Goal: Task Accomplishment & Management: Use online tool/utility

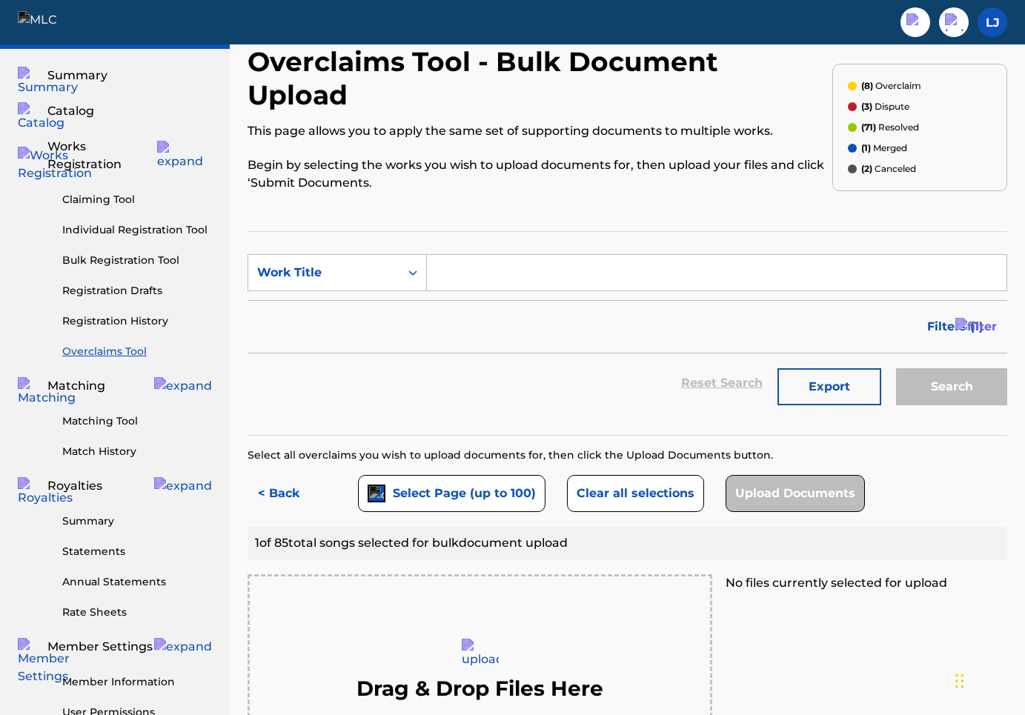
scroll to position [41, 0]
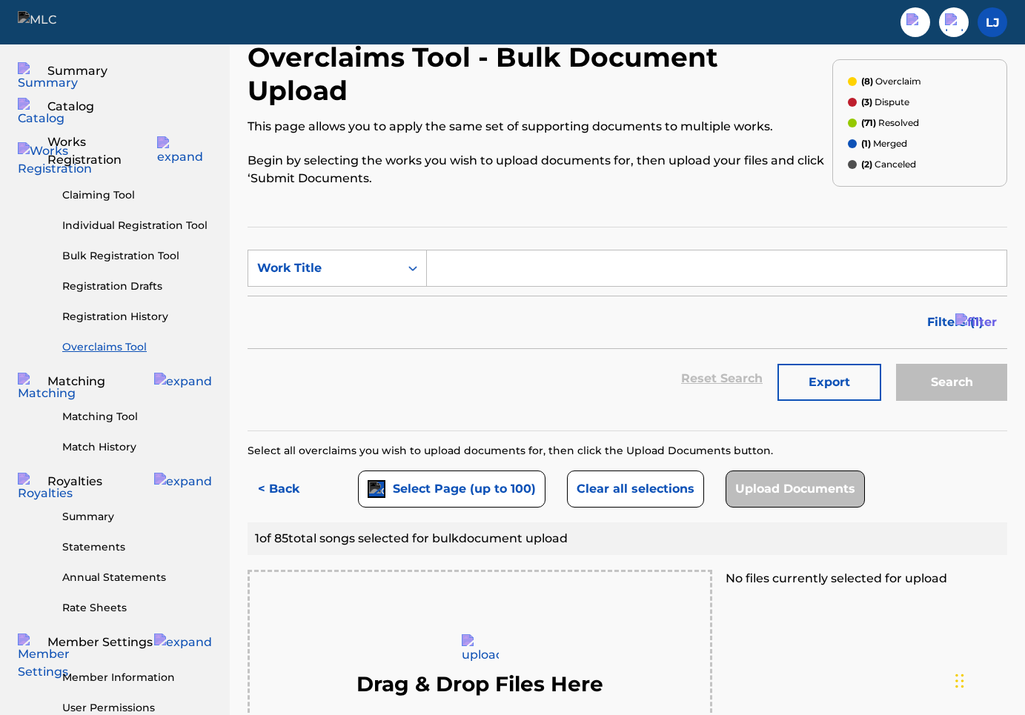
click at [53, 16] on img at bounding box center [46, 21] width 57 height 21
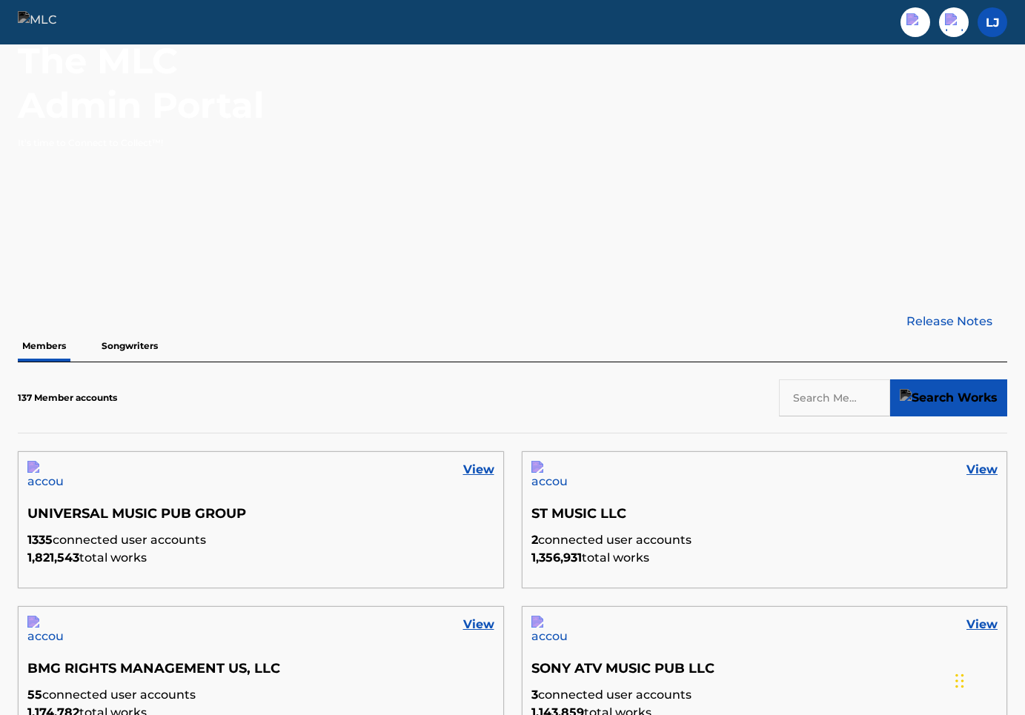
scroll to position [167, 0]
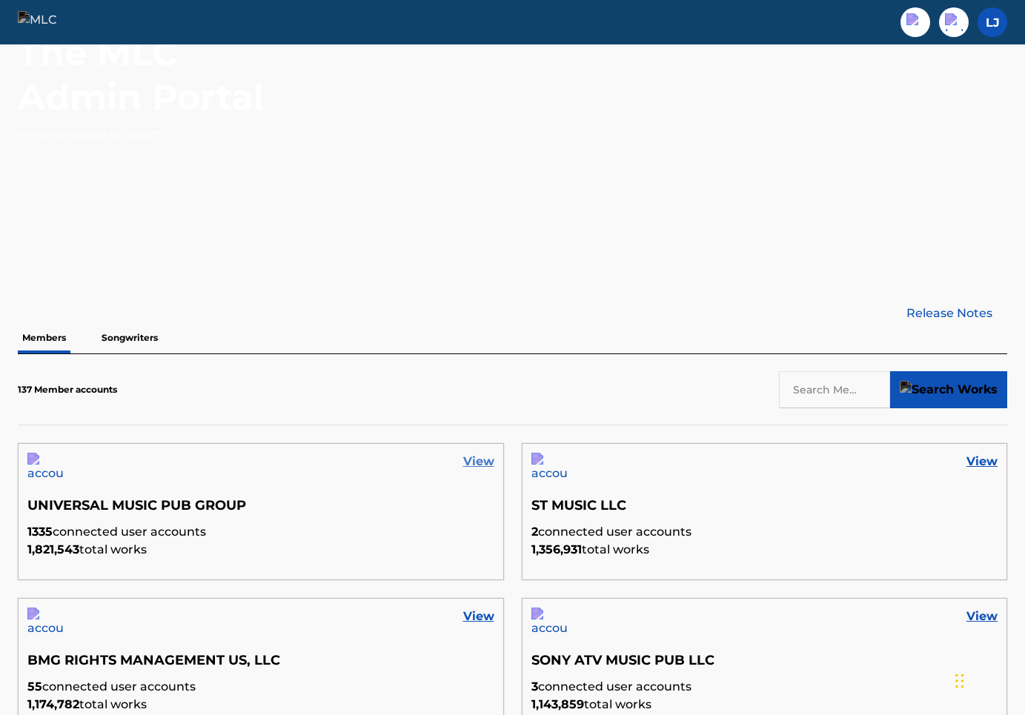
click at [480, 458] on link "View" at bounding box center [478, 462] width 31 height 18
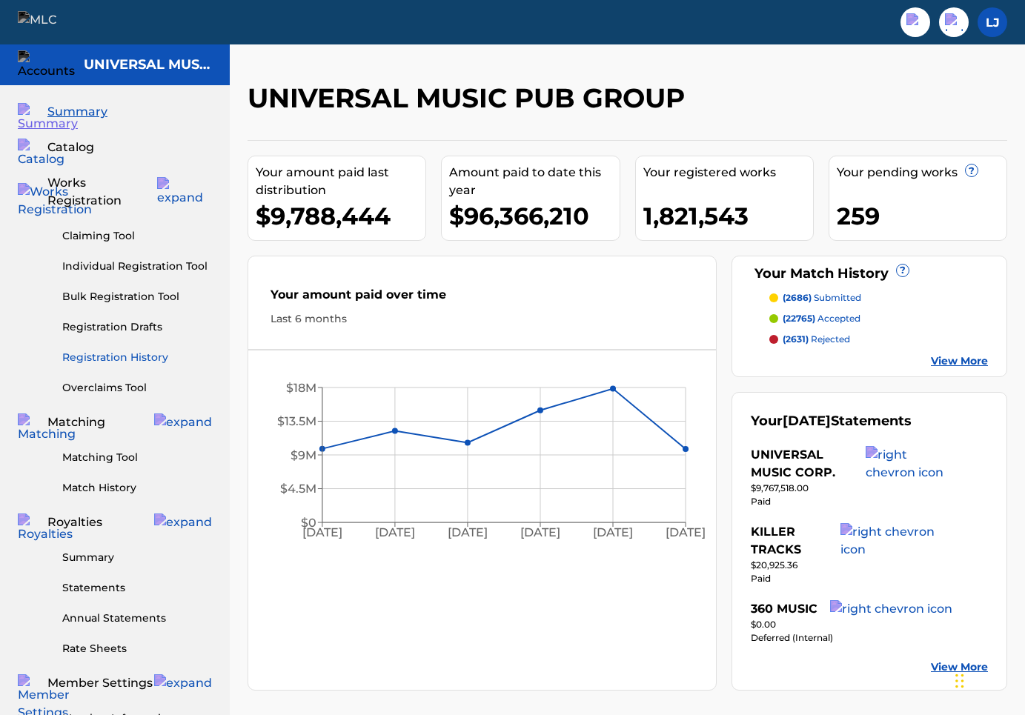
click at [145, 350] on link "Registration History" at bounding box center [137, 358] width 150 height 16
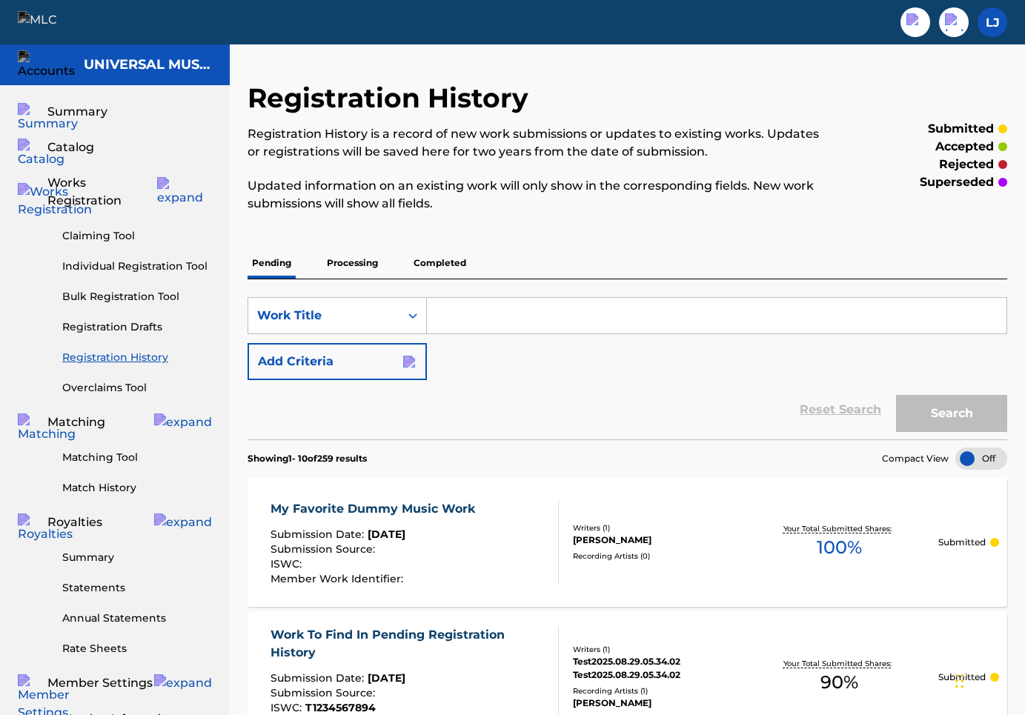
click at [444, 265] on p "Completed" at bounding box center [440, 263] width 62 height 31
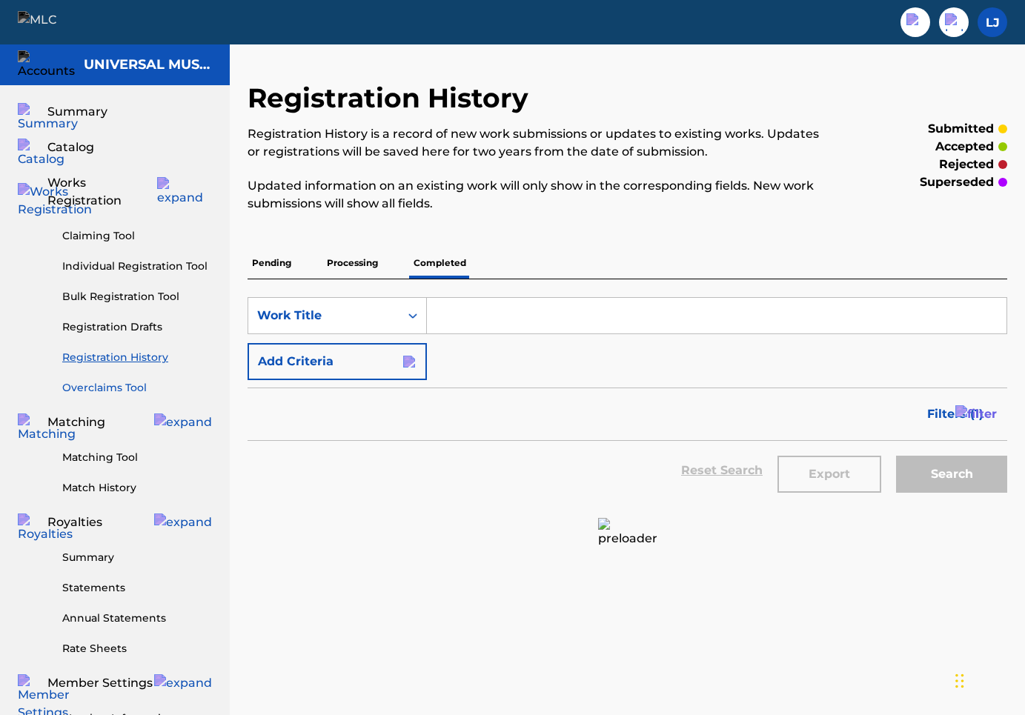
click at [124, 380] on link "Overclaims Tool" at bounding box center [137, 388] width 150 height 16
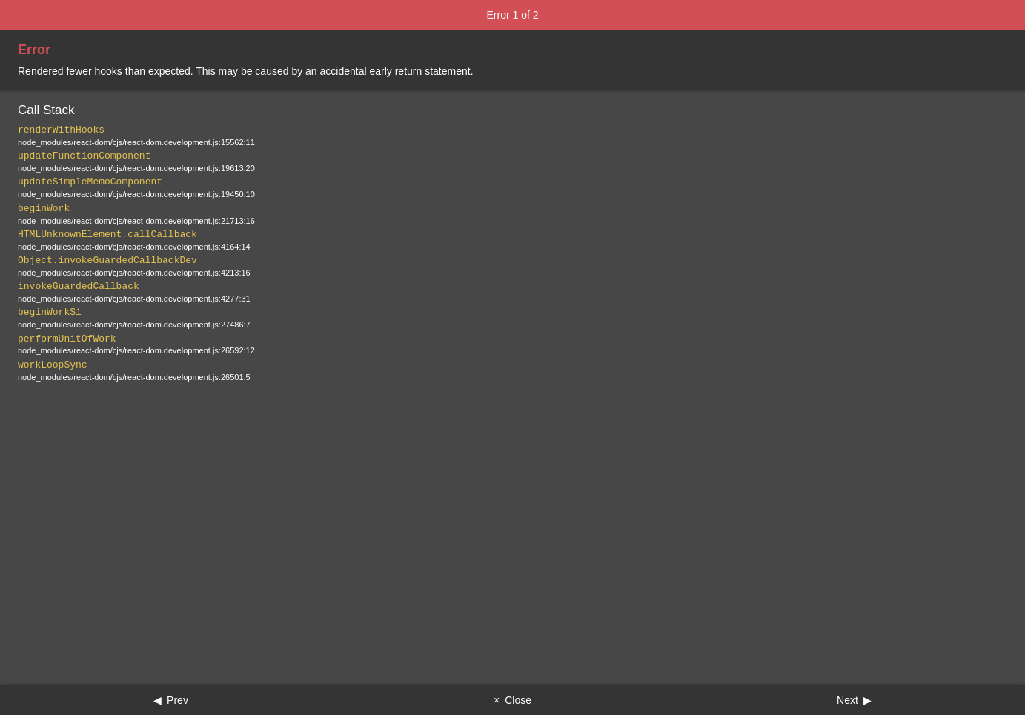
click at [506, 702] on button "× Close" at bounding box center [513, 701] width 342 height 30
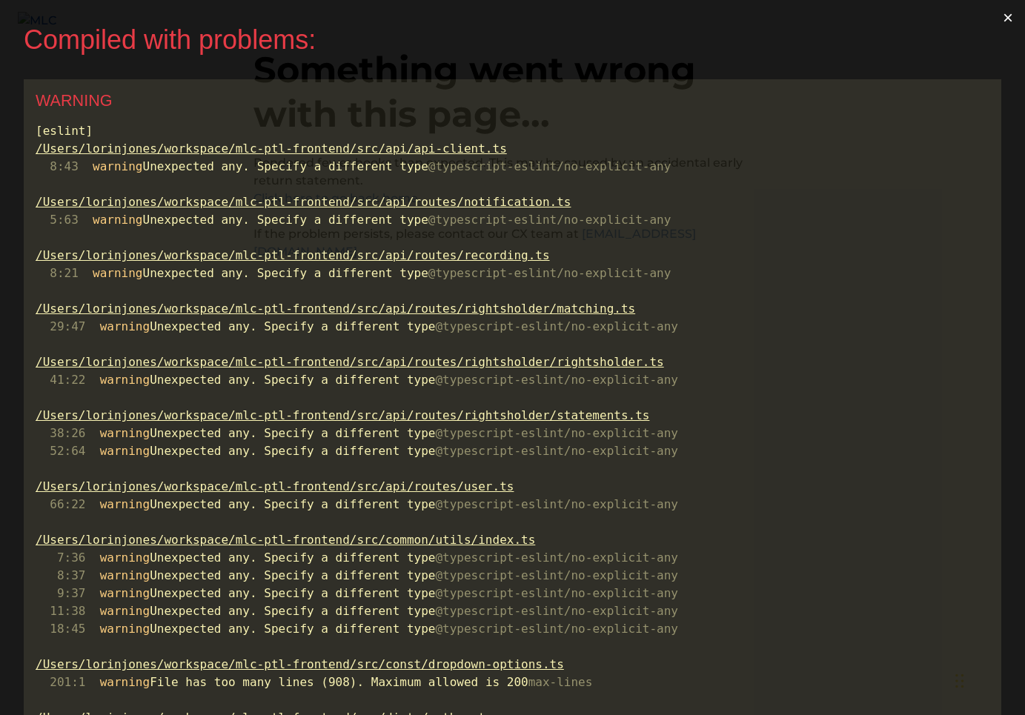
click at [1012, 23] on button "×" at bounding box center [1008, 18] width 34 height 36
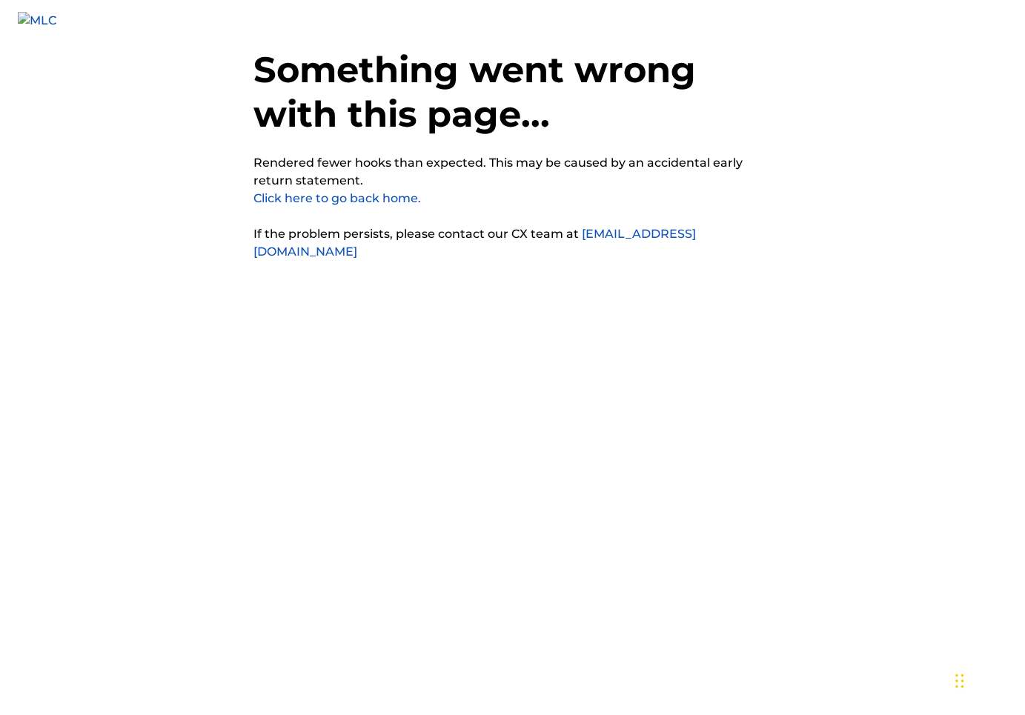
click at [484, 369] on div "Something went wrong with this page... Rendered fewer hooks than expected. This…" at bounding box center [512, 291] width 519 height 582
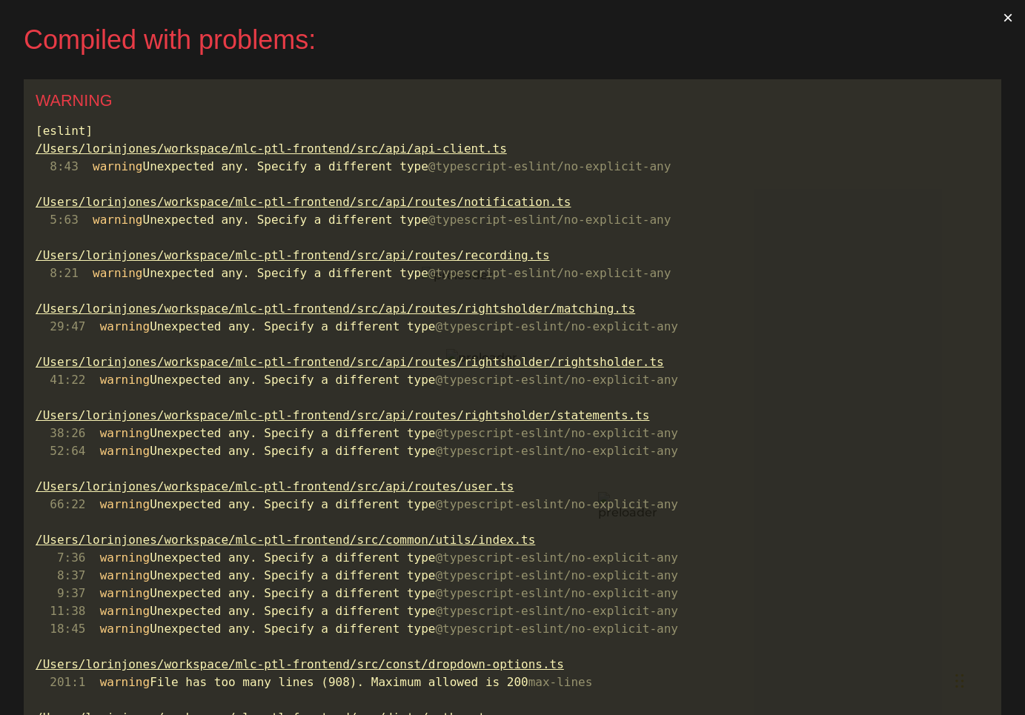
click at [1010, 19] on button "×" at bounding box center [1008, 18] width 34 height 36
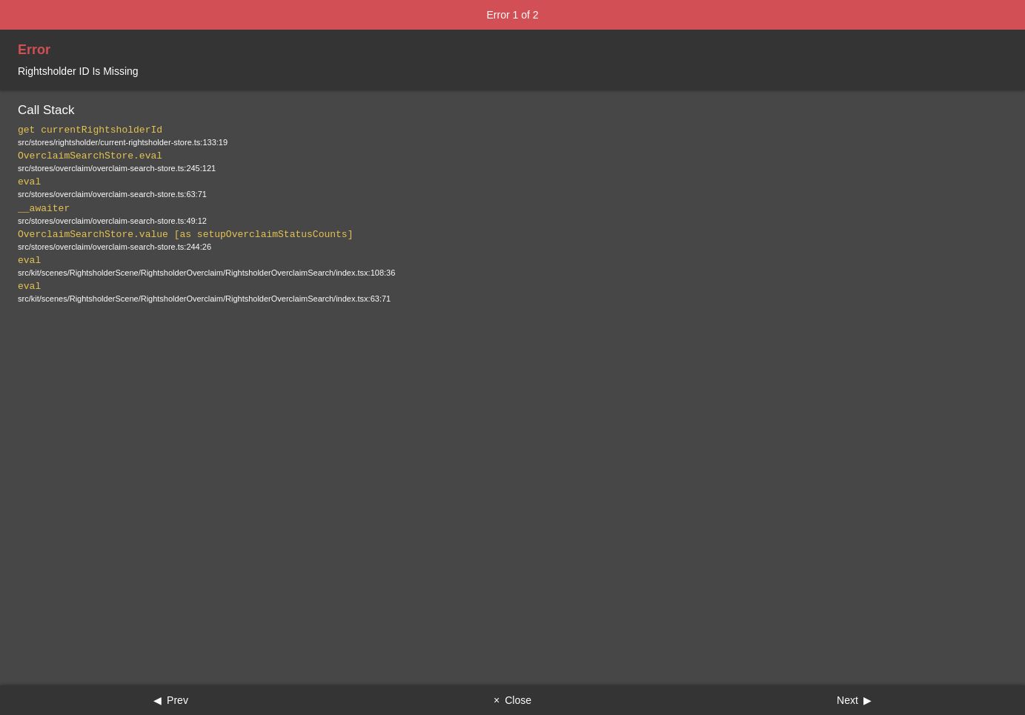
click at [517, 700] on button "× Close" at bounding box center [513, 701] width 342 height 30
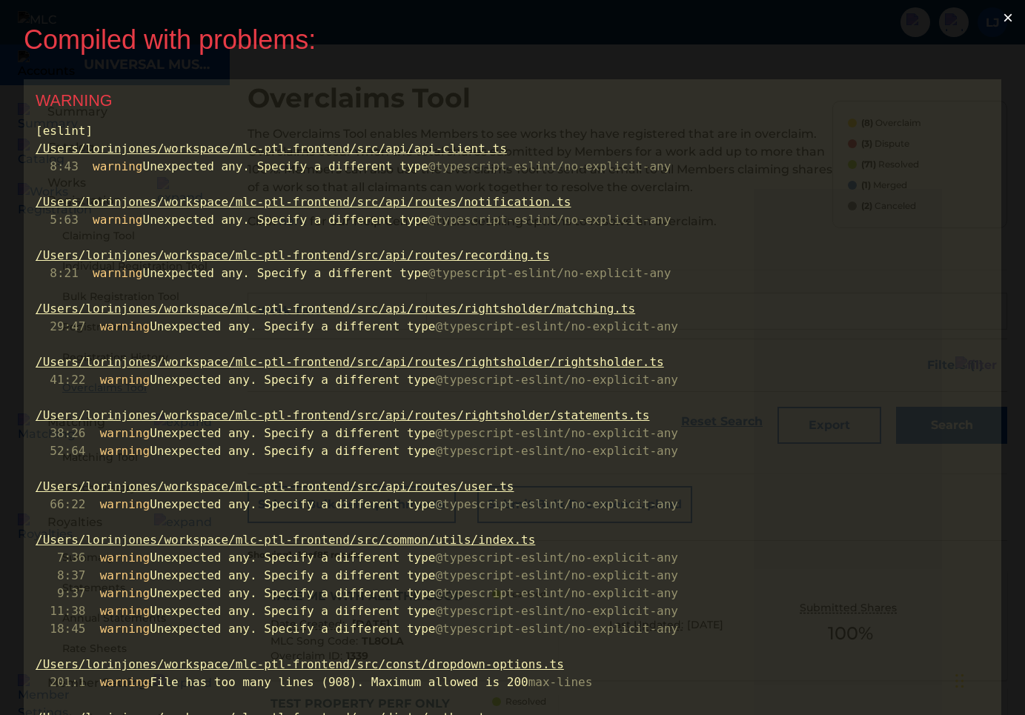
click at [1012, 18] on button "×" at bounding box center [1008, 18] width 34 height 36
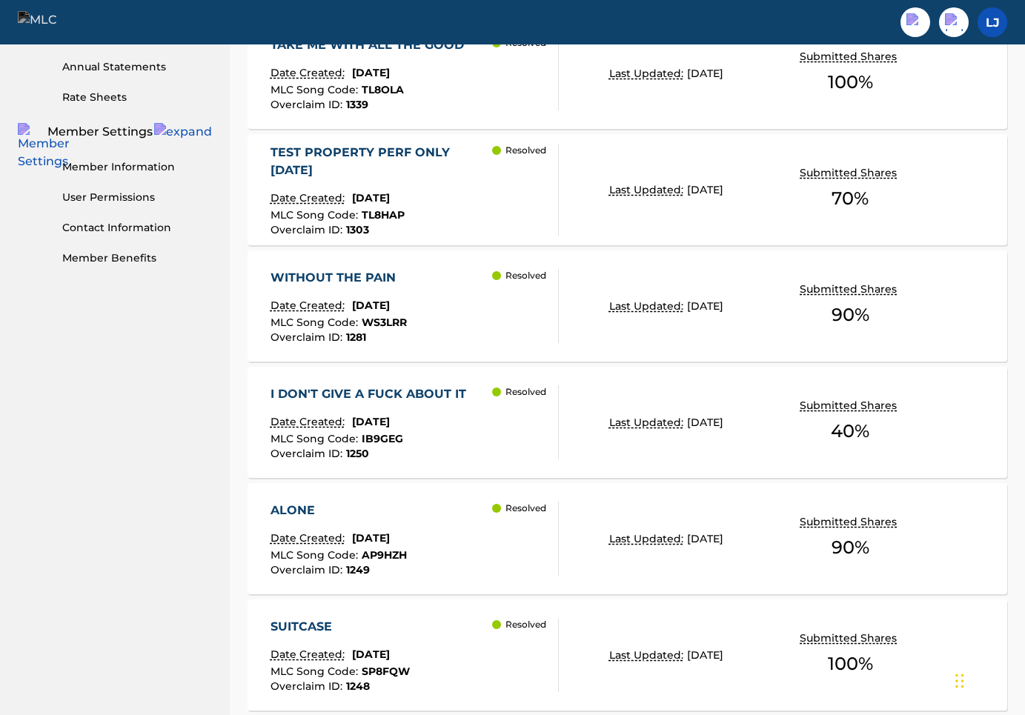
scroll to position [1160, 0]
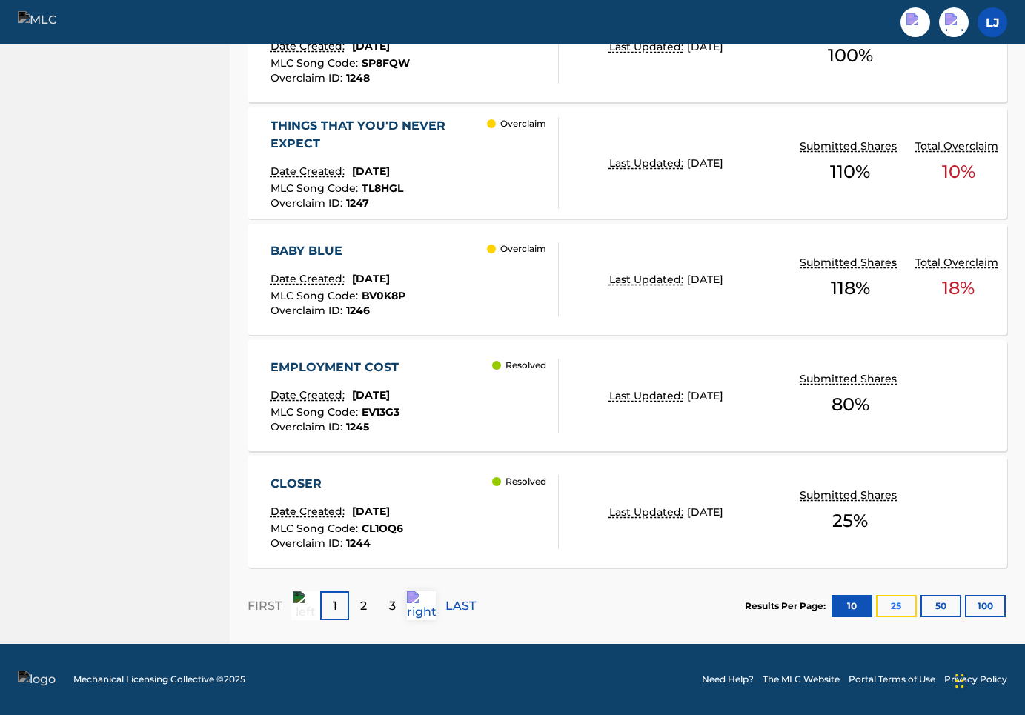
click at [889, 609] on button "25" at bounding box center [896, 606] width 41 height 22
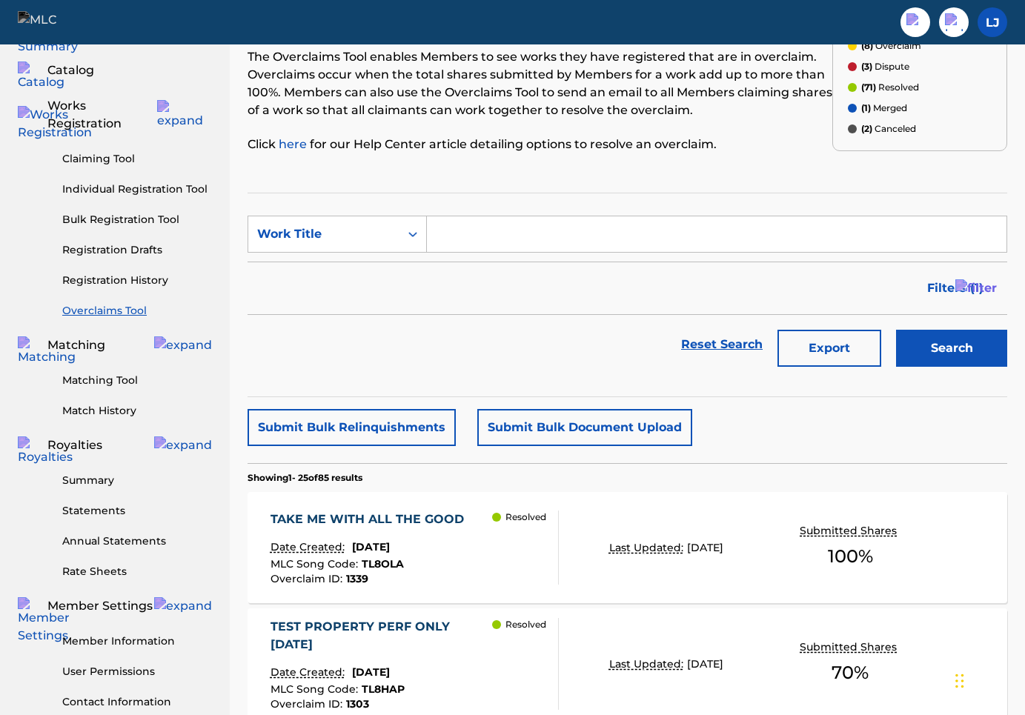
scroll to position [75, 0]
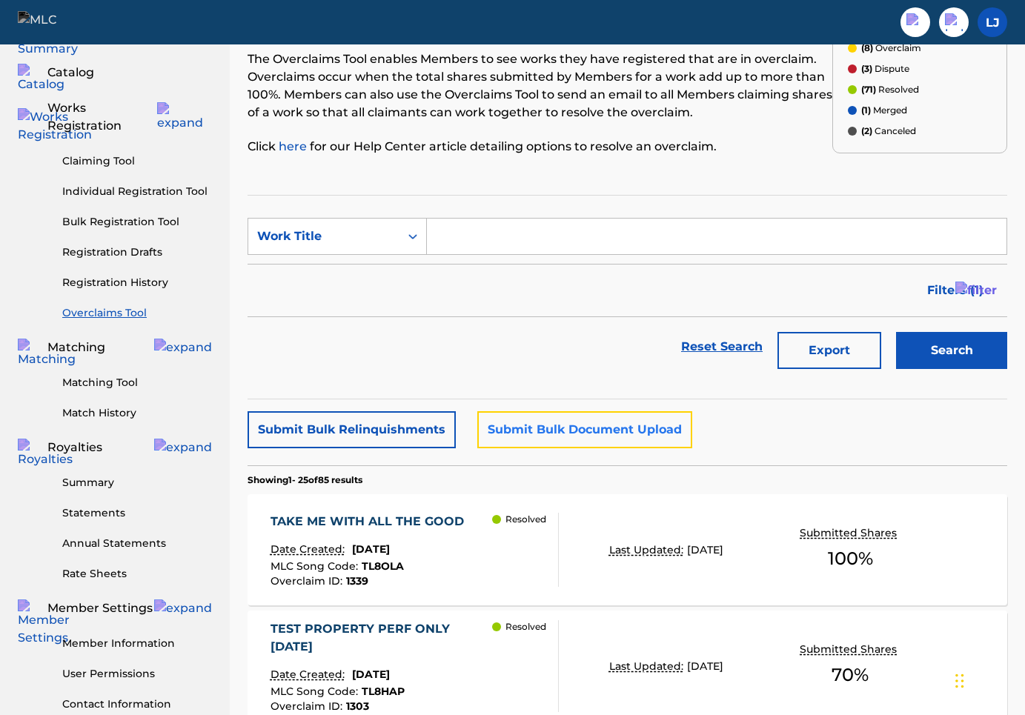
click at [566, 421] on button "Submit Bulk Document Upload" at bounding box center [584, 429] width 215 height 37
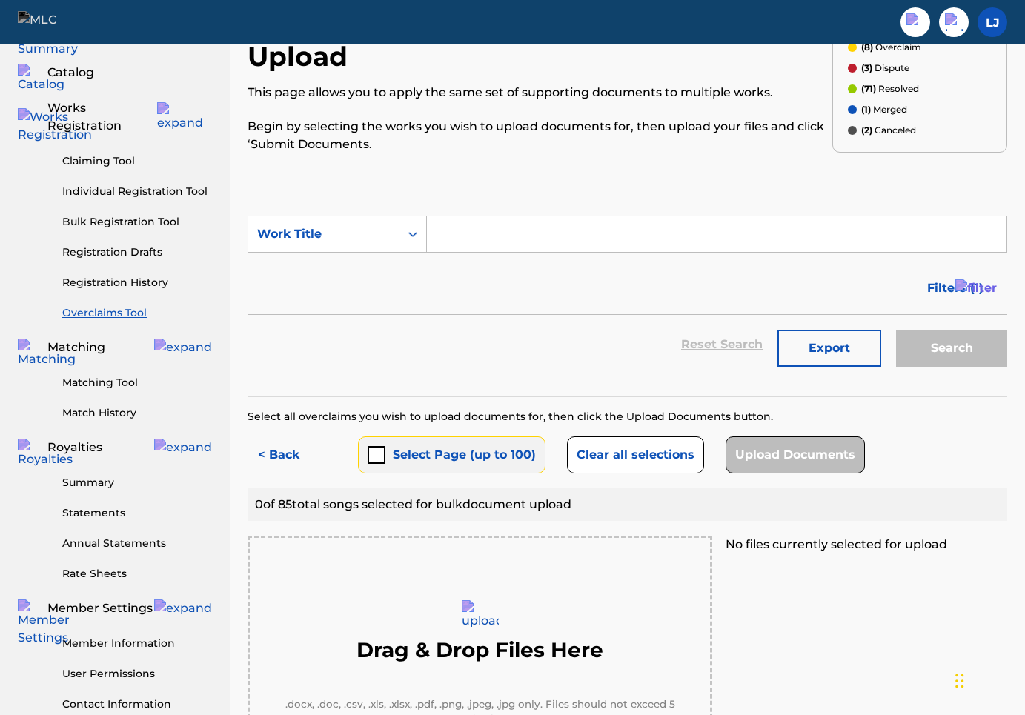
click at [511, 437] on button "Select Page (up to 100)" at bounding box center [452, 455] width 188 height 37
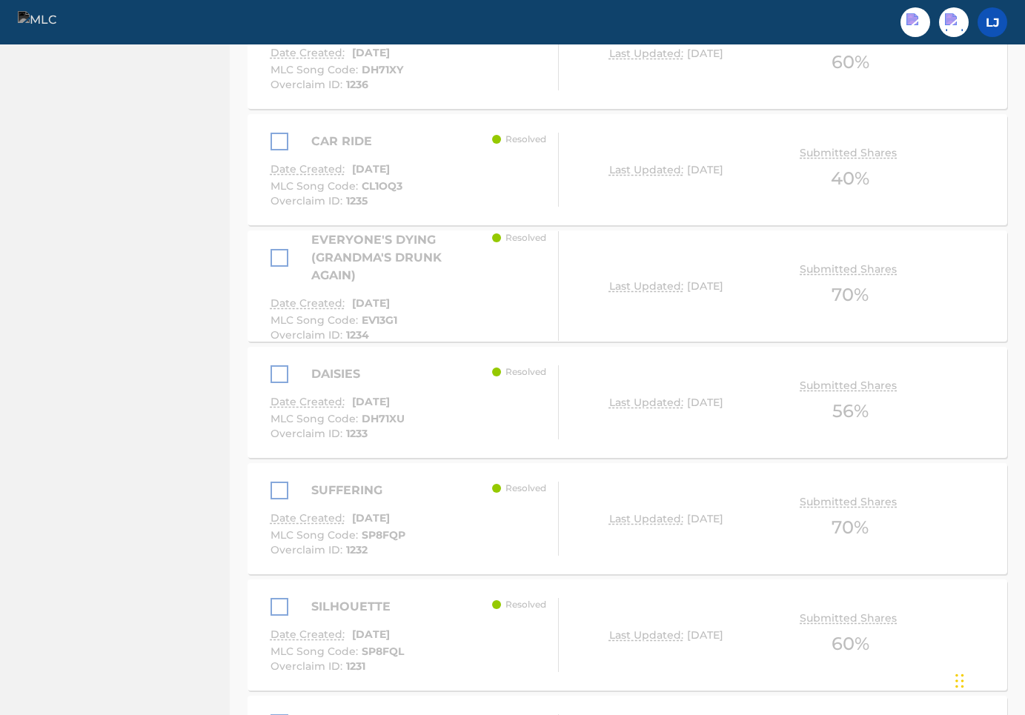
scroll to position [3229, 0]
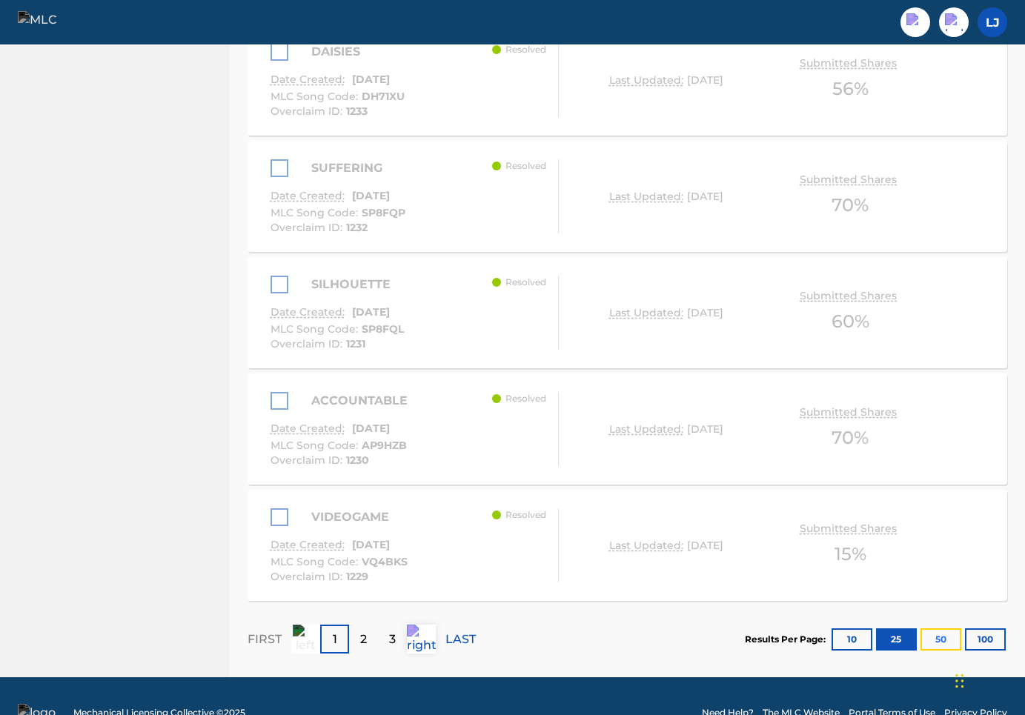
click at [938, 629] on button "50" at bounding box center [941, 640] width 41 height 22
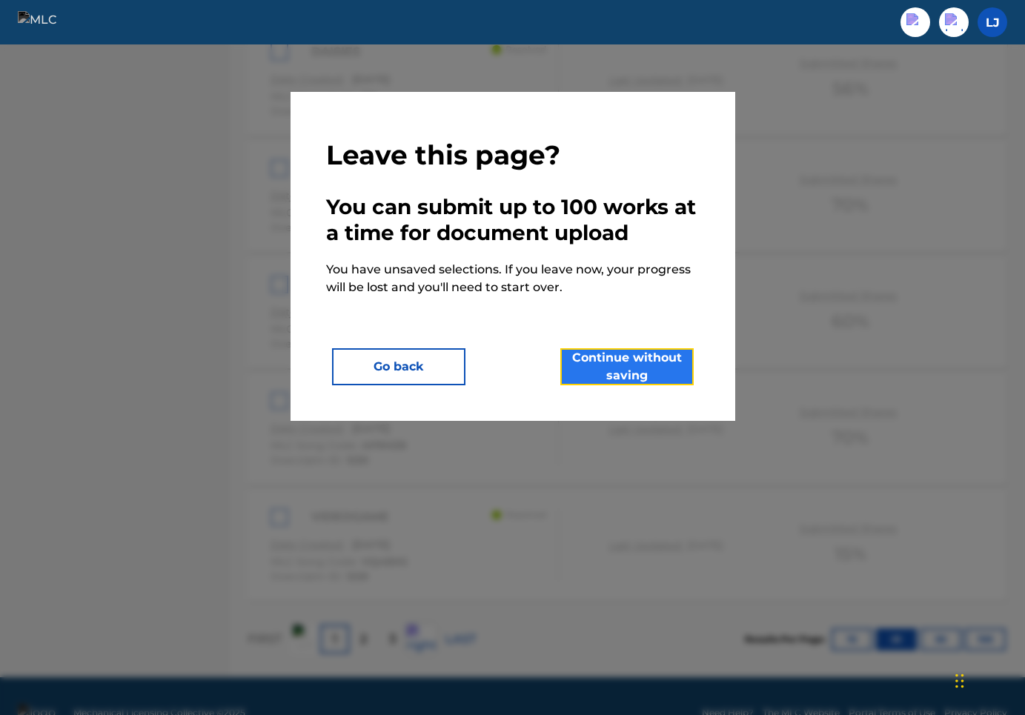
click at [627, 369] on button "Continue without saving" at bounding box center [626, 366] width 133 height 37
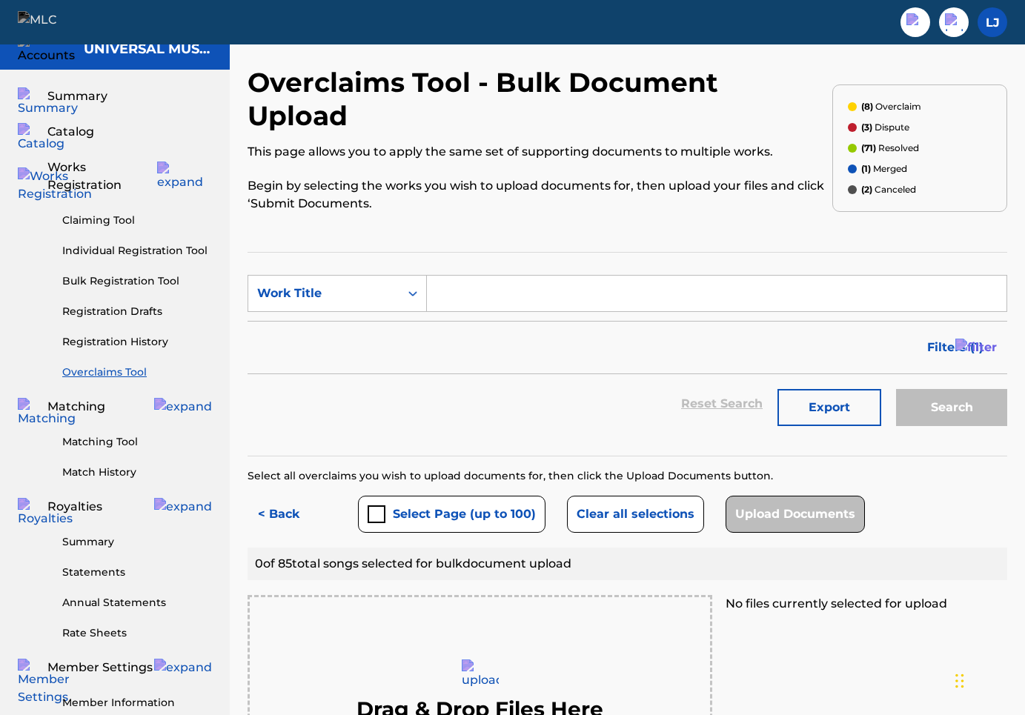
scroll to position [0, 0]
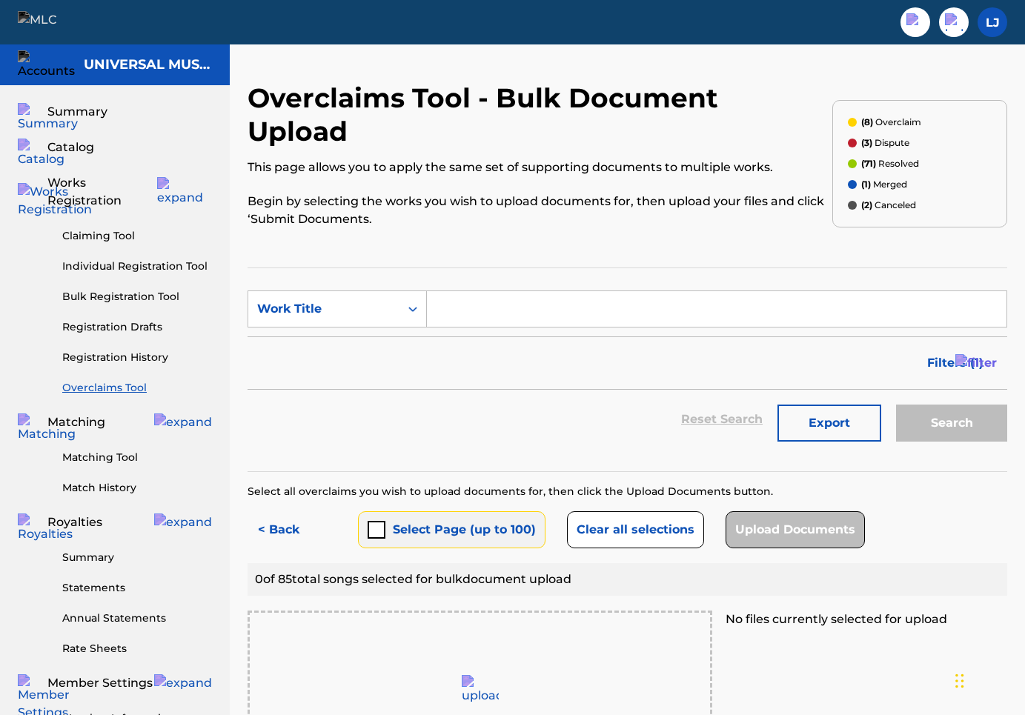
click at [469, 511] on button "Select Page (up to 100)" at bounding box center [452, 529] width 188 height 37
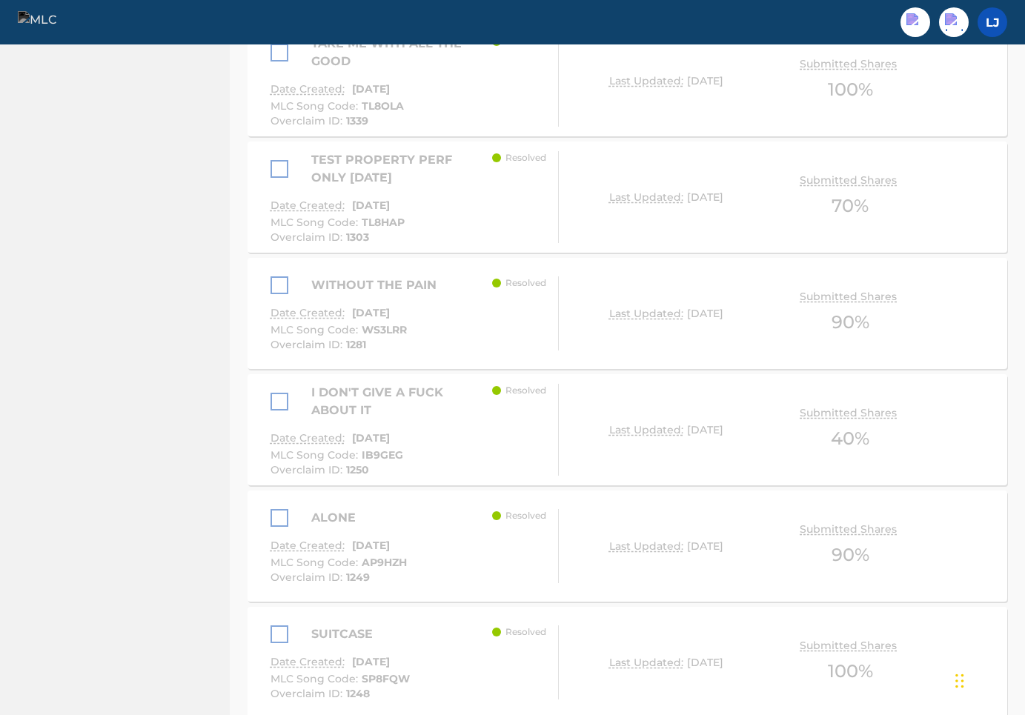
scroll to position [1484, 0]
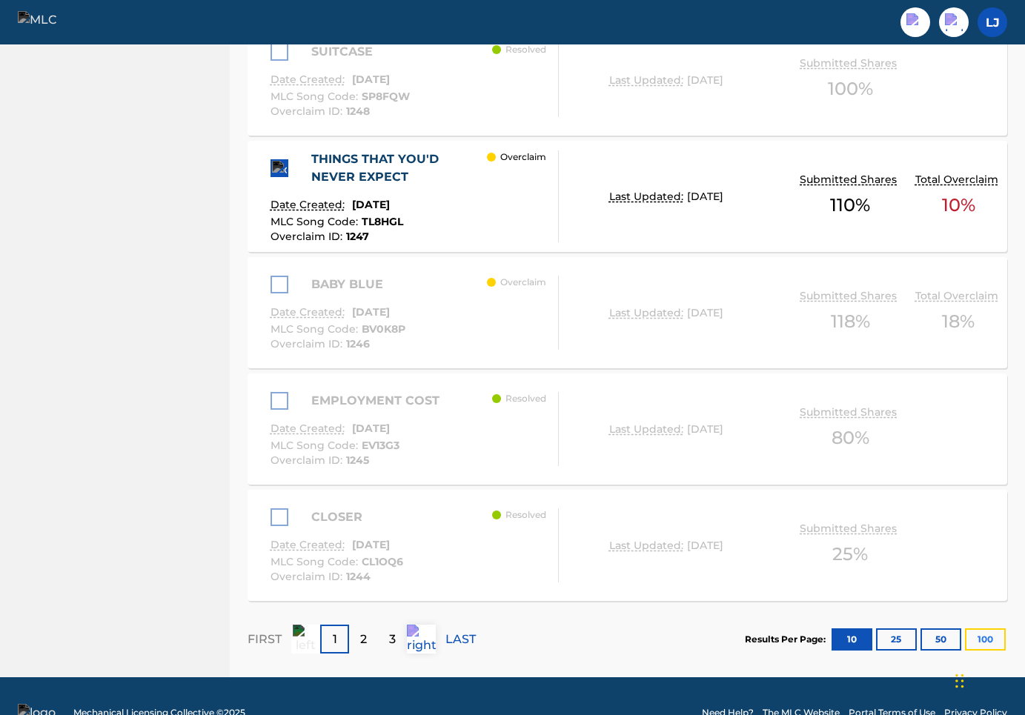
click at [981, 629] on button "100" at bounding box center [985, 640] width 41 height 22
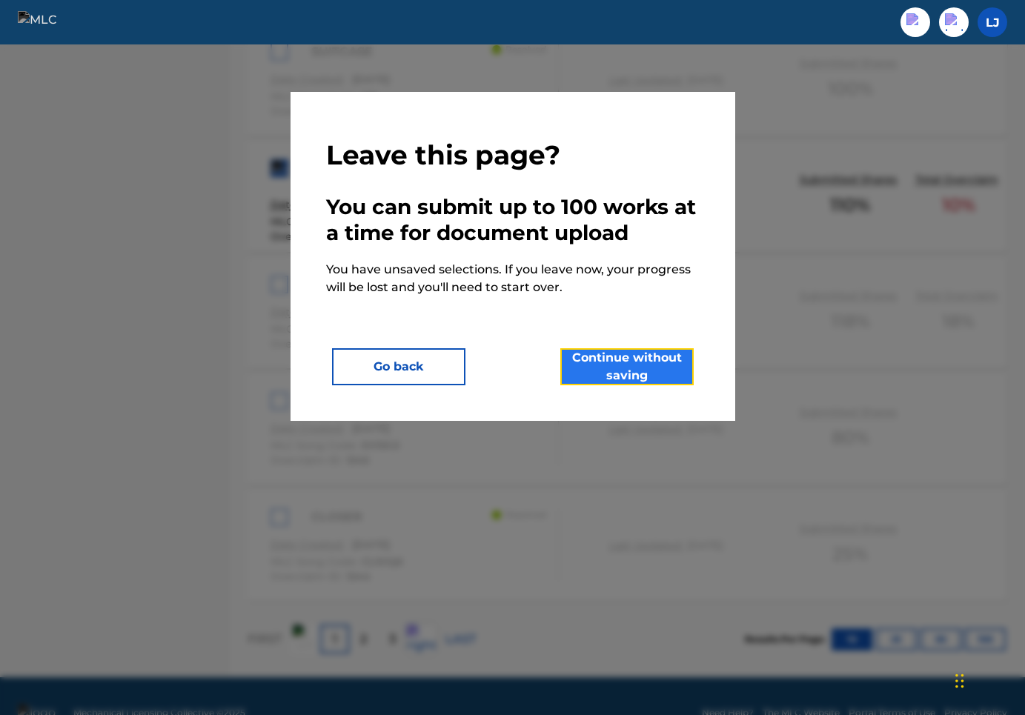
click at [607, 368] on button "Continue without saving" at bounding box center [626, 366] width 133 height 37
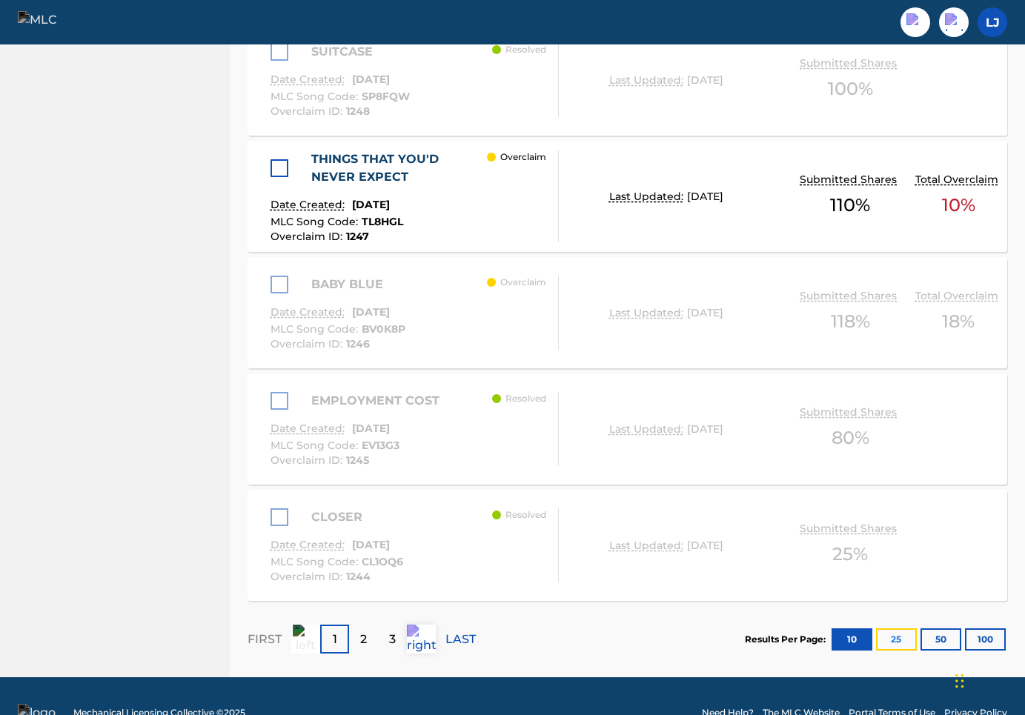
click at [892, 629] on button "25" at bounding box center [896, 640] width 41 height 22
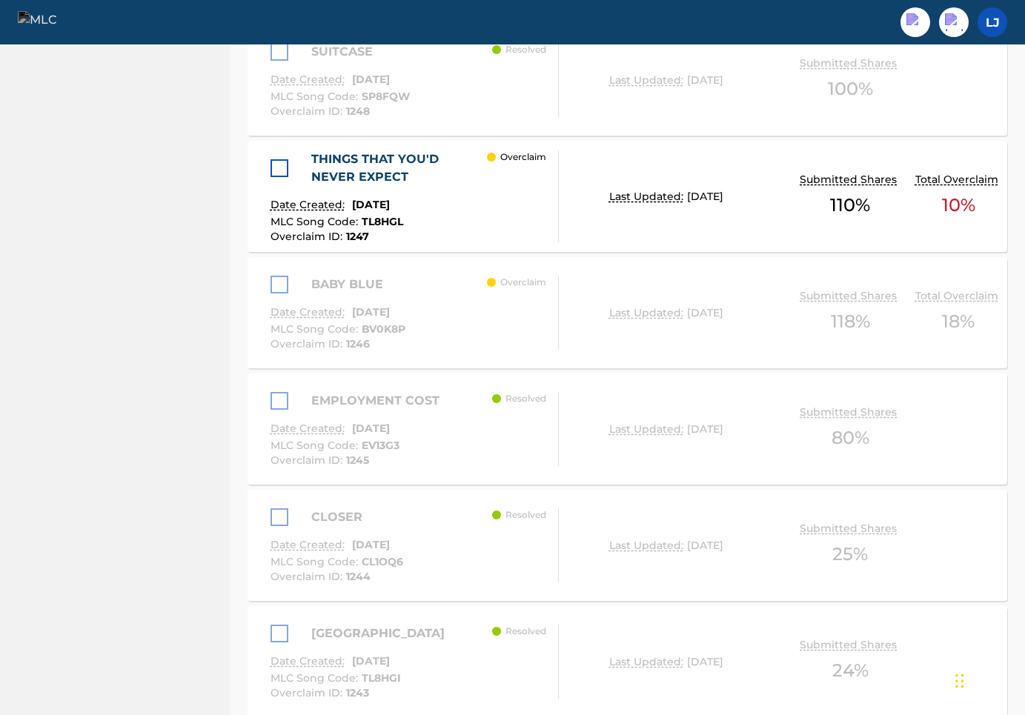
click at [282, 159] on div at bounding box center [280, 168] width 18 height 18
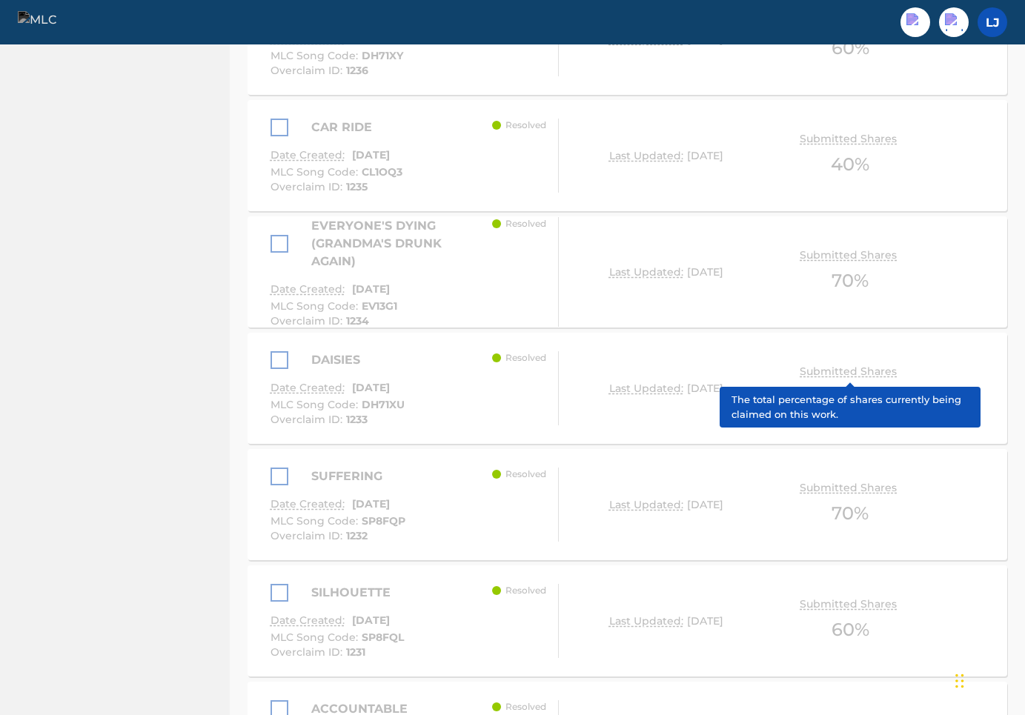
scroll to position [3229, 0]
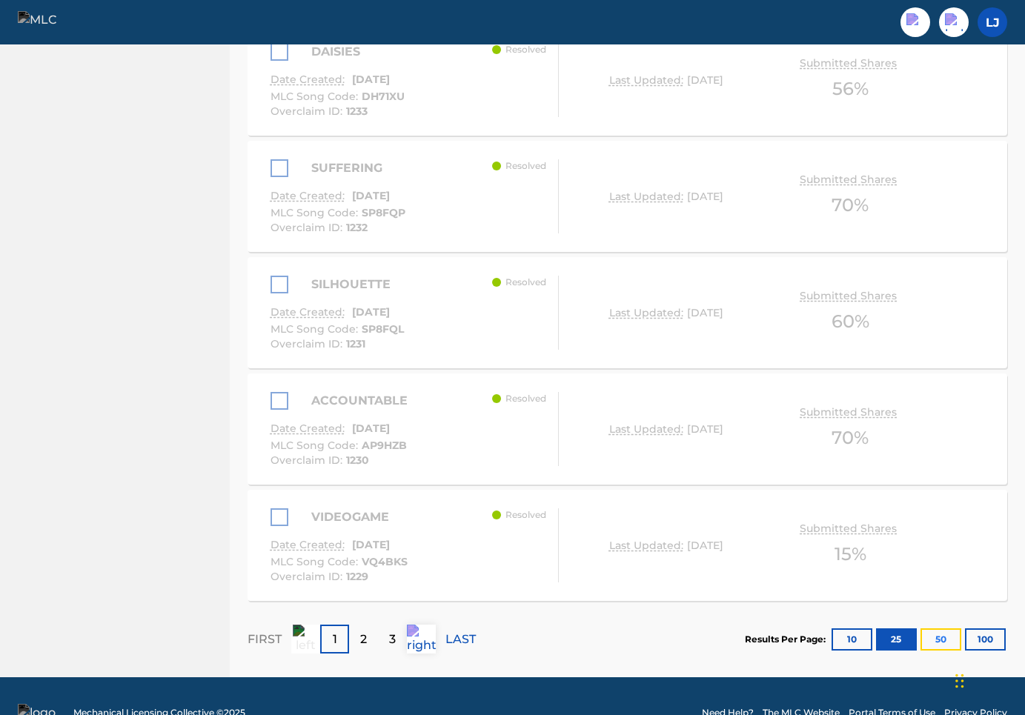
click at [935, 629] on button "50" at bounding box center [941, 640] width 41 height 22
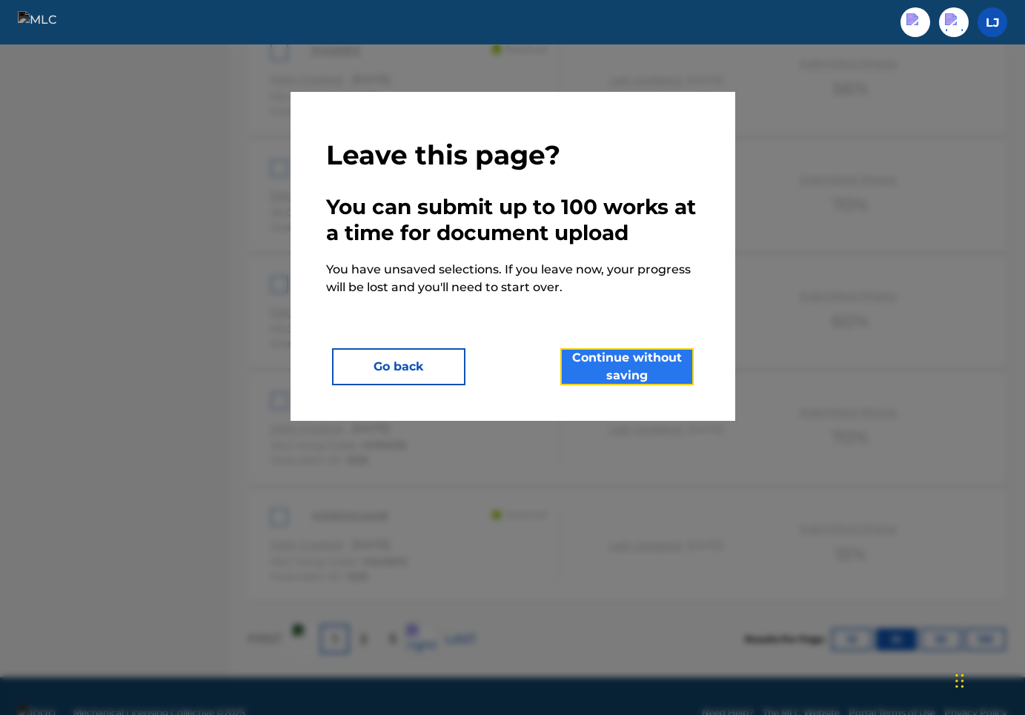
click at [644, 369] on button "Continue without saving" at bounding box center [626, 366] width 133 height 37
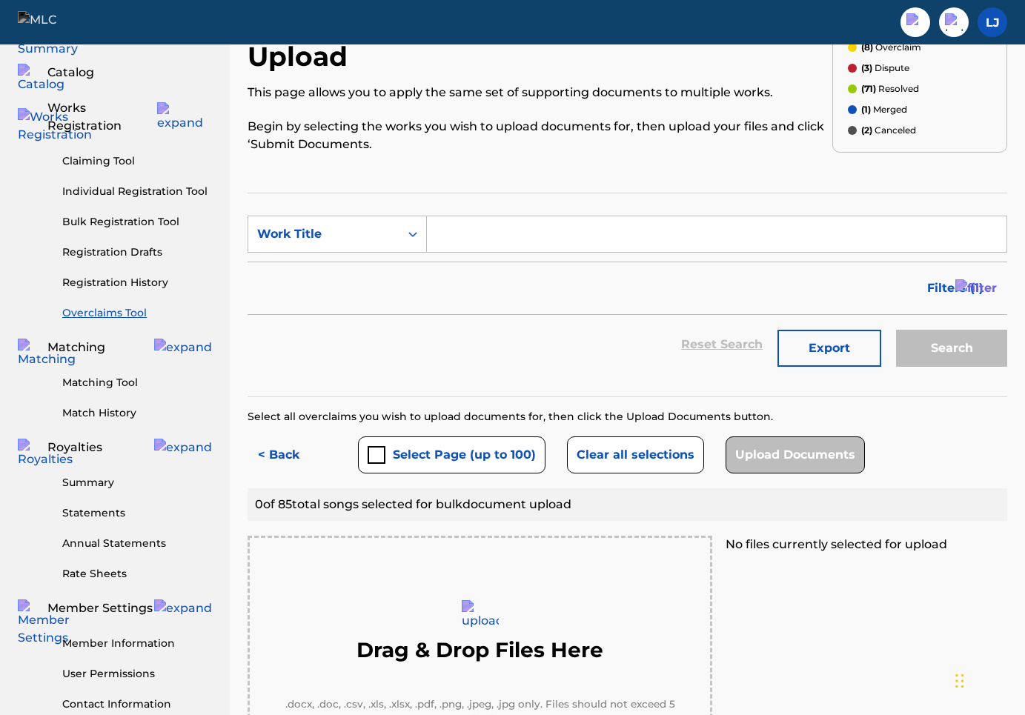
scroll to position [84, 0]
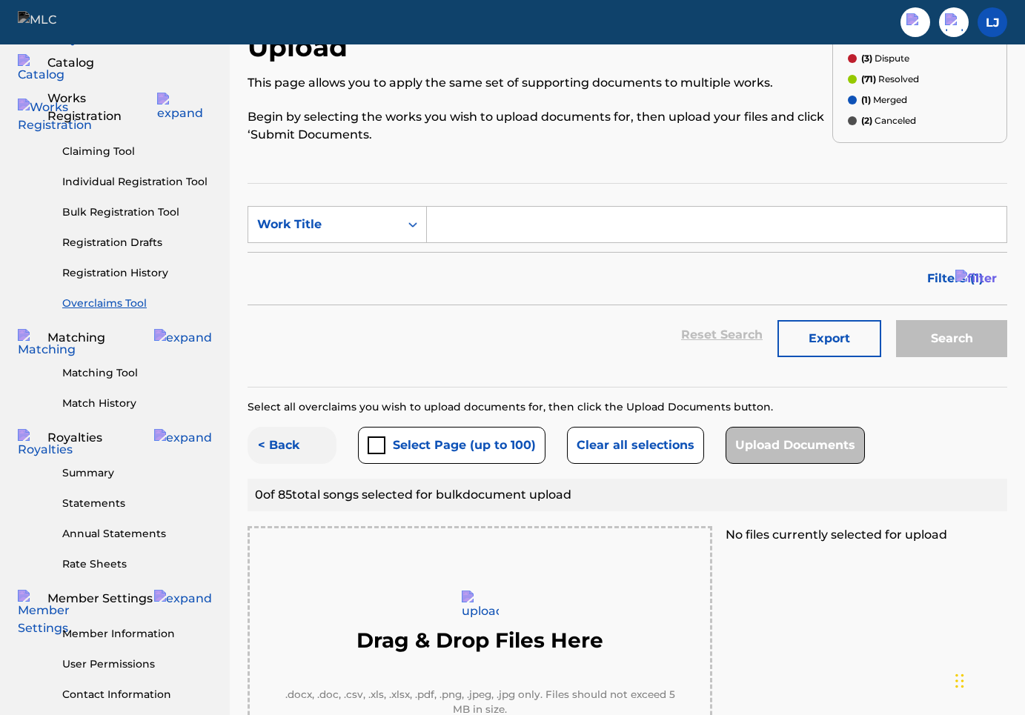
click at [282, 427] on button "< Back" at bounding box center [292, 445] width 89 height 37
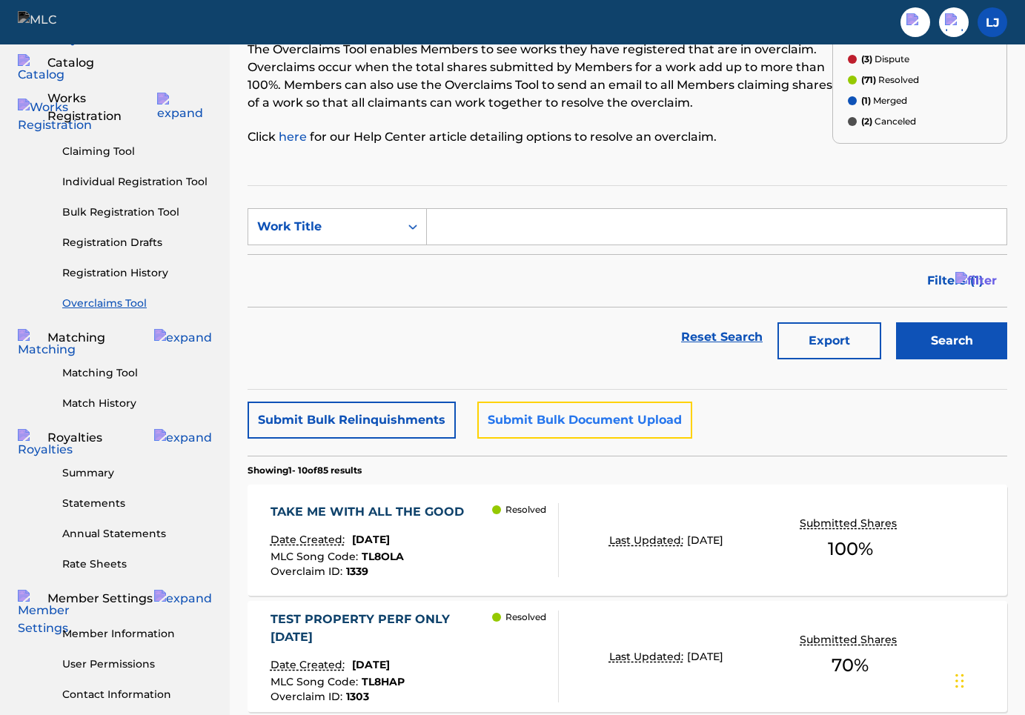
click at [558, 425] on button "Submit Bulk Document Upload" at bounding box center [584, 420] width 215 height 37
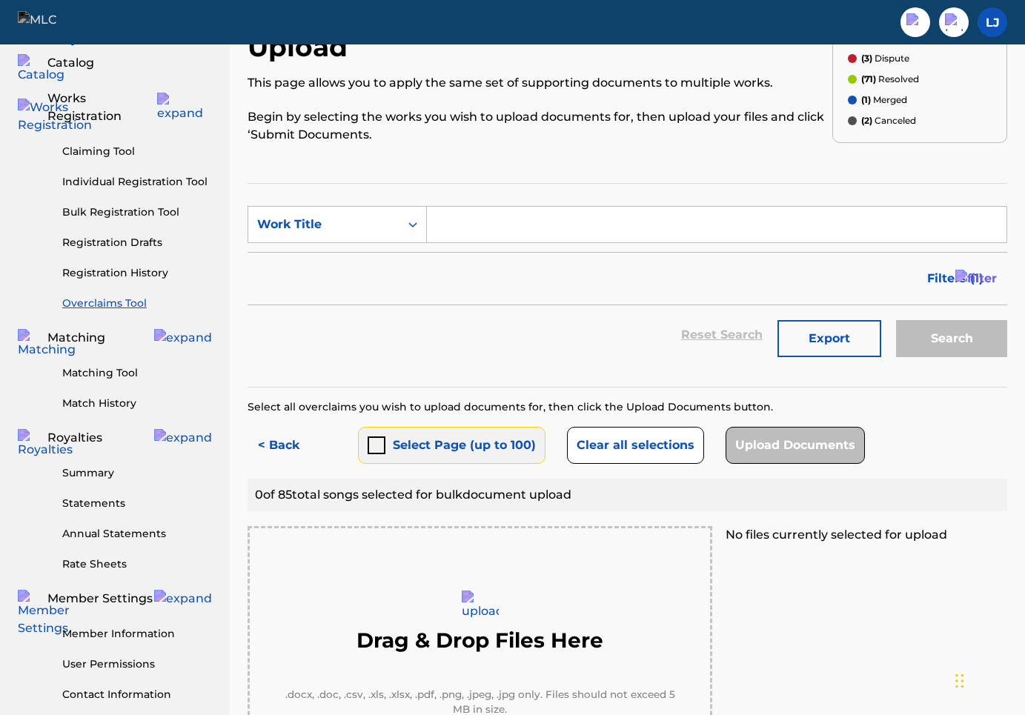
click at [368, 437] on div "submit" at bounding box center [377, 446] width 18 height 18
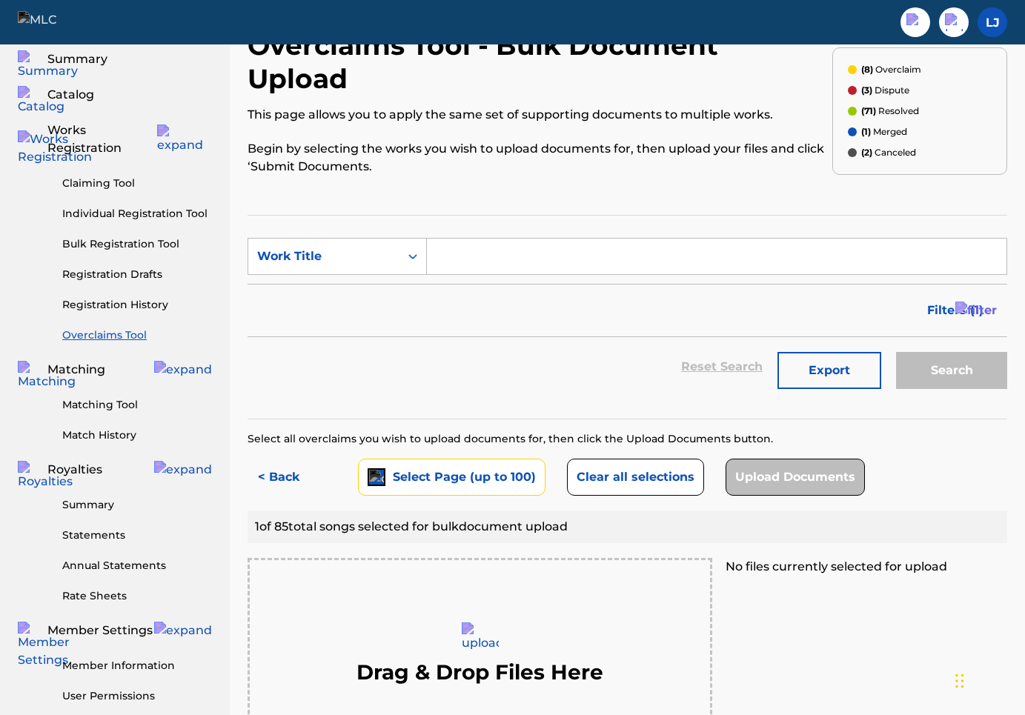
scroll to position [50, 0]
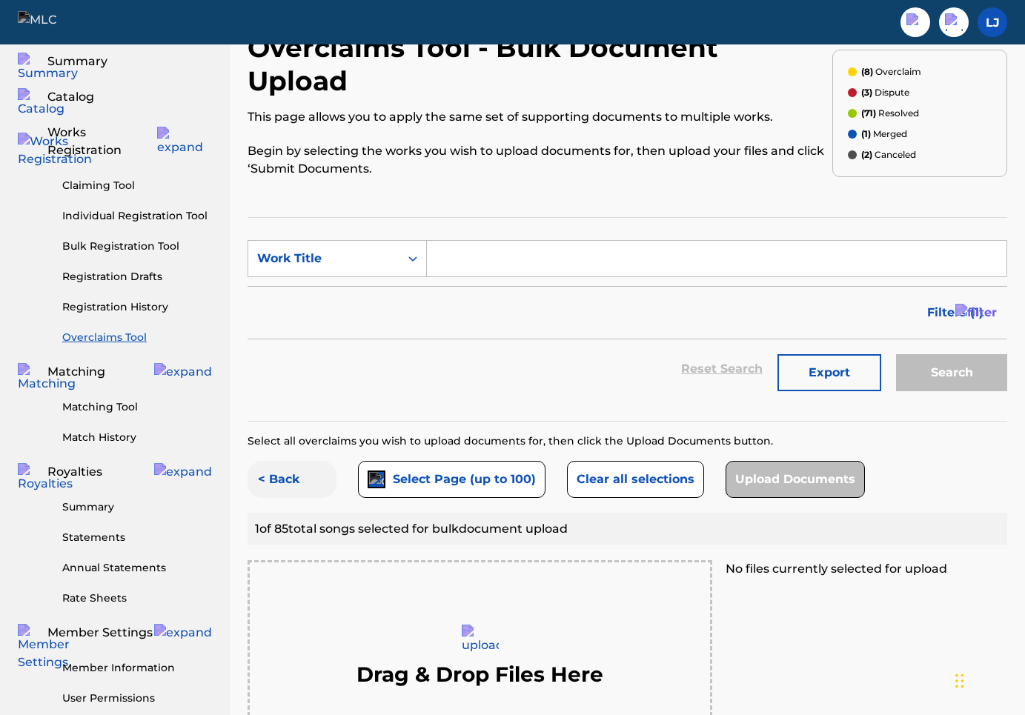
click at [293, 461] on button "< Back" at bounding box center [292, 479] width 89 height 37
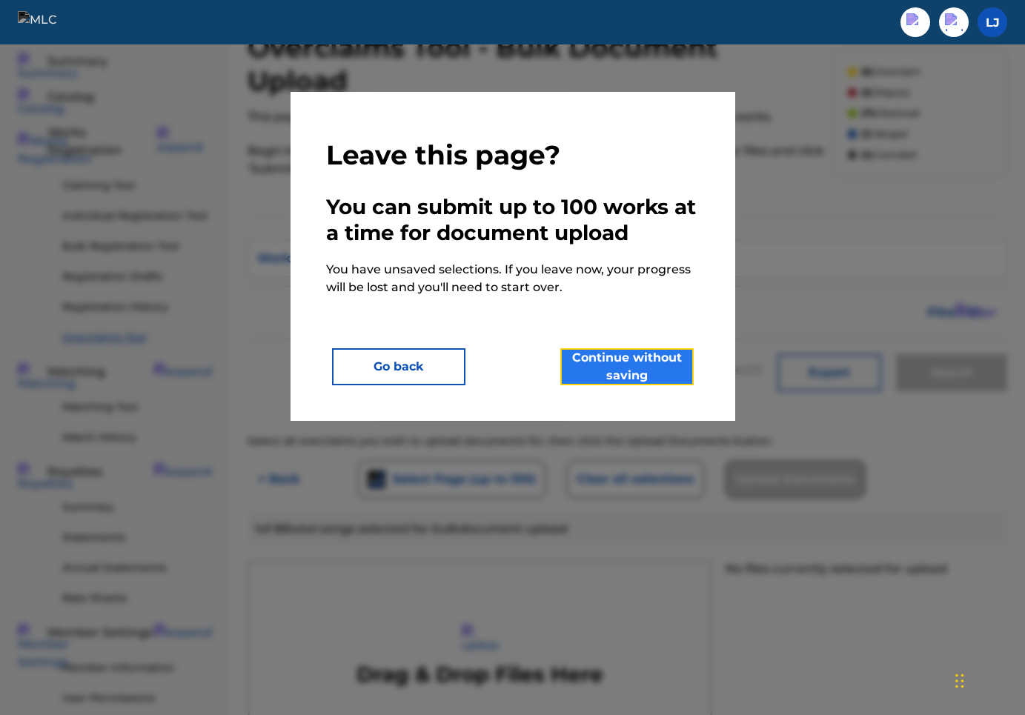
click at [608, 362] on button "Continue without saving" at bounding box center [626, 366] width 133 height 37
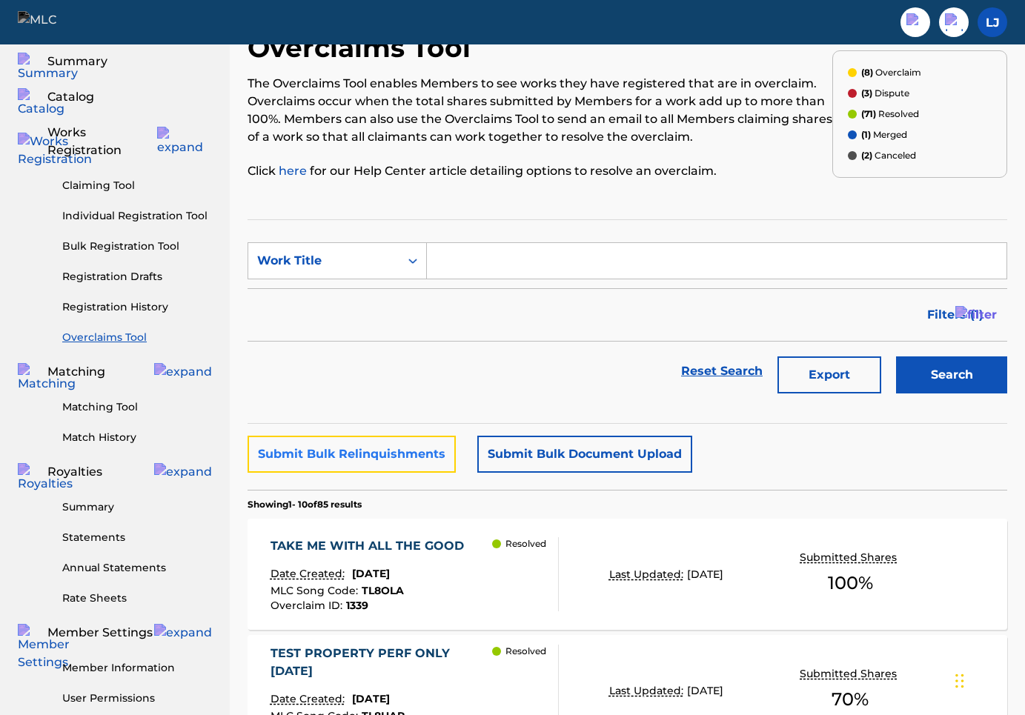
click at [440, 437] on button "Submit Bulk Relinquishments" at bounding box center [352, 454] width 208 height 37
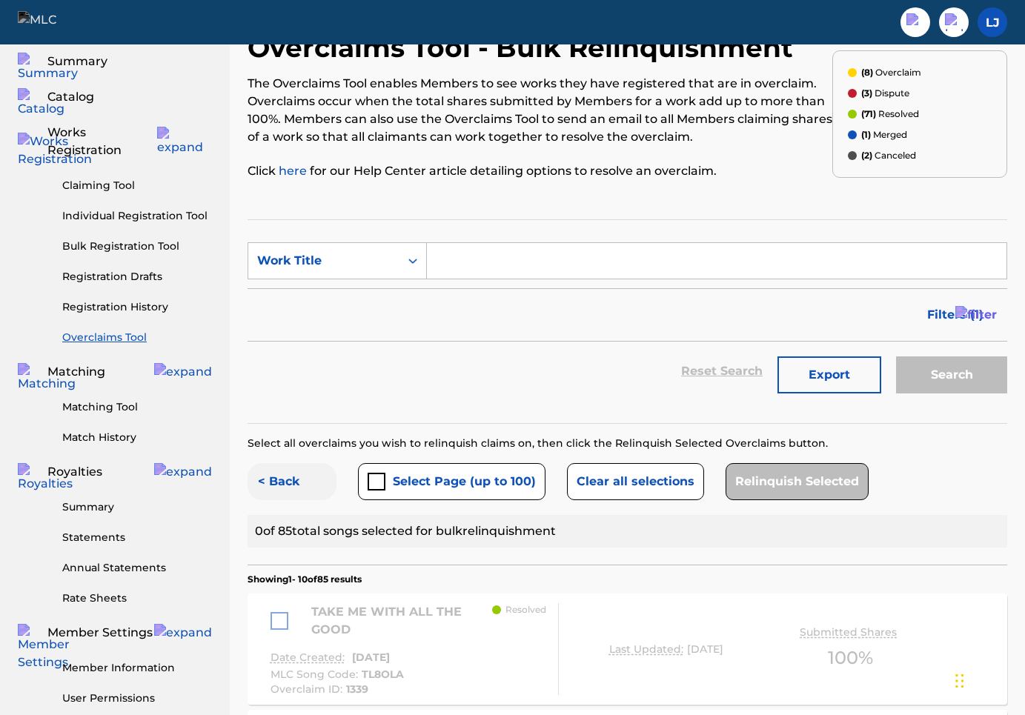
click at [290, 485] on button "< Back" at bounding box center [292, 481] width 89 height 37
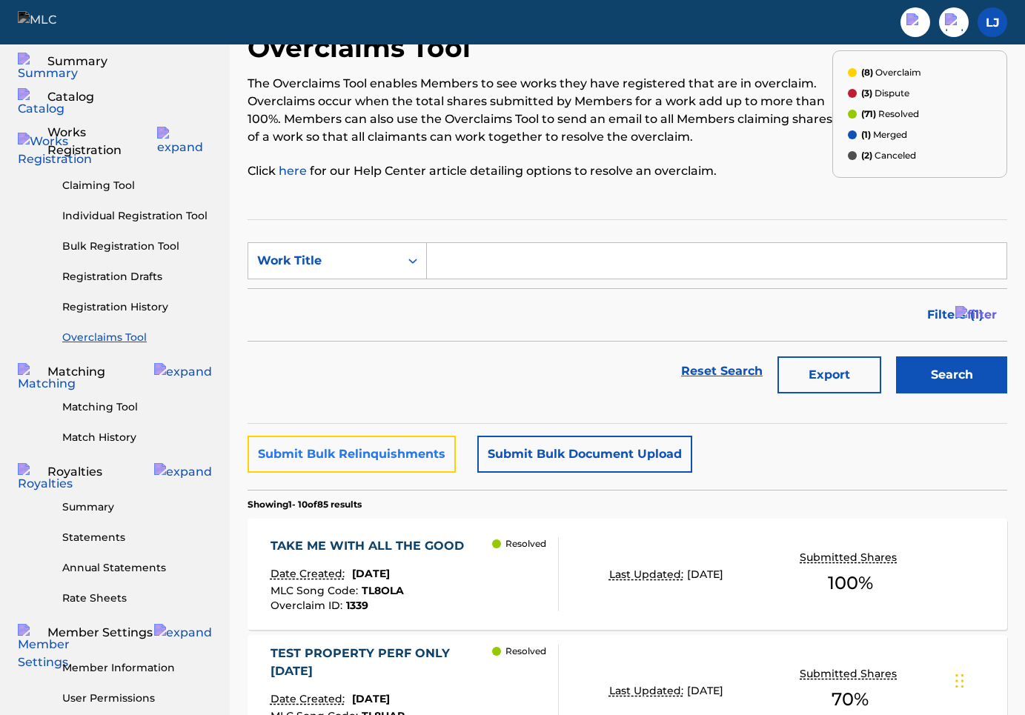
click at [401, 451] on button "Submit Bulk Relinquishments" at bounding box center [352, 454] width 208 height 37
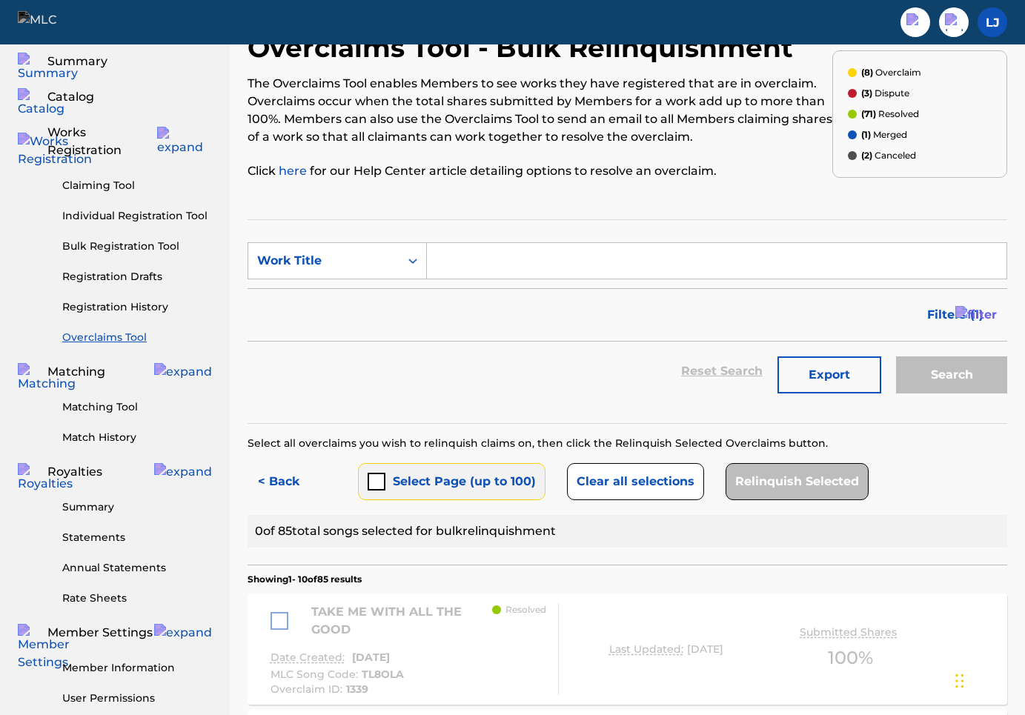
click at [437, 483] on button "Select Page (up to 100)" at bounding box center [452, 481] width 188 height 37
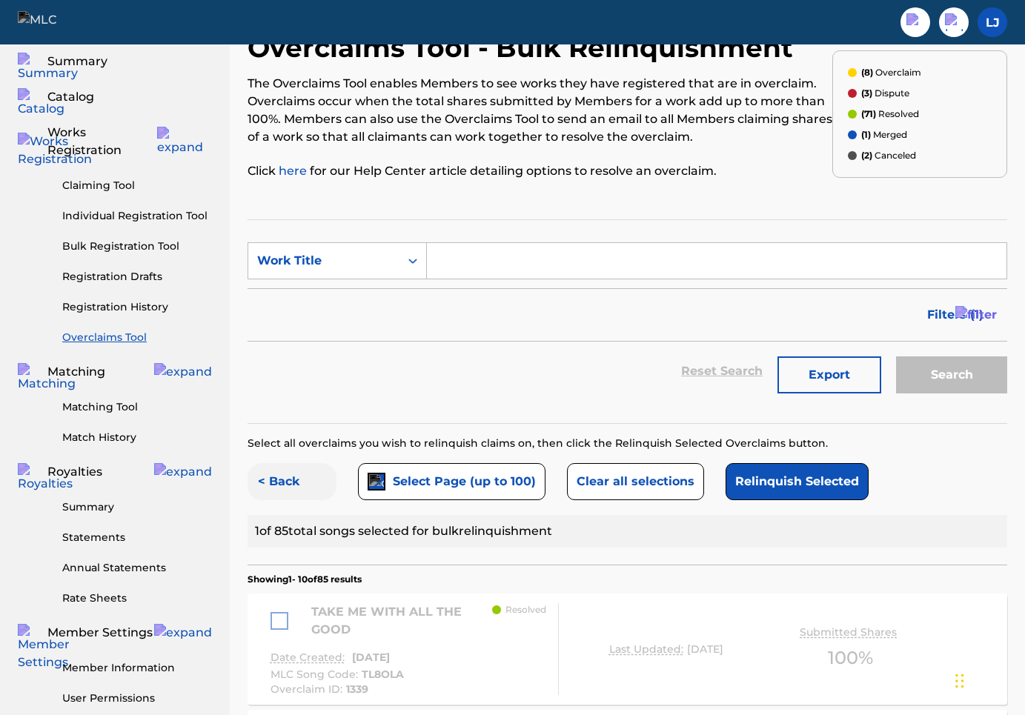
click at [295, 486] on button "< Back" at bounding box center [292, 481] width 89 height 37
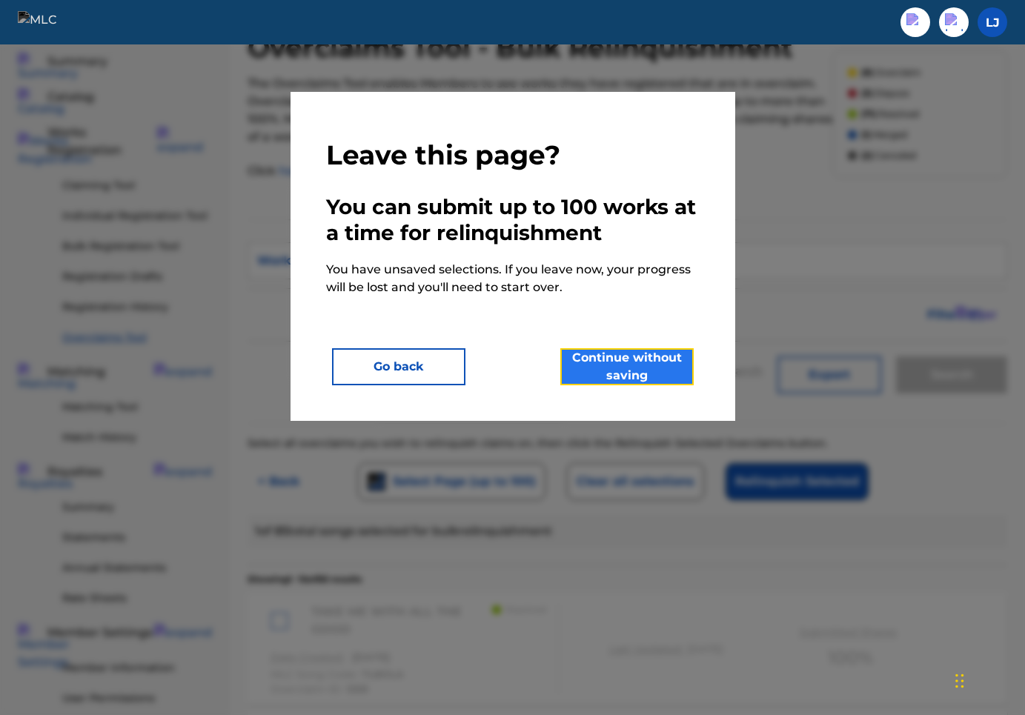
click at [621, 354] on button "Continue without saving" at bounding box center [626, 366] width 133 height 37
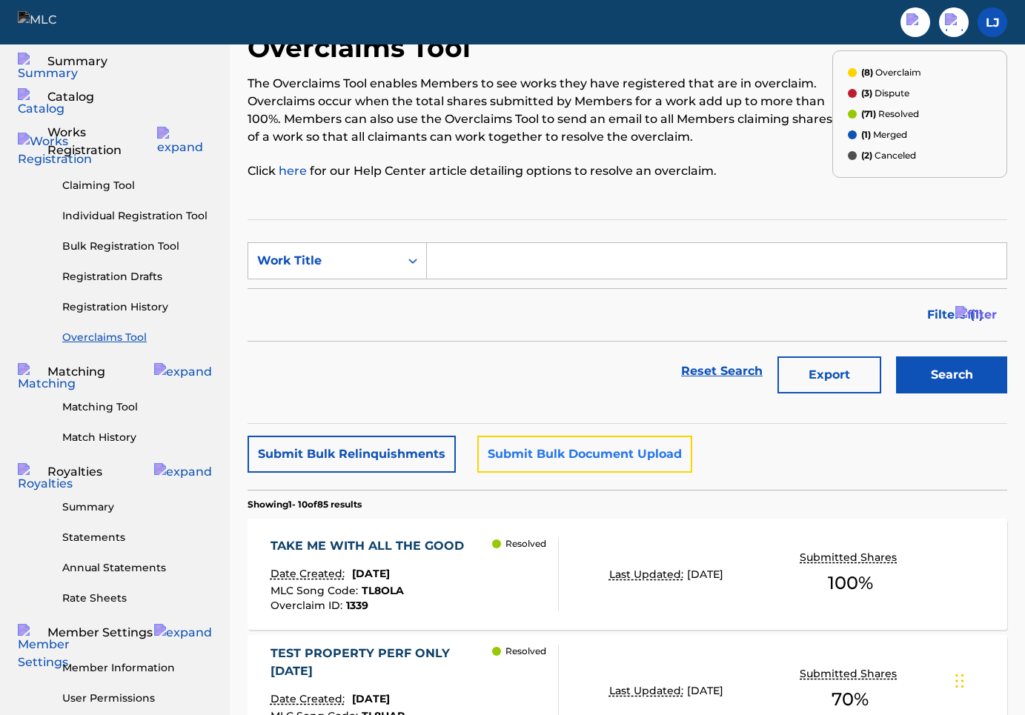
click at [533, 445] on button "Submit Bulk Document Upload" at bounding box center [584, 454] width 215 height 37
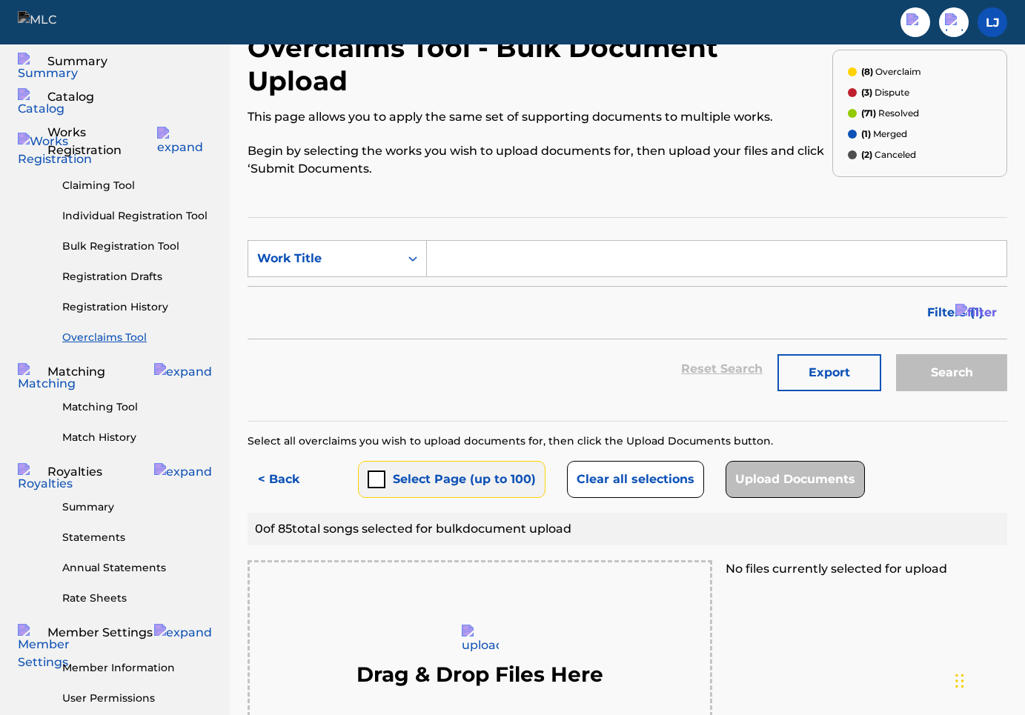
click at [413, 461] on button "Select Page (up to 100)" at bounding box center [452, 479] width 188 height 37
click at [296, 461] on button "< Back" at bounding box center [292, 479] width 89 height 37
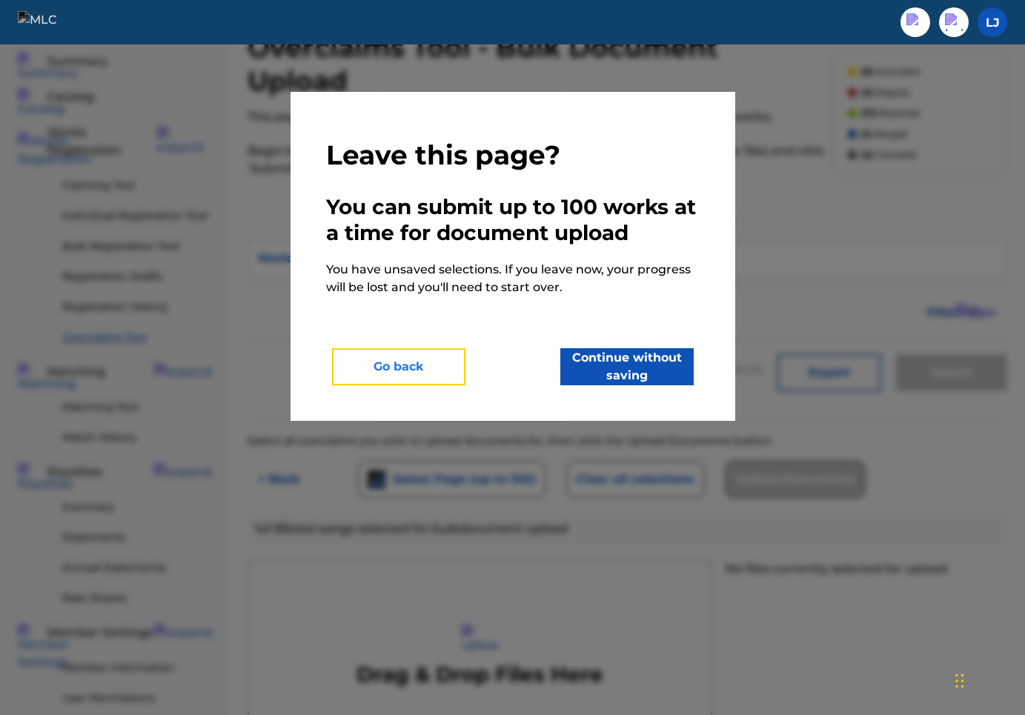
click at [397, 362] on button "Go back" at bounding box center [398, 366] width 133 height 37
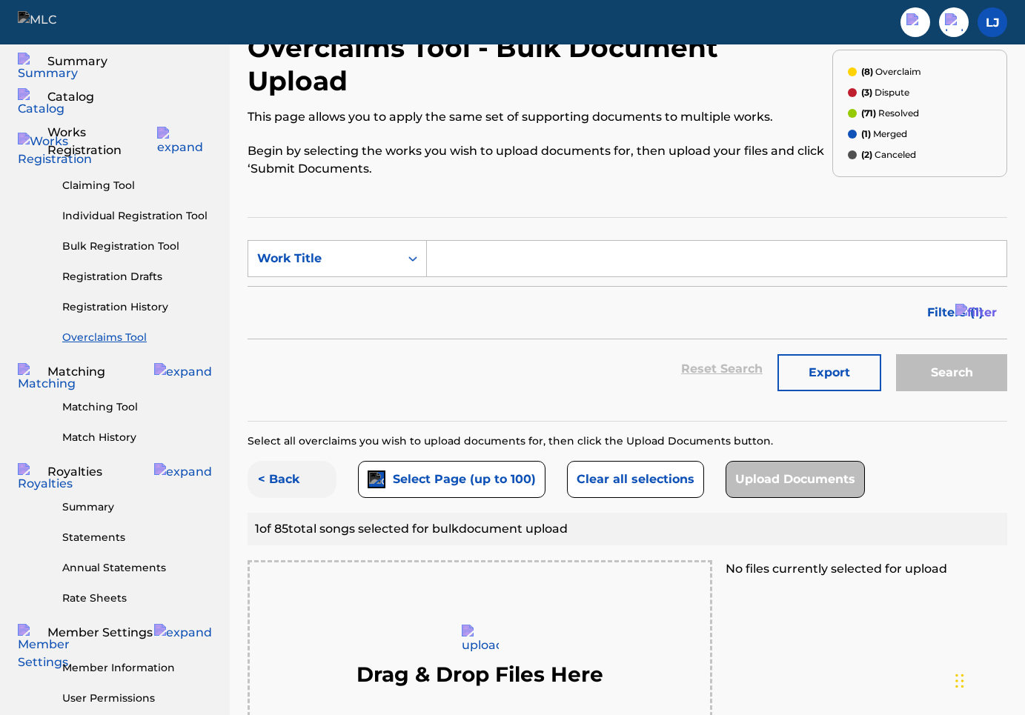
click at [302, 461] on button "< Back" at bounding box center [292, 479] width 89 height 37
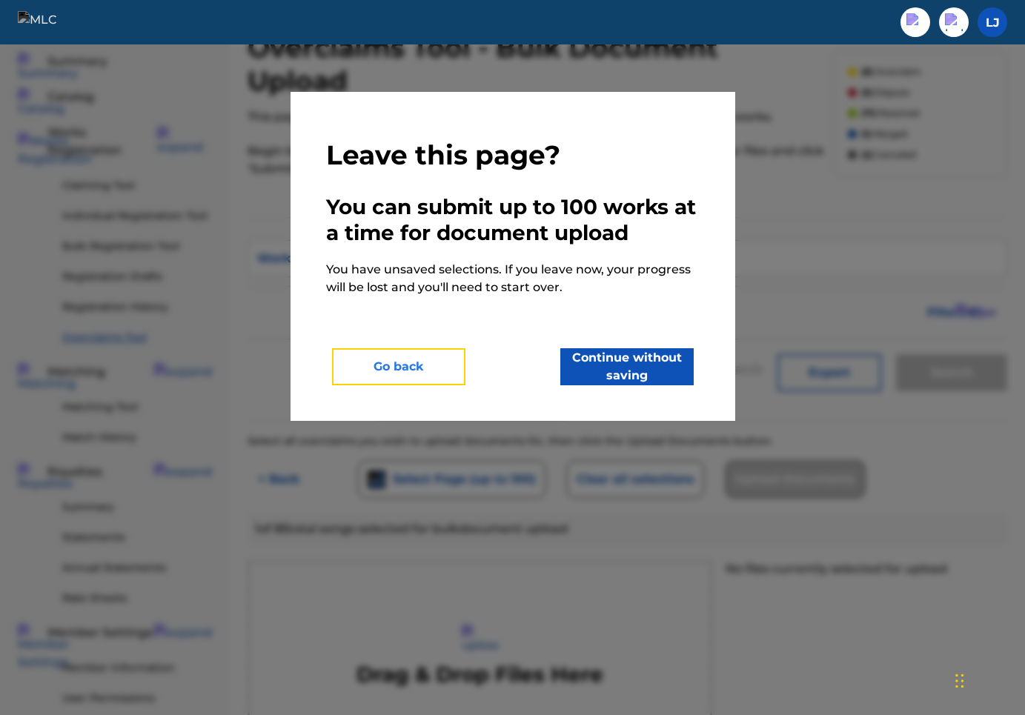
click at [407, 363] on button "Go back" at bounding box center [398, 366] width 133 height 37
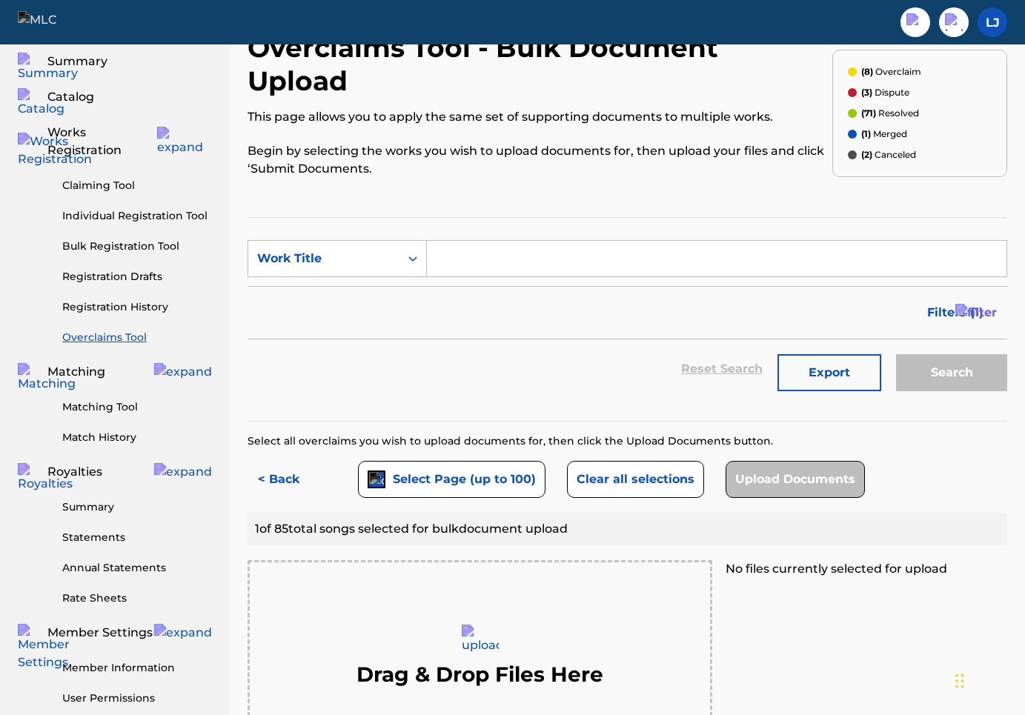
click at [485, 345] on div "Reset Search Export Search" at bounding box center [628, 368] width 760 height 59
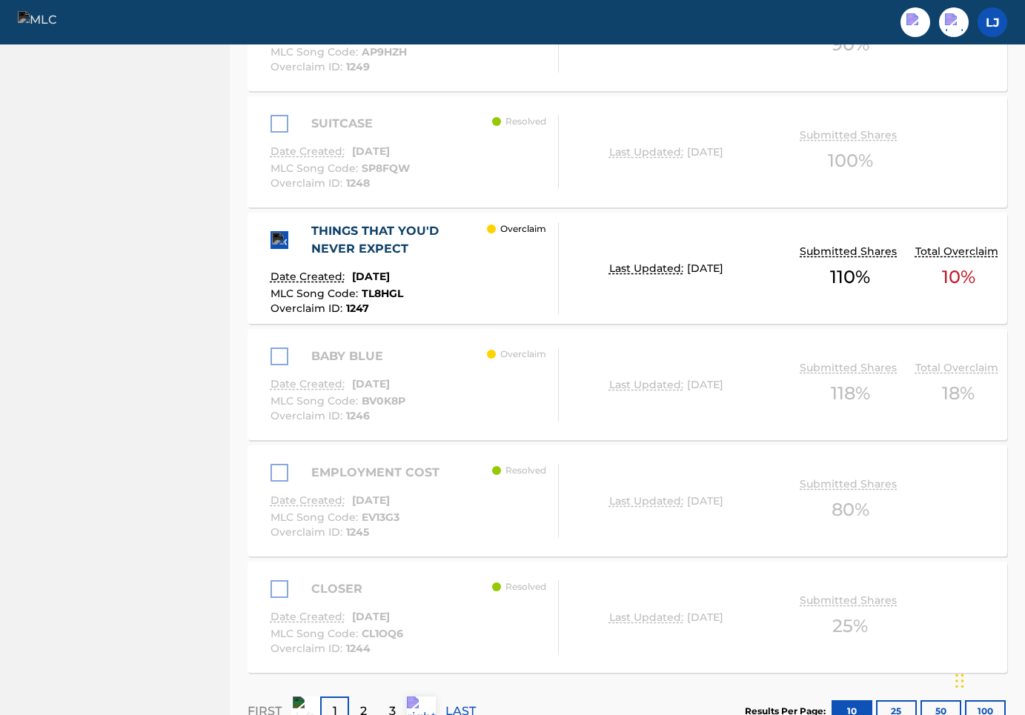
scroll to position [1484, 0]
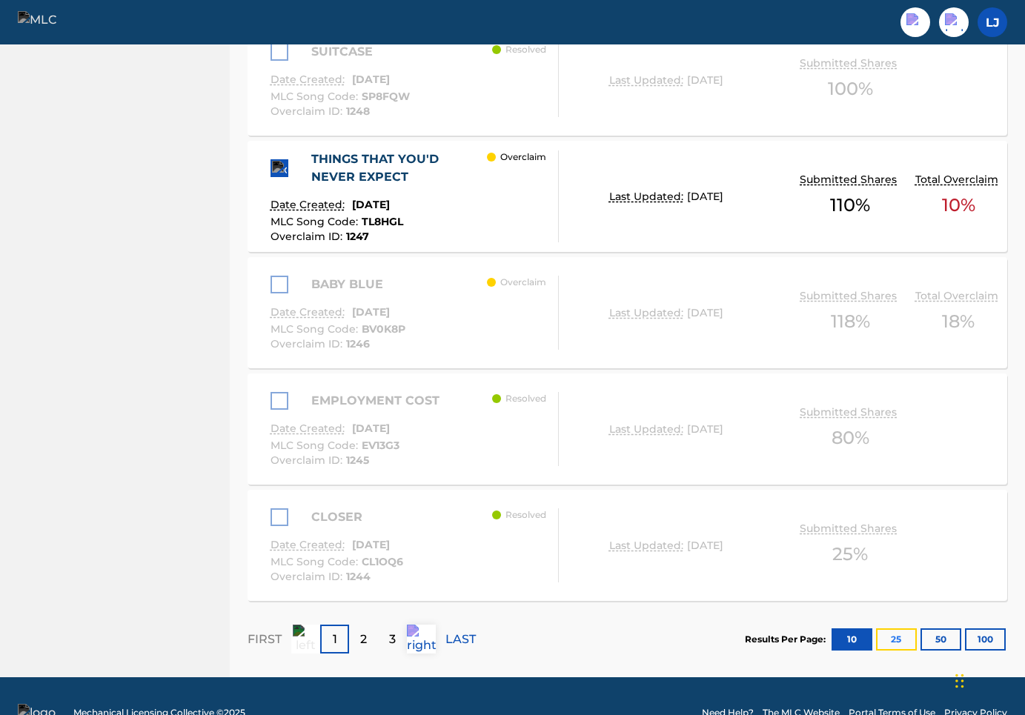
click at [890, 629] on button "25" at bounding box center [896, 640] width 41 height 22
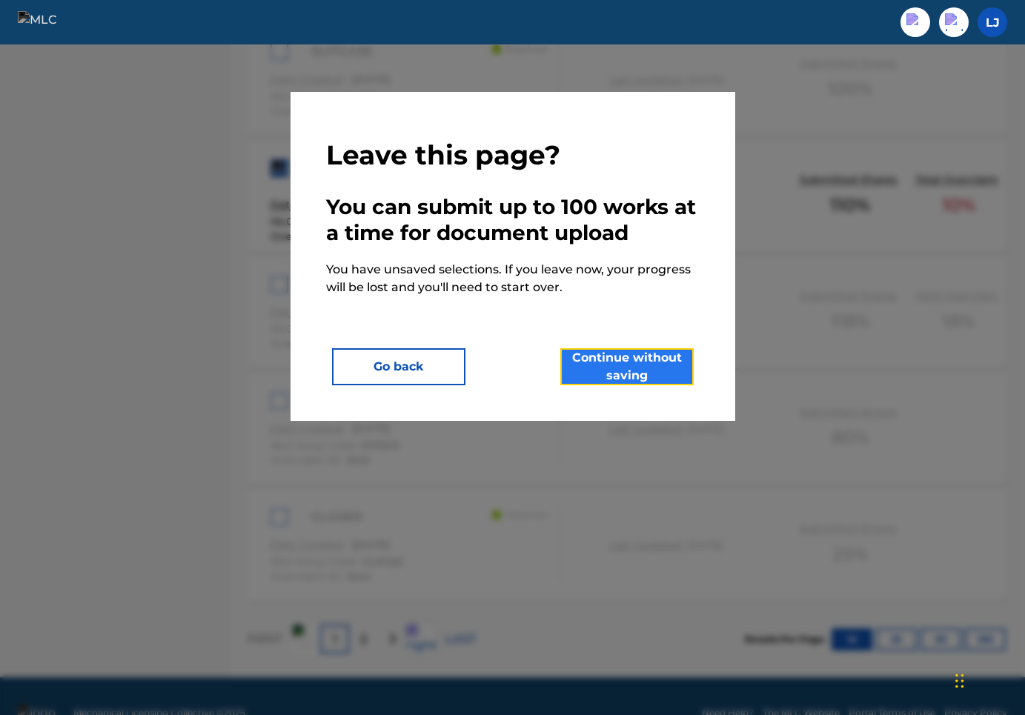
click at [594, 367] on button "Continue without saving" at bounding box center [626, 366] width 133 height 37
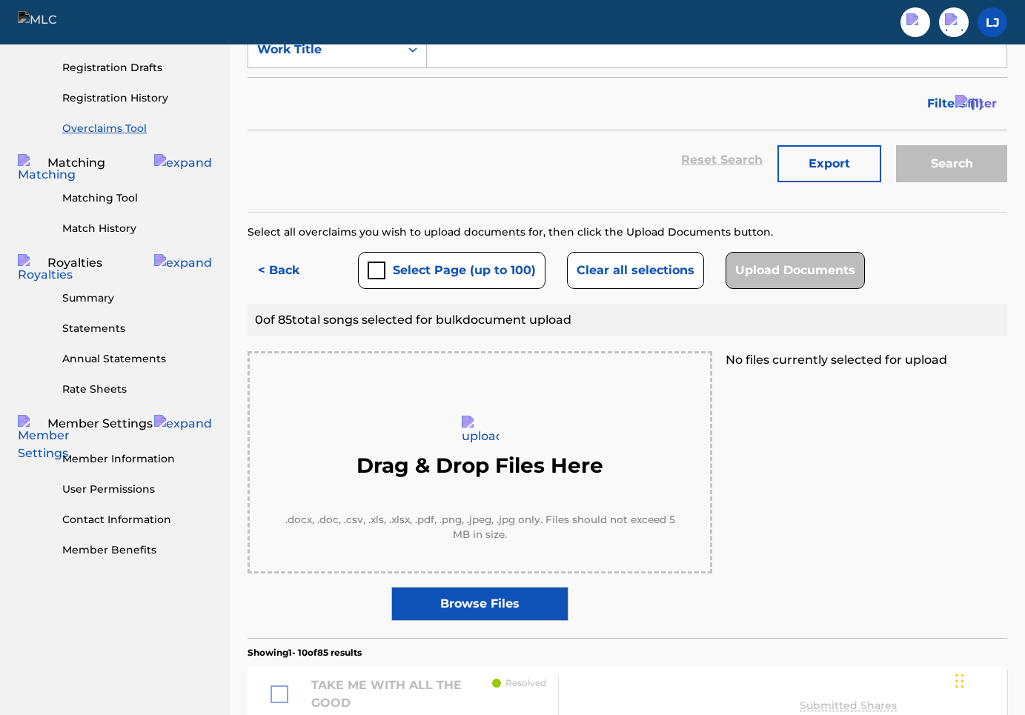
scroll to position [261, 0]
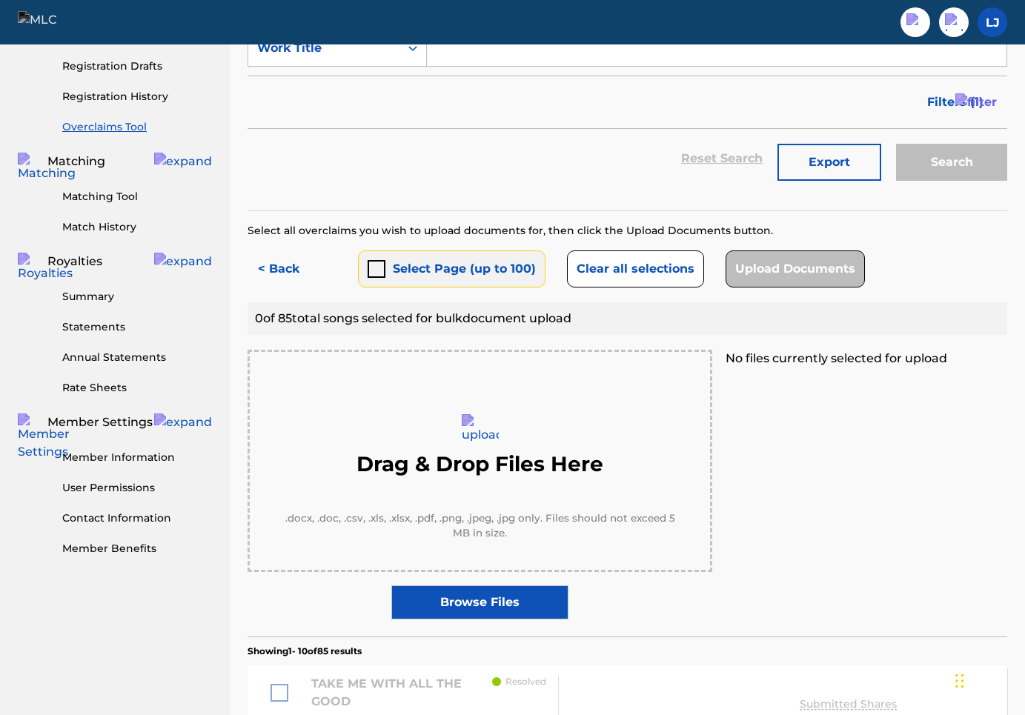
click at [382, 260] on div "submit" at bounding box center [377, 269] width 18 height 18
click at [275, 251] on button "< Back" at bounding box center [292, 269] width 89 height 37
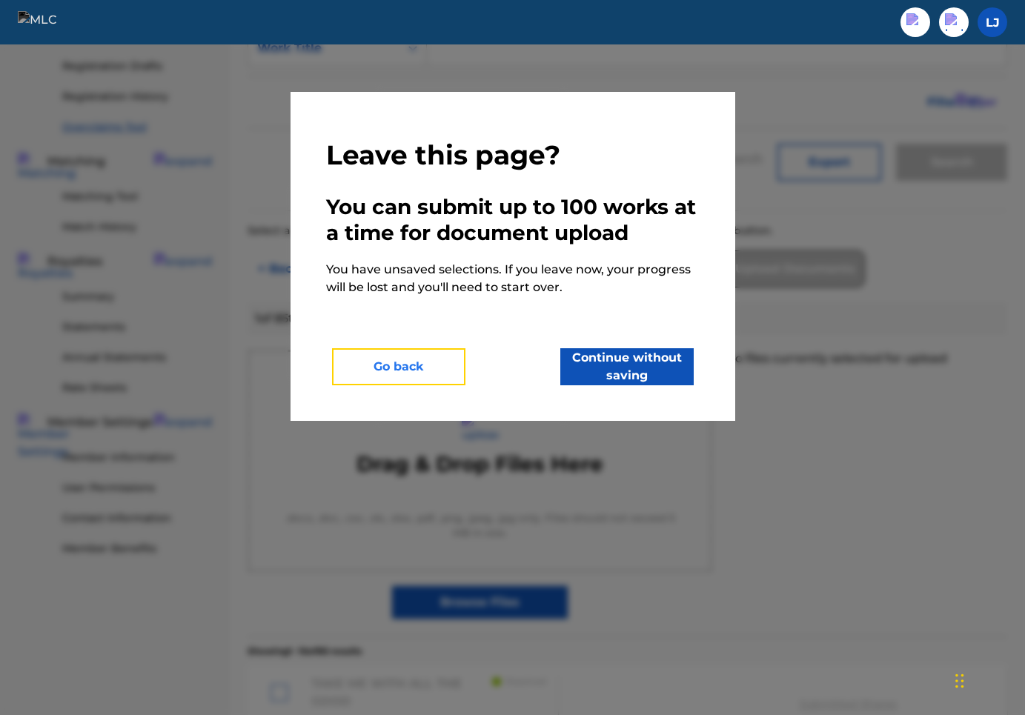
click at [433, 365] on button "Go back" at bounding box center [398, 366] width 133 height 37
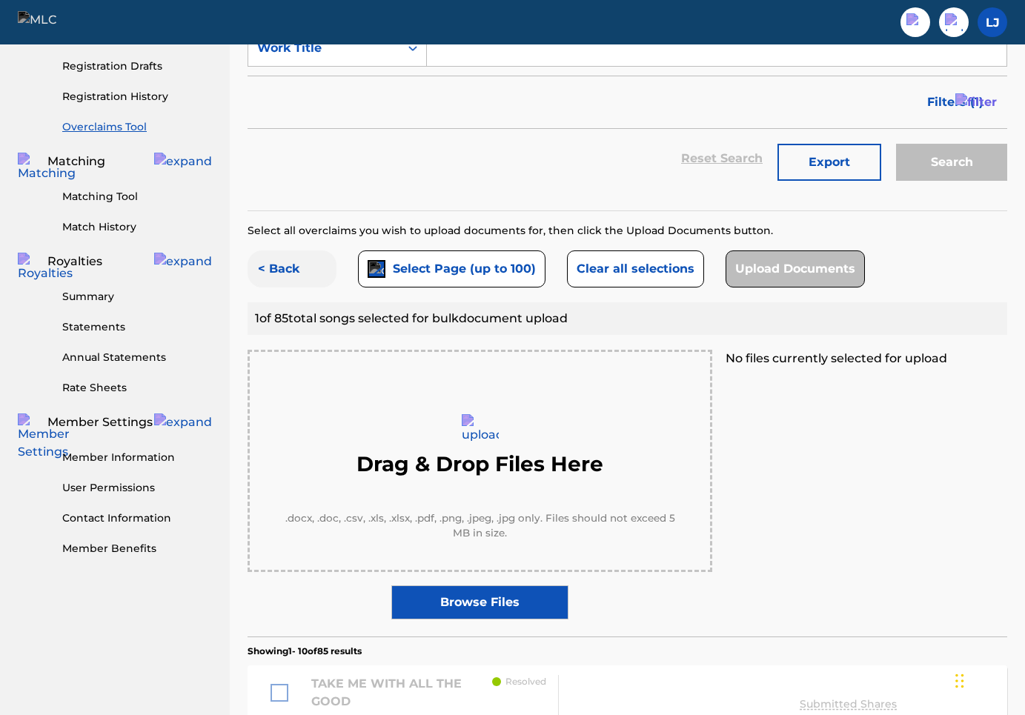
click at [305, 251] on button "< Back" at bounding box center [292, 269] width 89 height 37
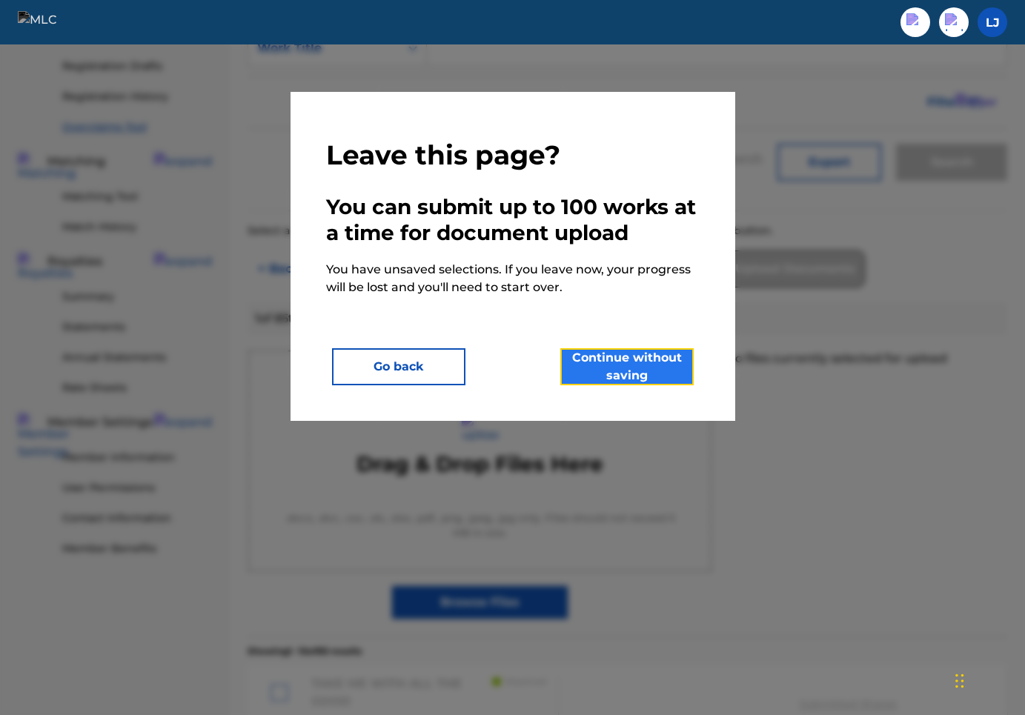
click at [606, 354] on button "Continue without saving" at bounding box center [626, 366] width 133 height 37
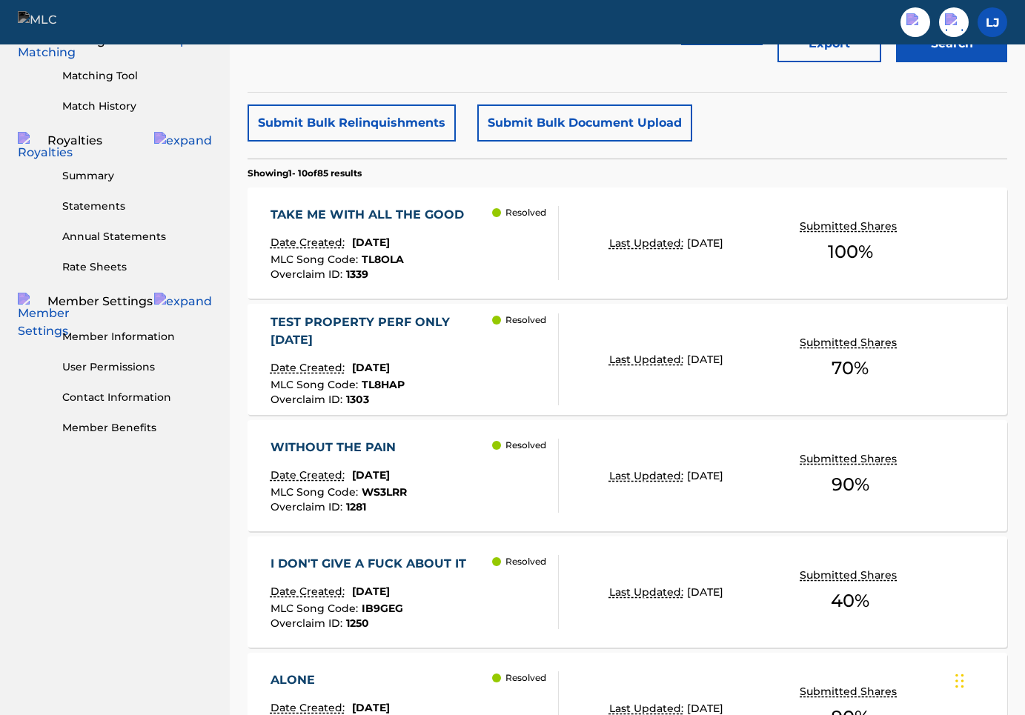
scroll to position [0, 0]
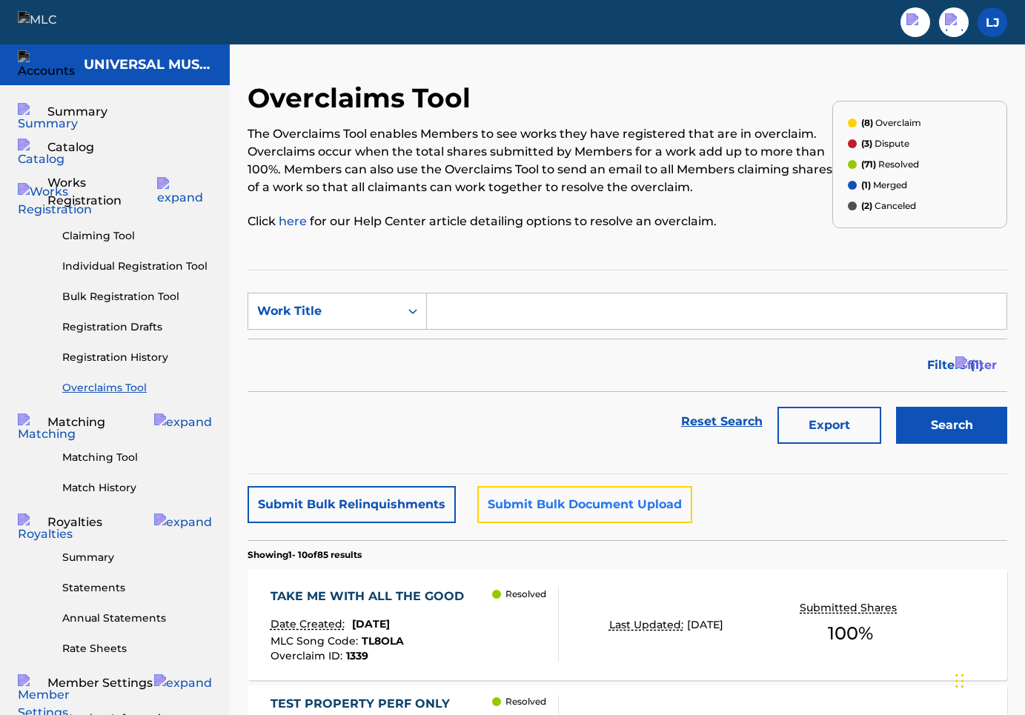
click at [523, 503] on button "Submit Bulk Document Upload" at bounding box center [584, 504] width 215 height 37
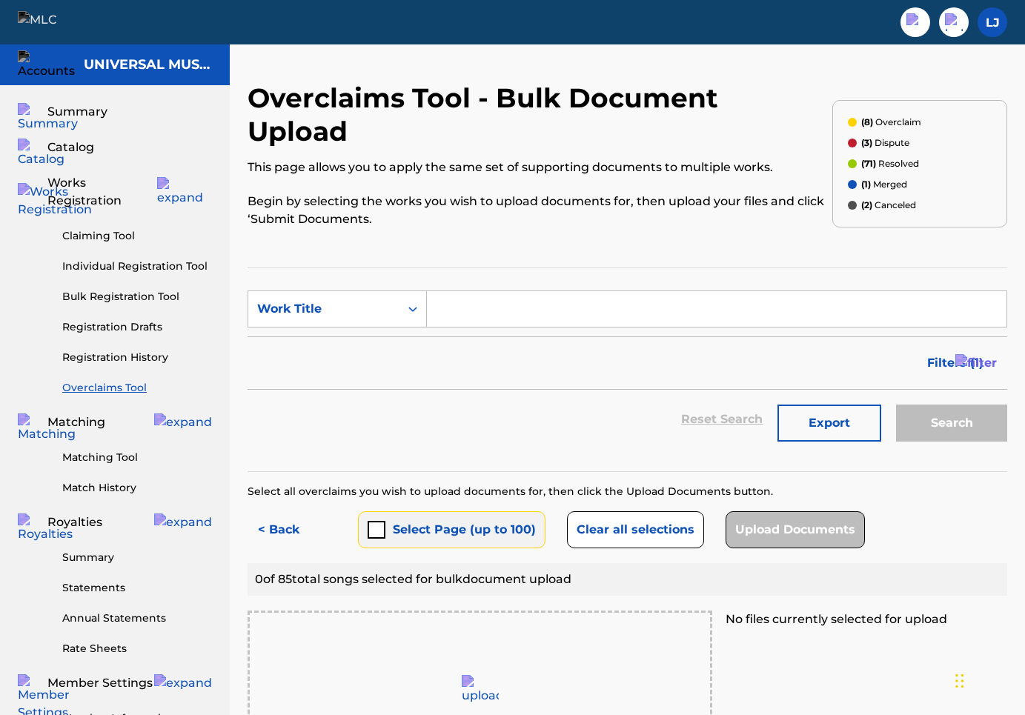
click at [486, 511] on button "Select Page (up to 100)" at bounding box center [452, 529] width 188 height 37
click at [250, 511] on button "< Back" at bounding box center [292, 529] width 89 height 37
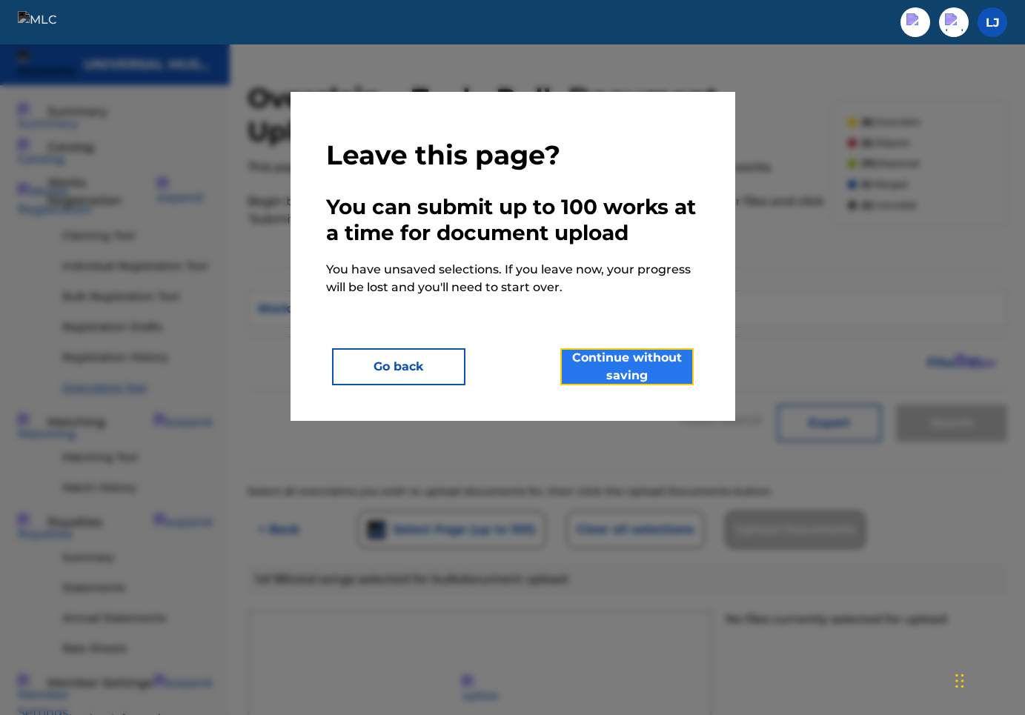
click at [630, 374] on button "Continue without saving" at bounding box center [626, 366] width 133 height 37
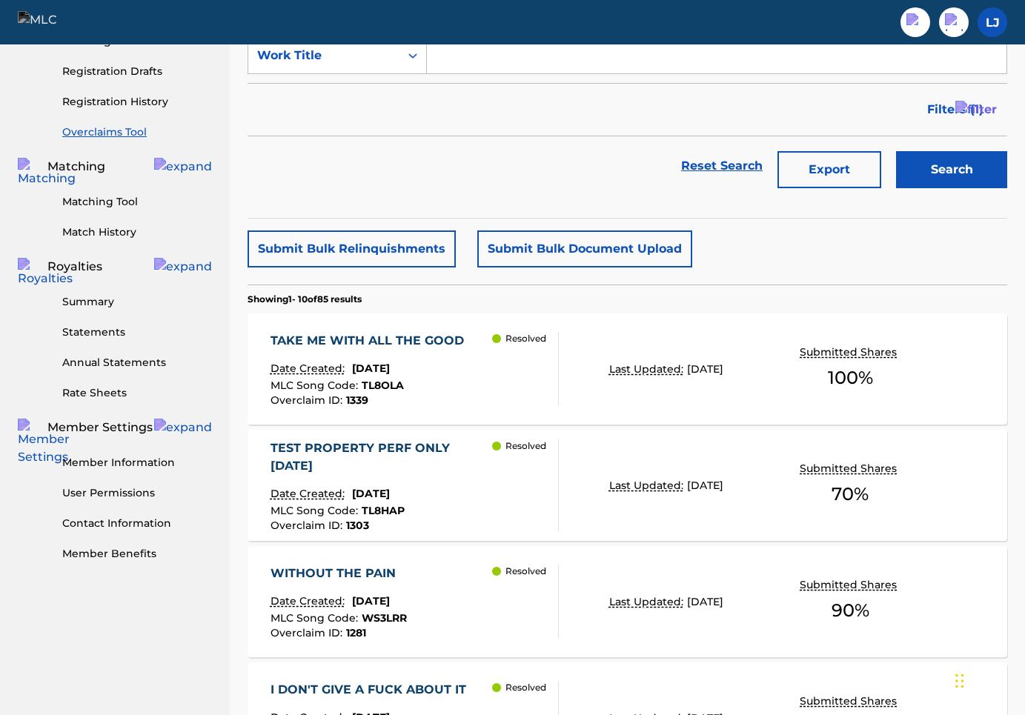
scroll to position [174, 0]
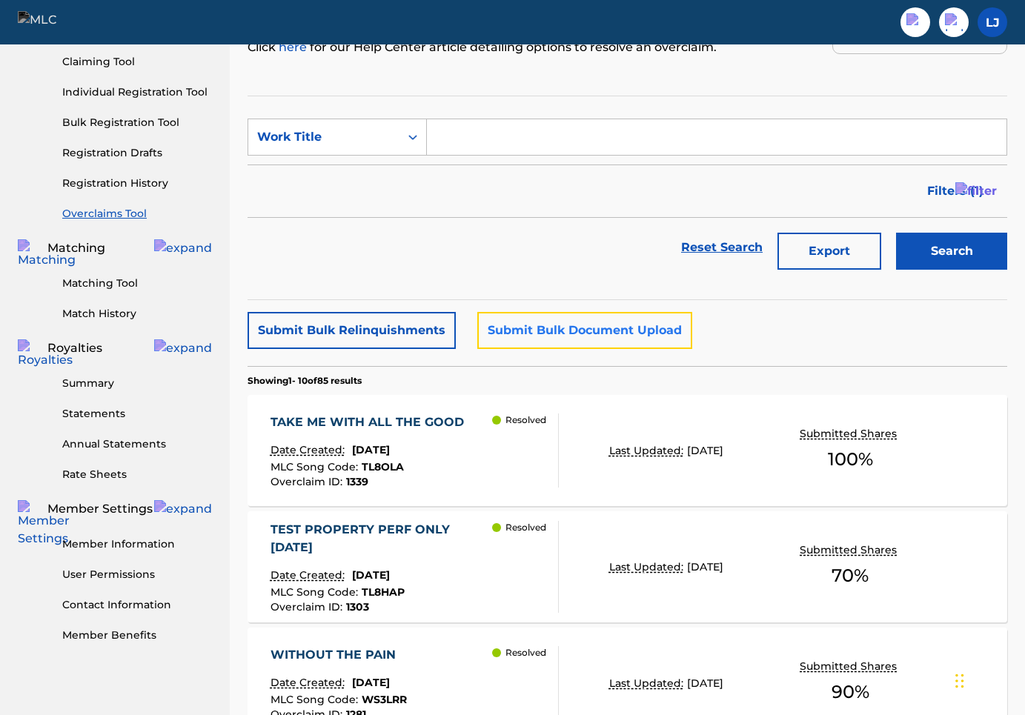
click at [565, 334] on button "Submit Bulk Document Upload" at bounding box center [584, 330] width 215 height 37
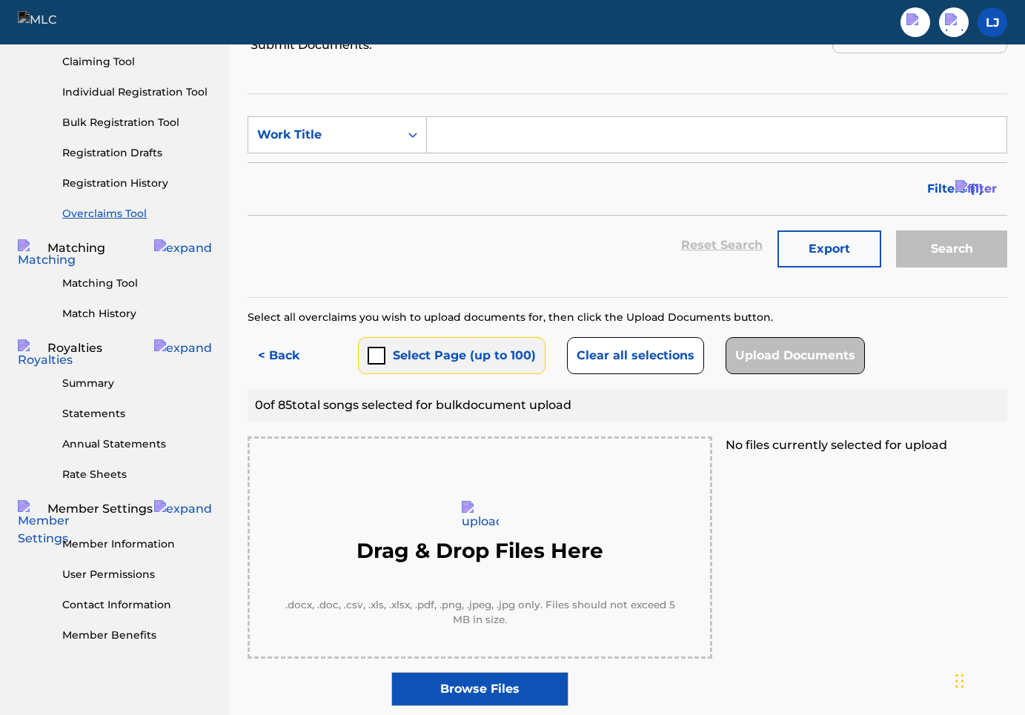
click at [445, 337] on button "Select Page (up to 100)" at bounding box center [452, 355] width 188 height 37
click at [291, 337] on button "< Back" at bounding box center [292, 355] width 89 height 37
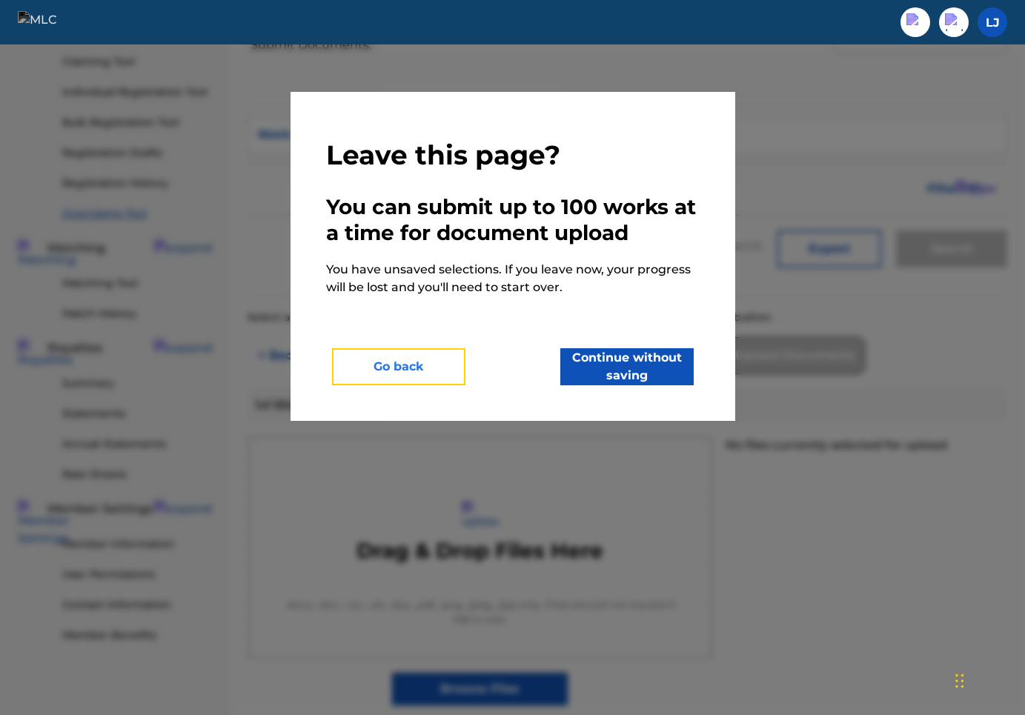
click at [371, 368] on button "Go back" at bounding box center [398, 366] width 133 height 37
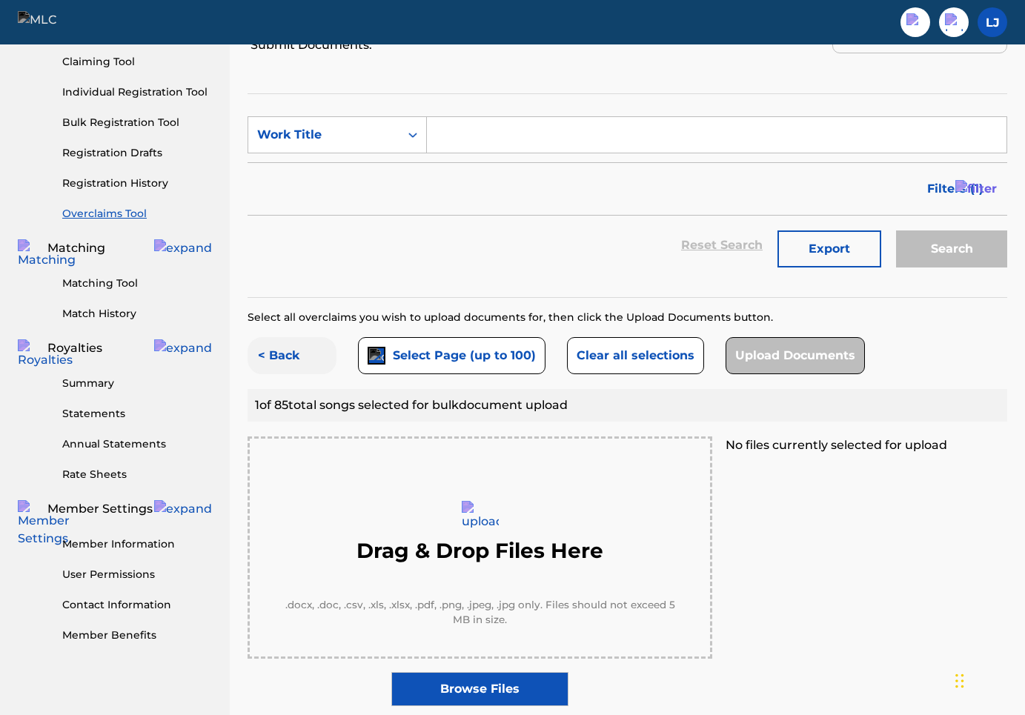
click at [304, 337] on button "< Back" at bounding box center [292, 355] width 89 height 37
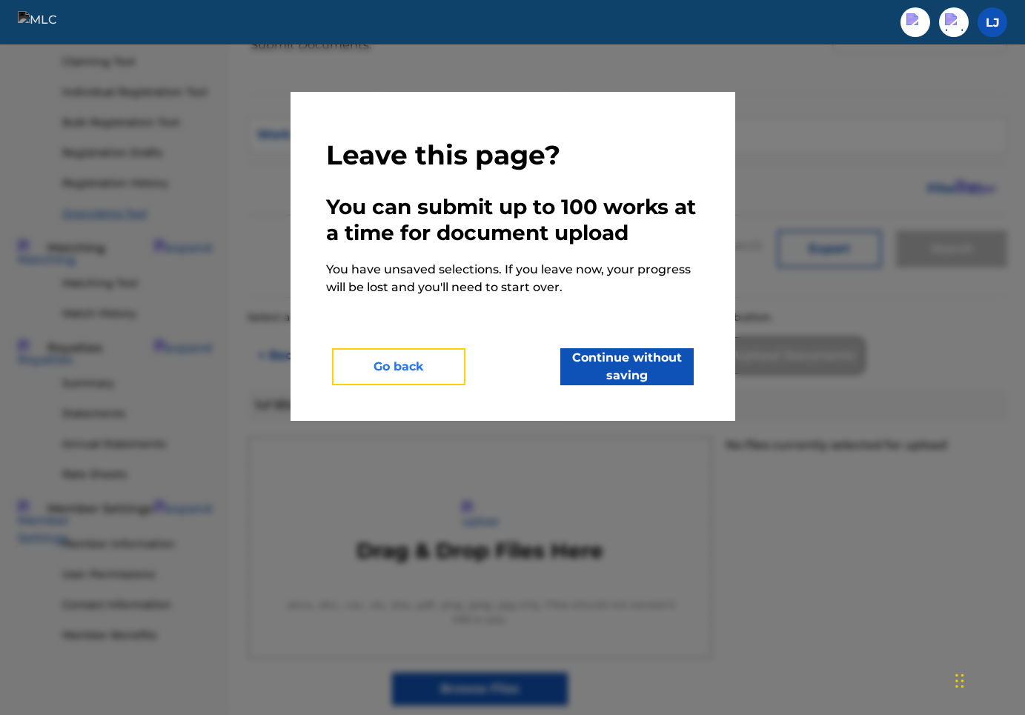
click at [363, 368] on button "Go back" at bounding box center [398, 366] width 133 height 37
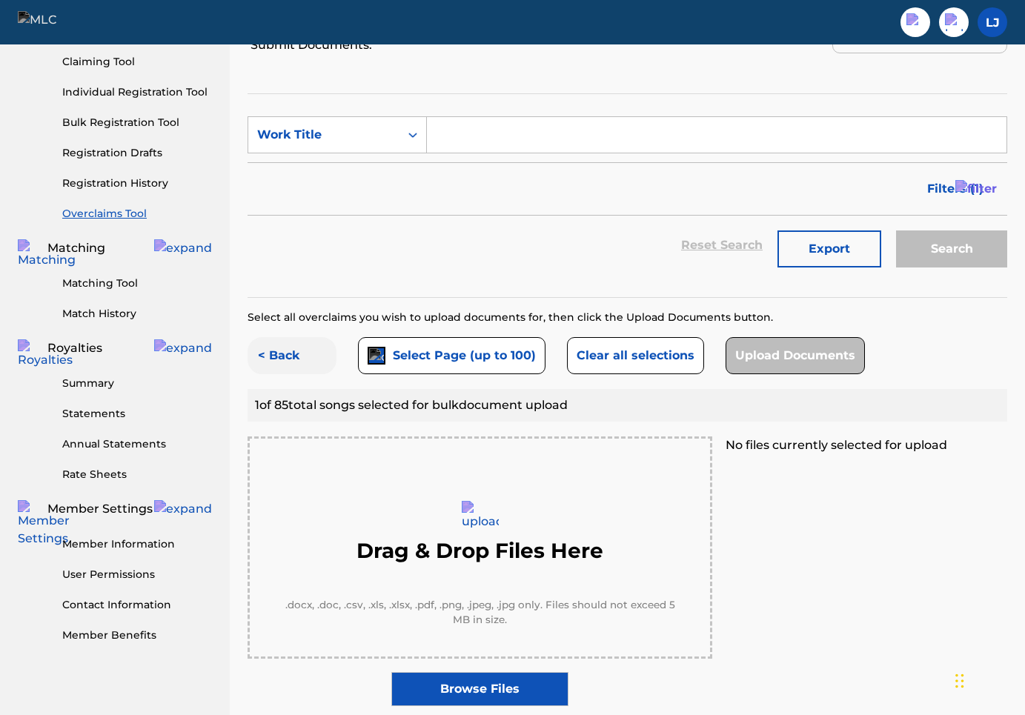
click at [278, 337] on button "< Back" at bounding box center [292, 355] width 89 height 37
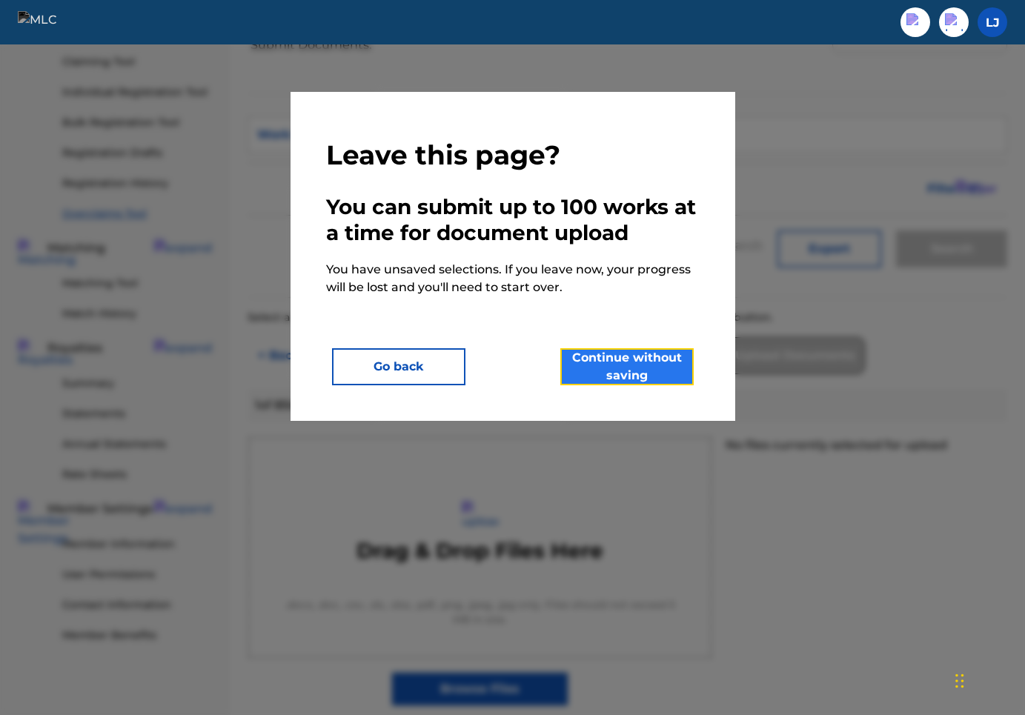
click at [602, 376] on button "Continue without saving" at bounding box center [626, 366] width 133 height 37
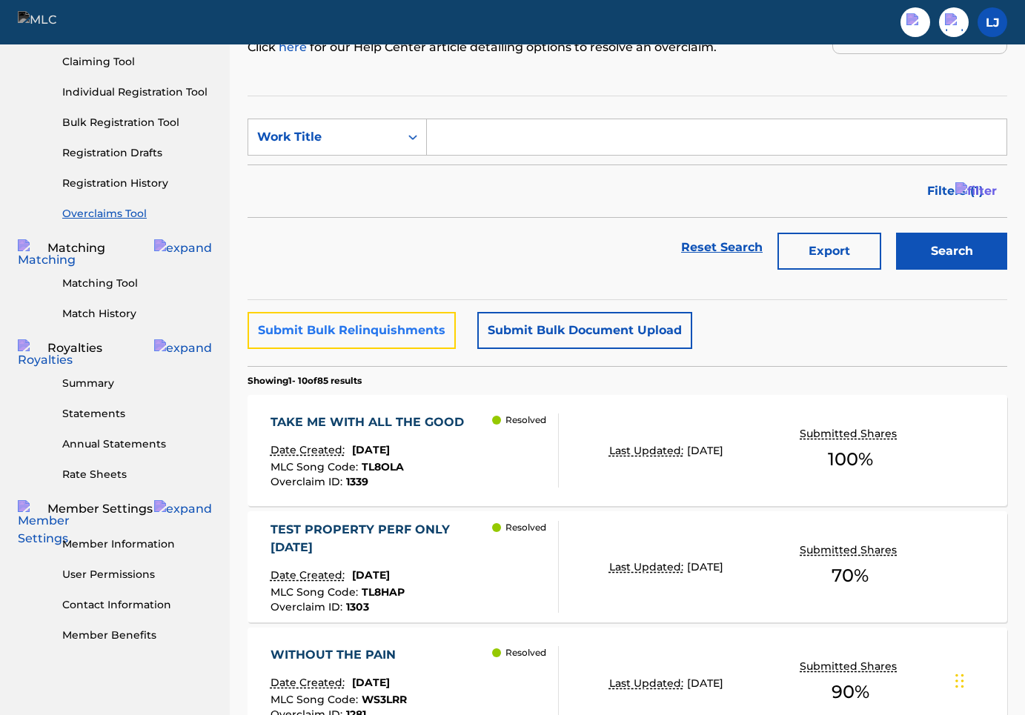
click at [416, 336] on button "Submit Bulk Relinquishments" at bounding box center [352, 330] width 208 height 37
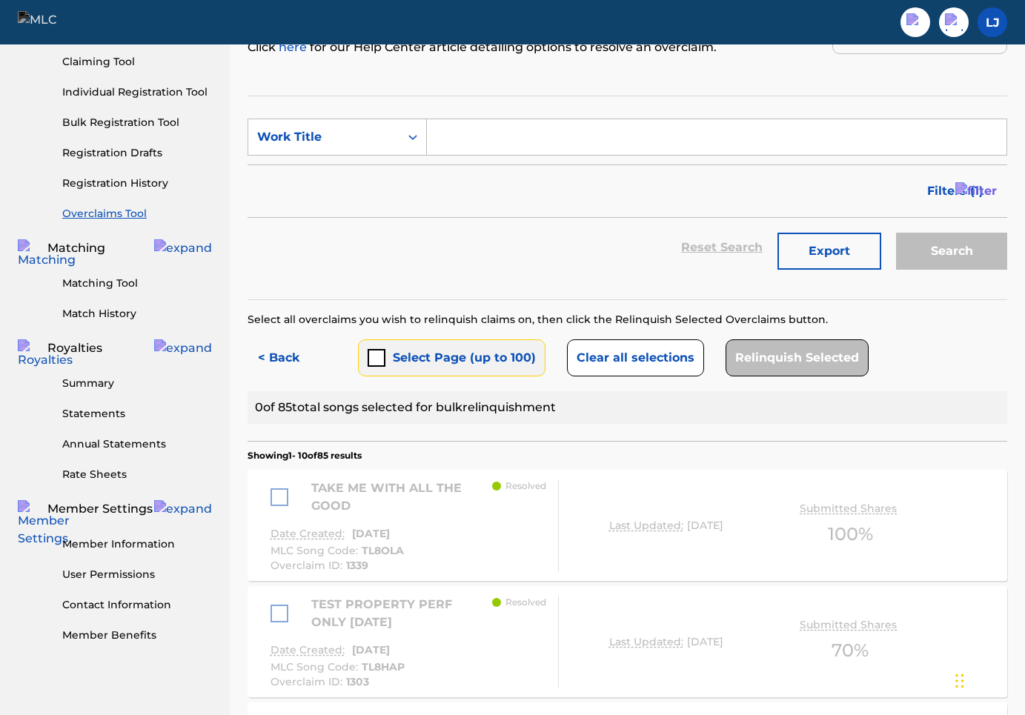
click at [393, 354] on button "Select Page (up to 100)" at bounding box center [452, 357] width 188 height 37
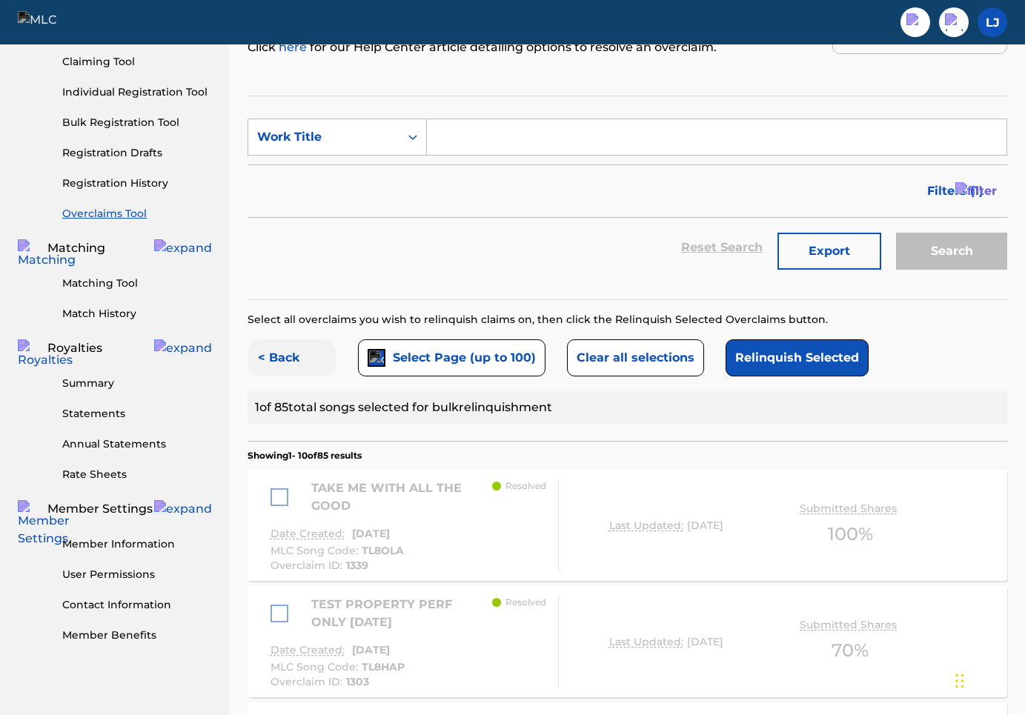
click at [286, 351] on button "< Back" at bounding box center [292, 357] width 89 height 37
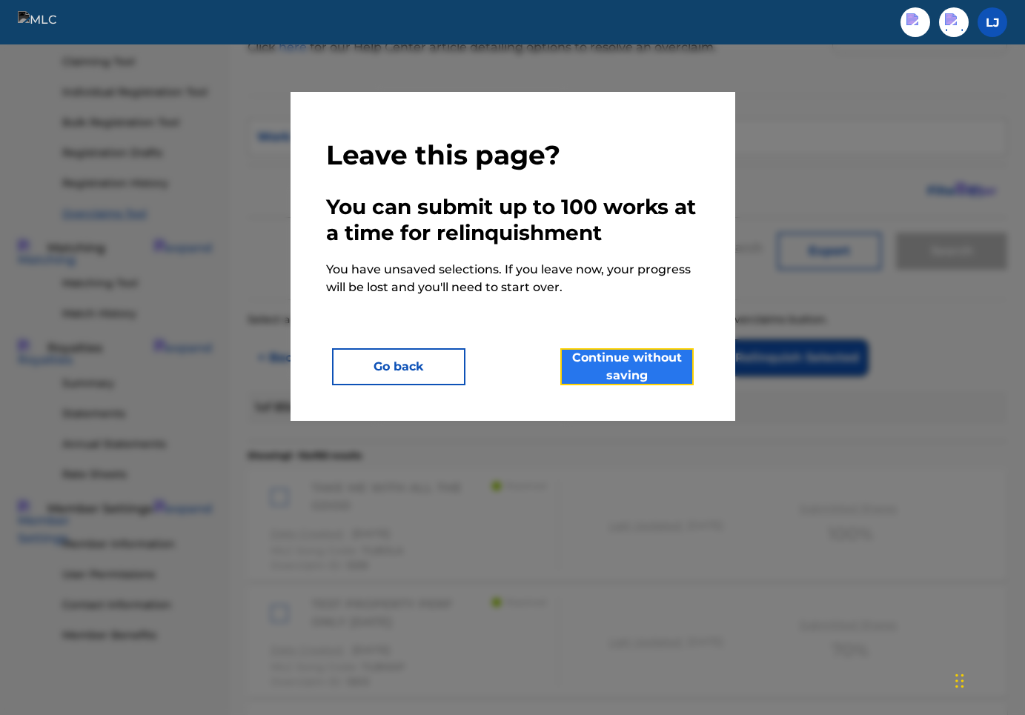
click at [611, 371] on button "Continue without saving" at bounding box center [626, 366] width 133 height 37
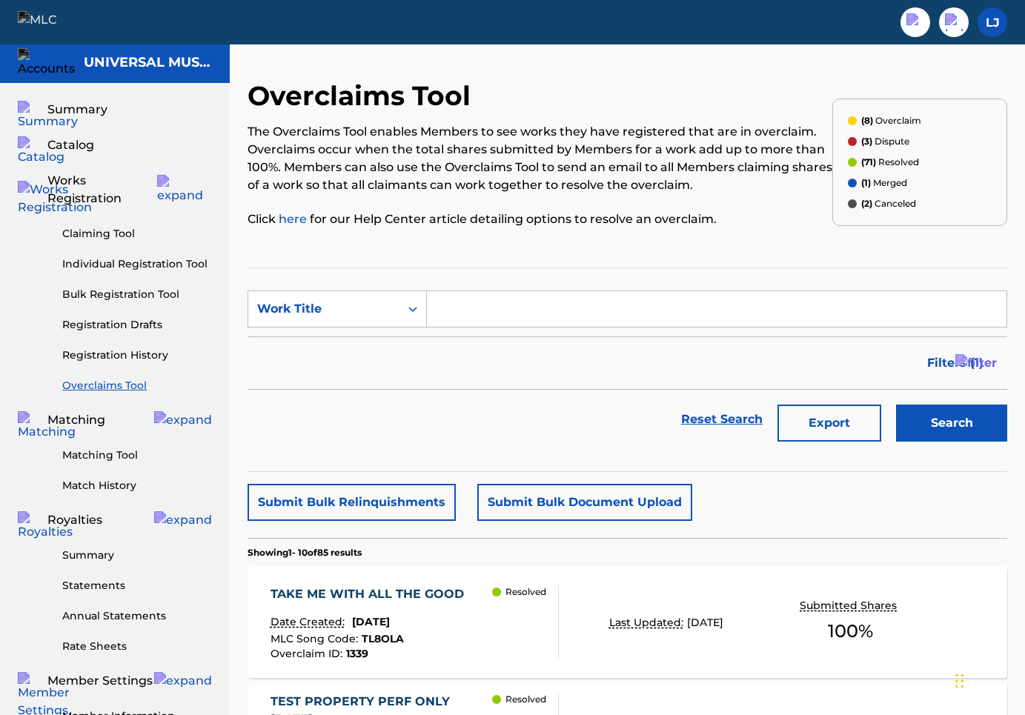
scroll to position [0, 0]
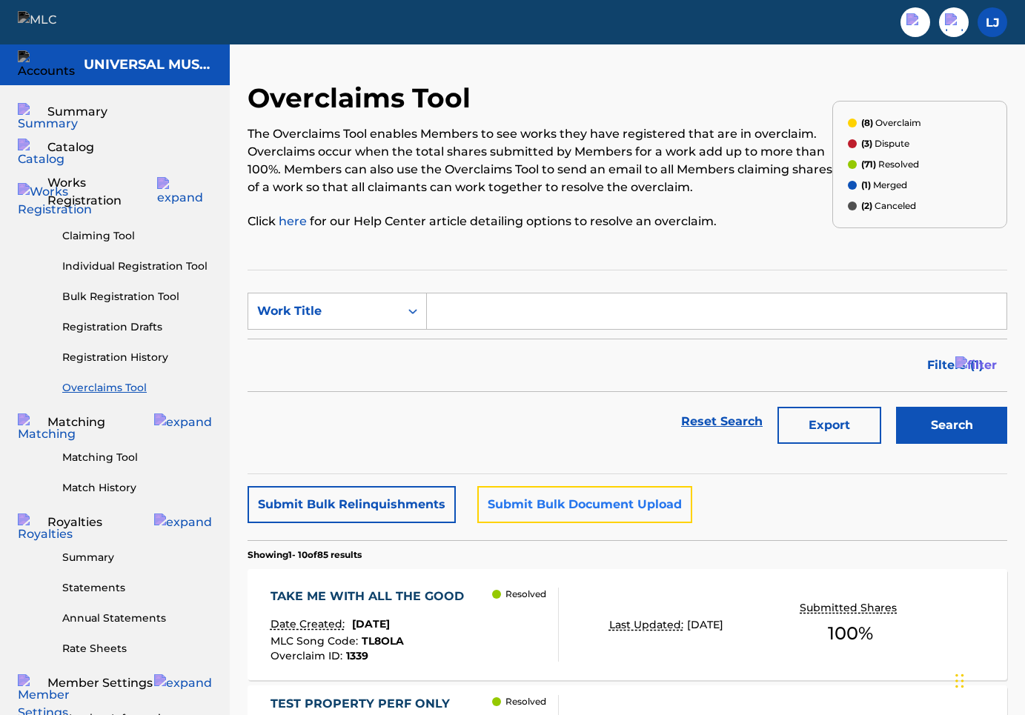
click at [572, 508] on button "Submit Bulk Document Upload" at bounding box center [584, 504] width 215 height 37
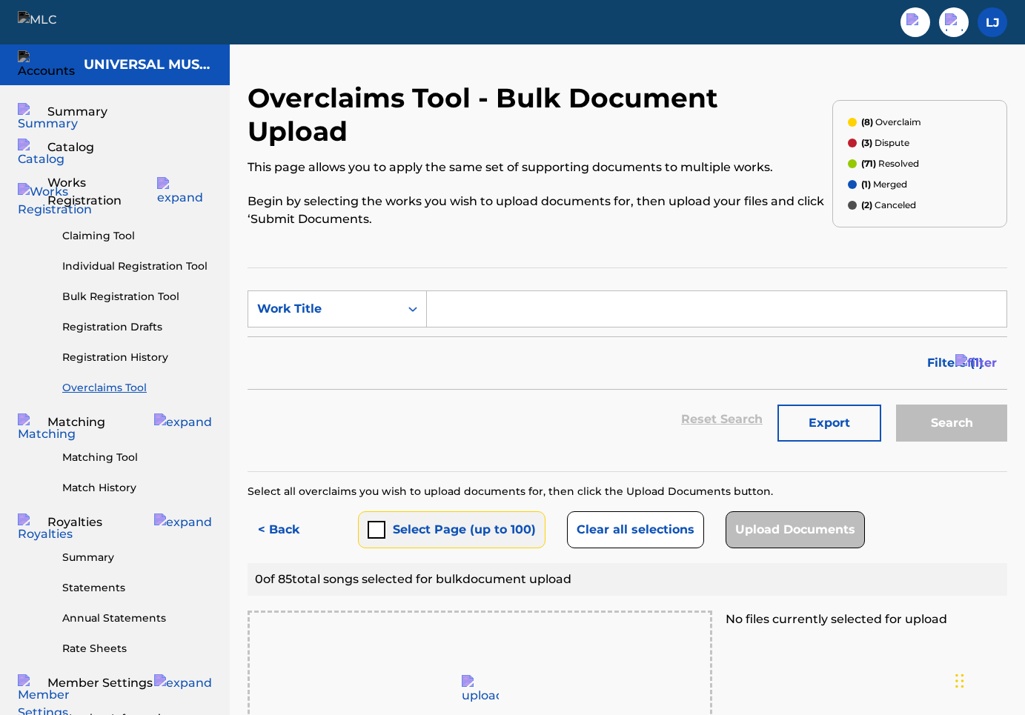
click at [448, 511] on button "Select Page (up to 100)" at bounding box center [452, 529] width 188 height 37
click at [278, 511] on button "< Back" at bounding box center [292, 529] width 89 height 37
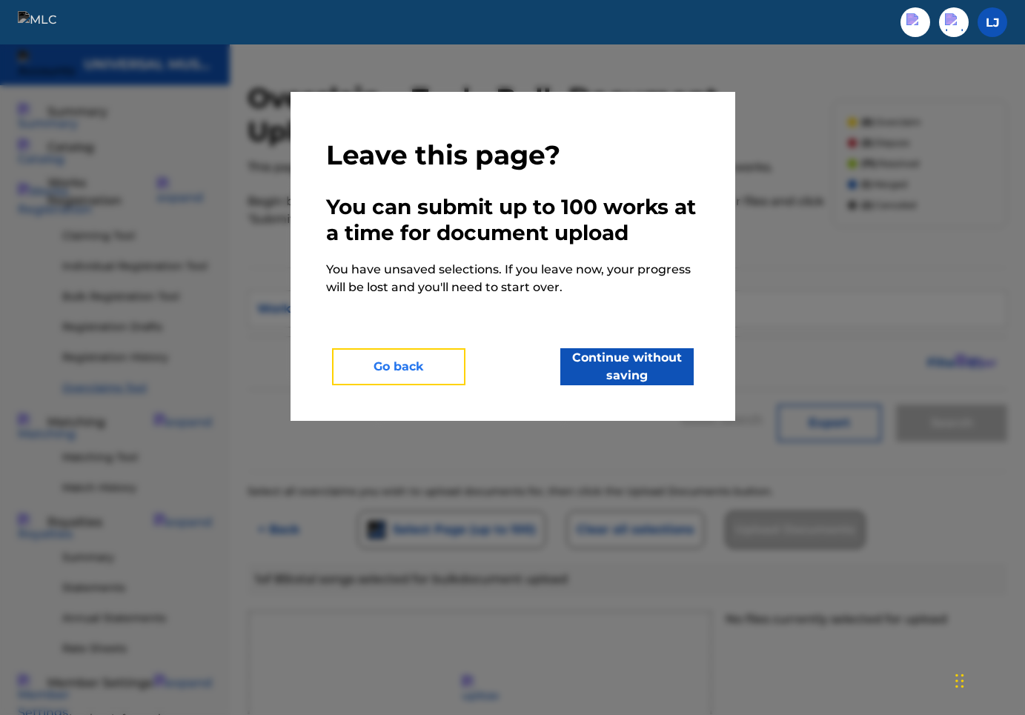
click at [447, 373] on button "Go back" at bounding box center [398, 366] width 133 height 37
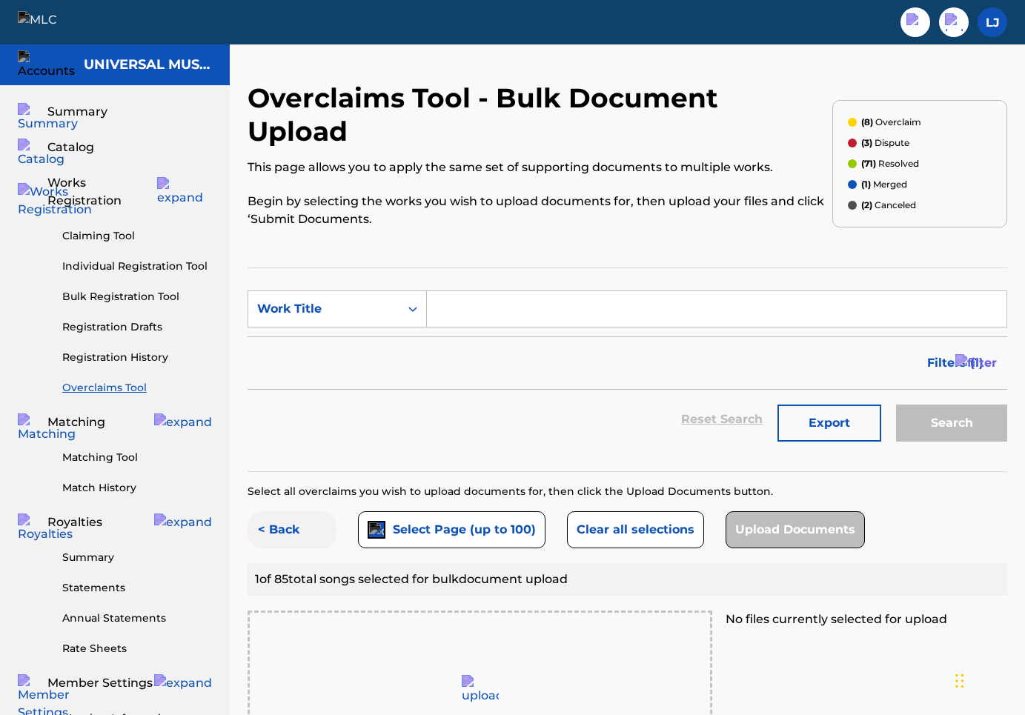
click at [283, 511] on button "< Back" at bounding box center [292, 529] width 89 height 37
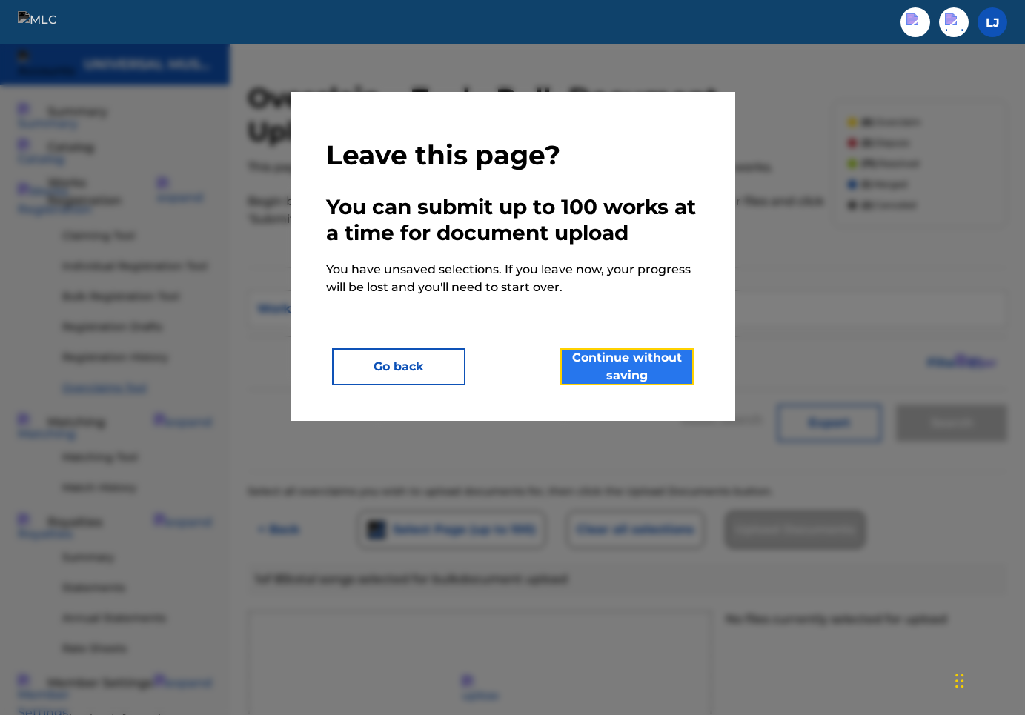
click at [626, 363] on button "Continue without saving" at bounding box center [626, 366] width 133 height 37
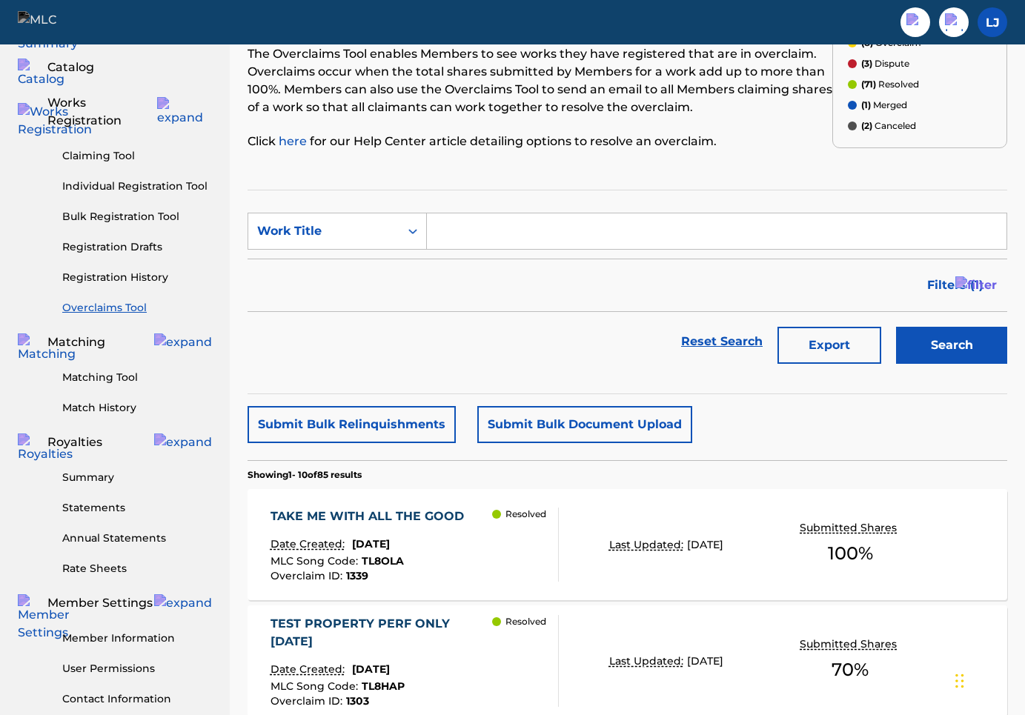
scroll to position [110, 0]
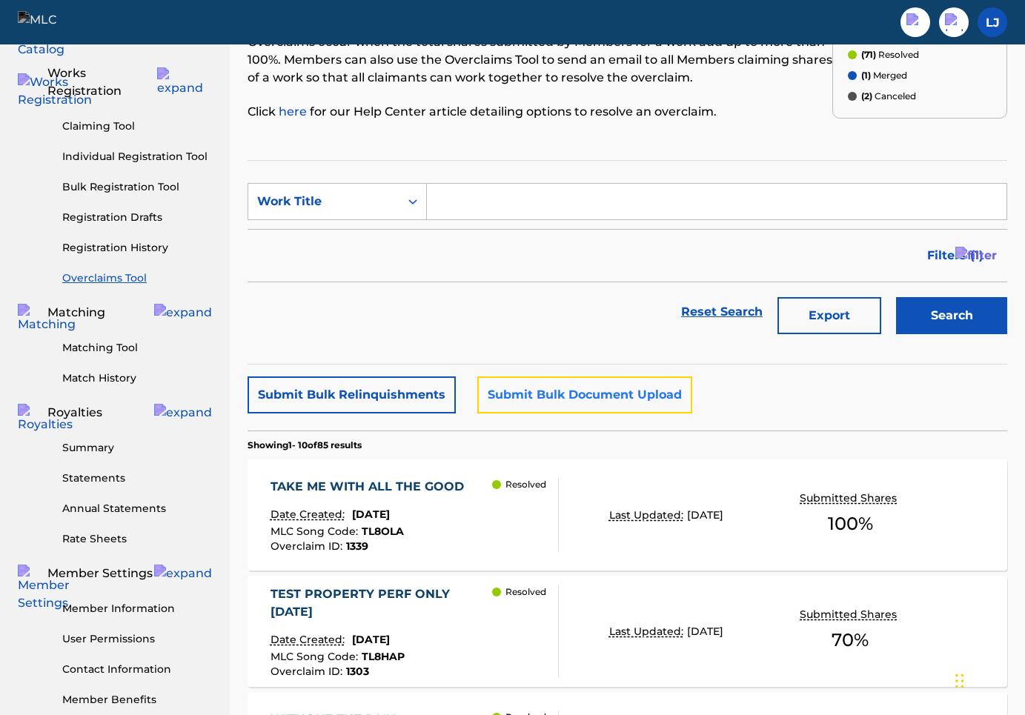
click at [577, 385] on button "Submit Bulk Document Upload" at bounding box center [584, 395] width 215 height 37
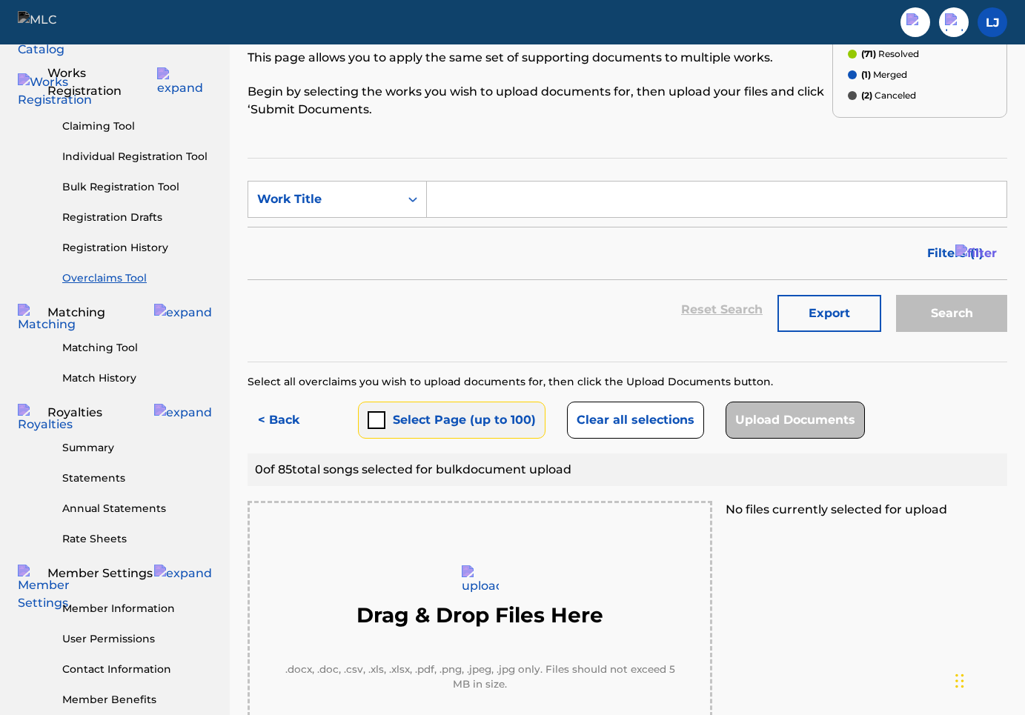
click at [447, 402] on button "Select Page (up to 100)" at bounding box center [452, 420] width 188 height 37
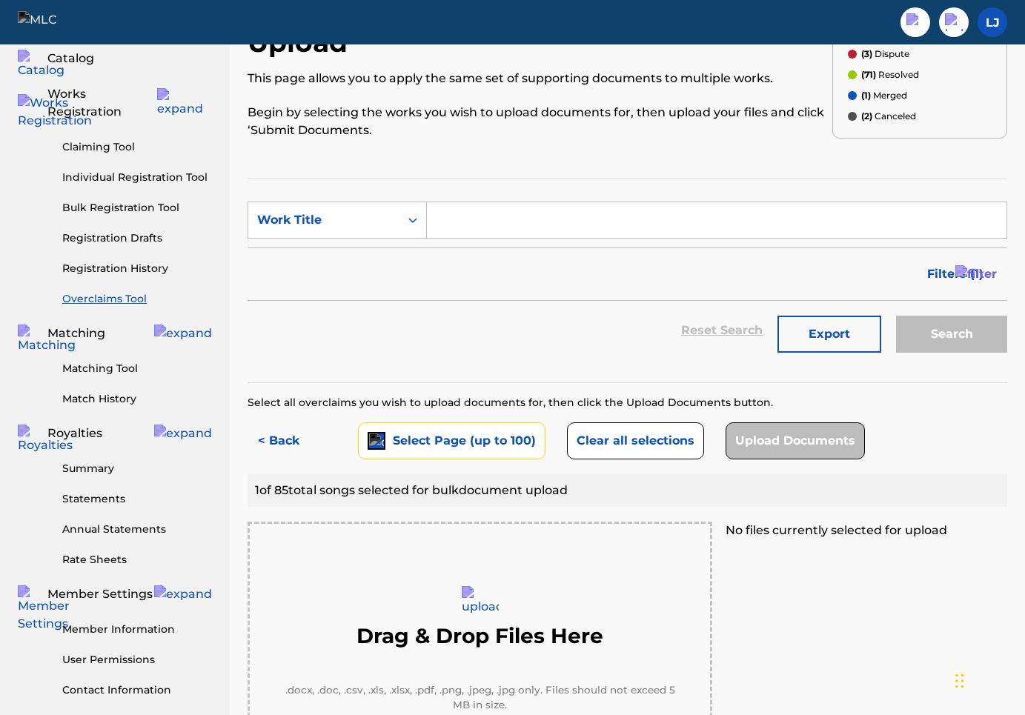
scroll to position [0, 0]
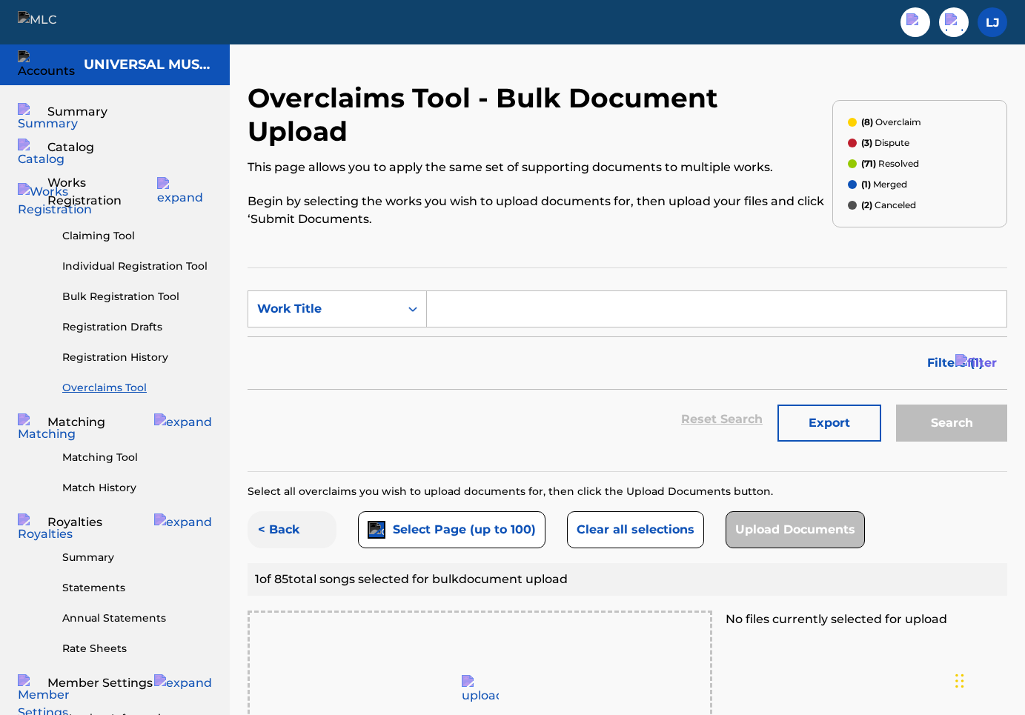
click at [295, 511] on button "< Back" at bounding box center [292, 529] width 89 height 37
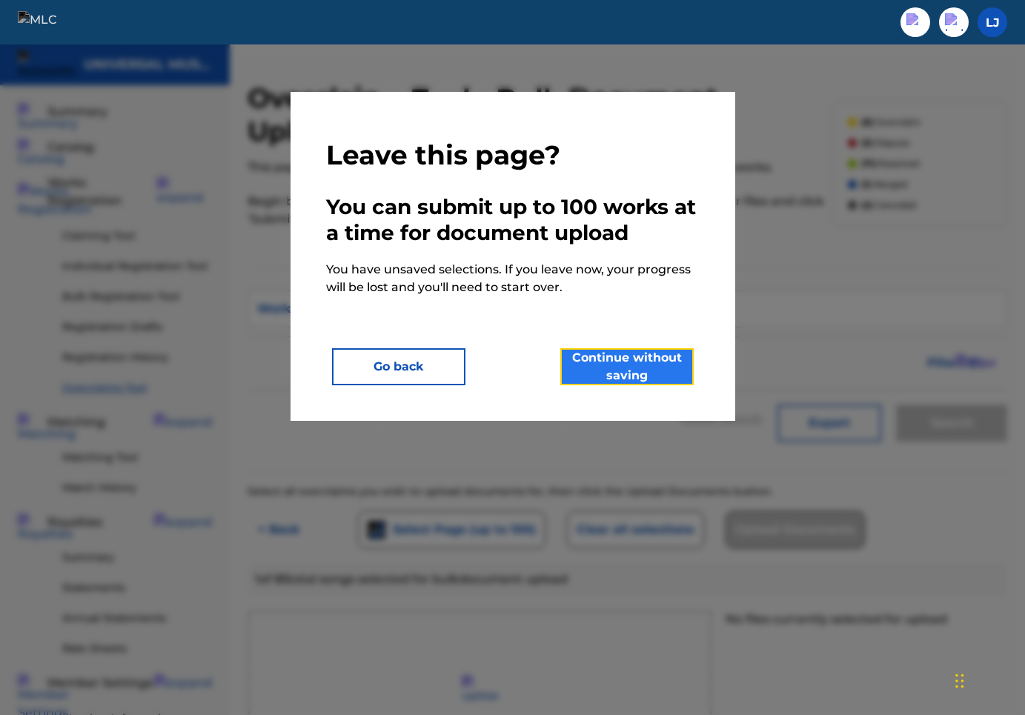
click at [678, 353] on button "Continue without saving" at bounding box center [626, 366] width 133 height 37
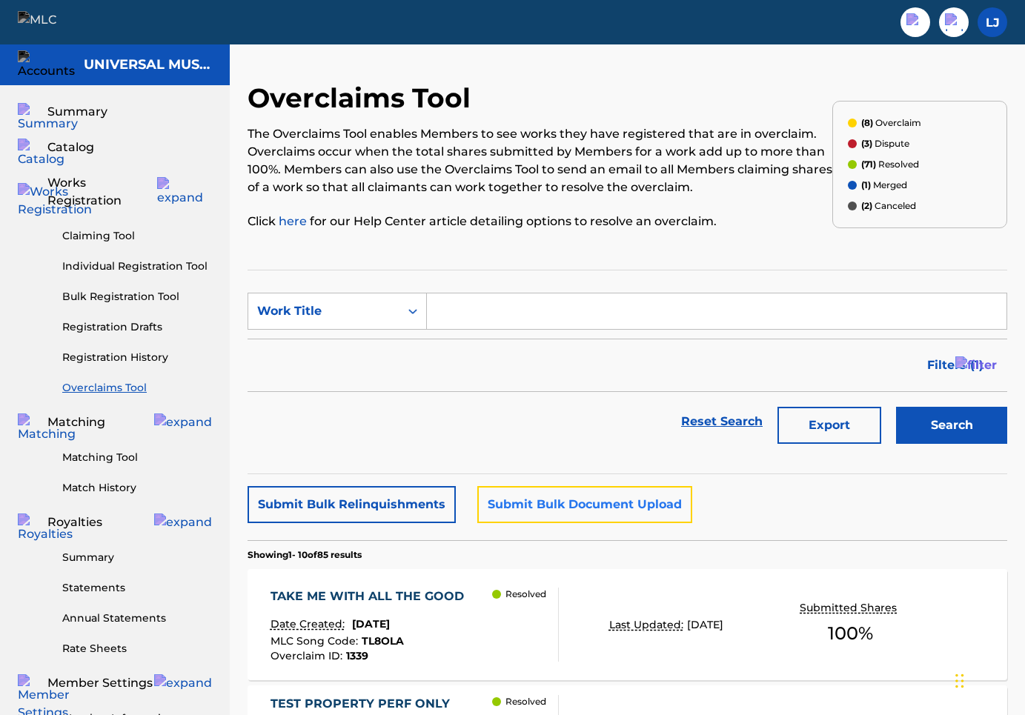
click at [556, 505] on button "Submit Bulk Document Upload" at bounding box center [584, 504] width 215 height 37
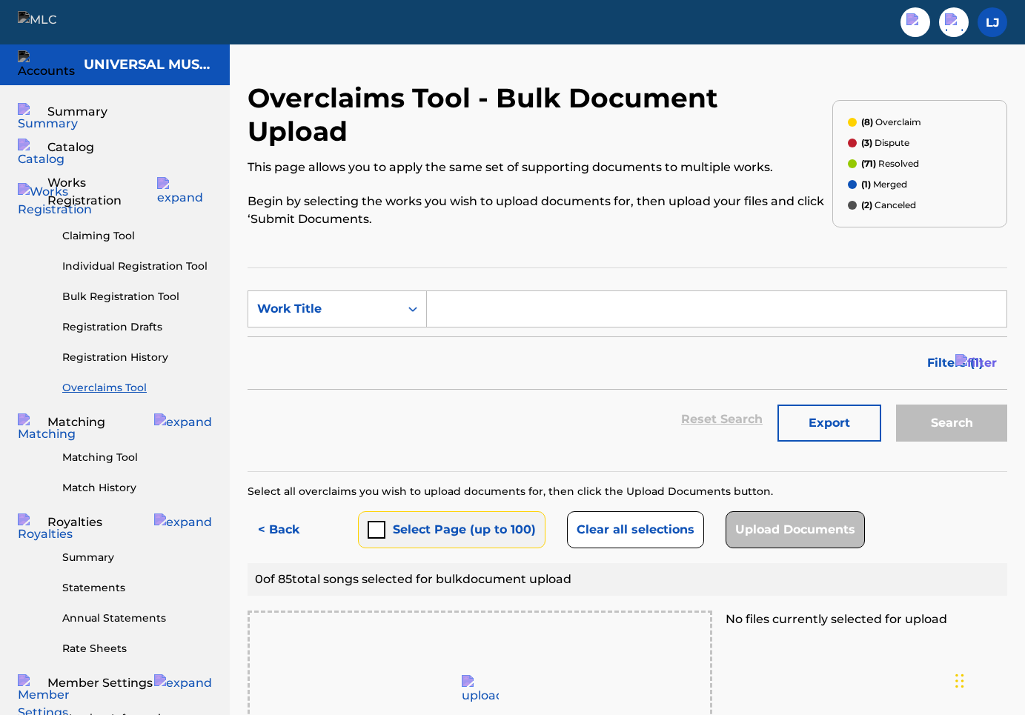
click at [408, 511] on button "Select Page (up to 100)" at bounding box center [452, 529] width 188 height 37
click at [265, 511] on button "< Back" at bounding box center [292, 529] width 89 height 37
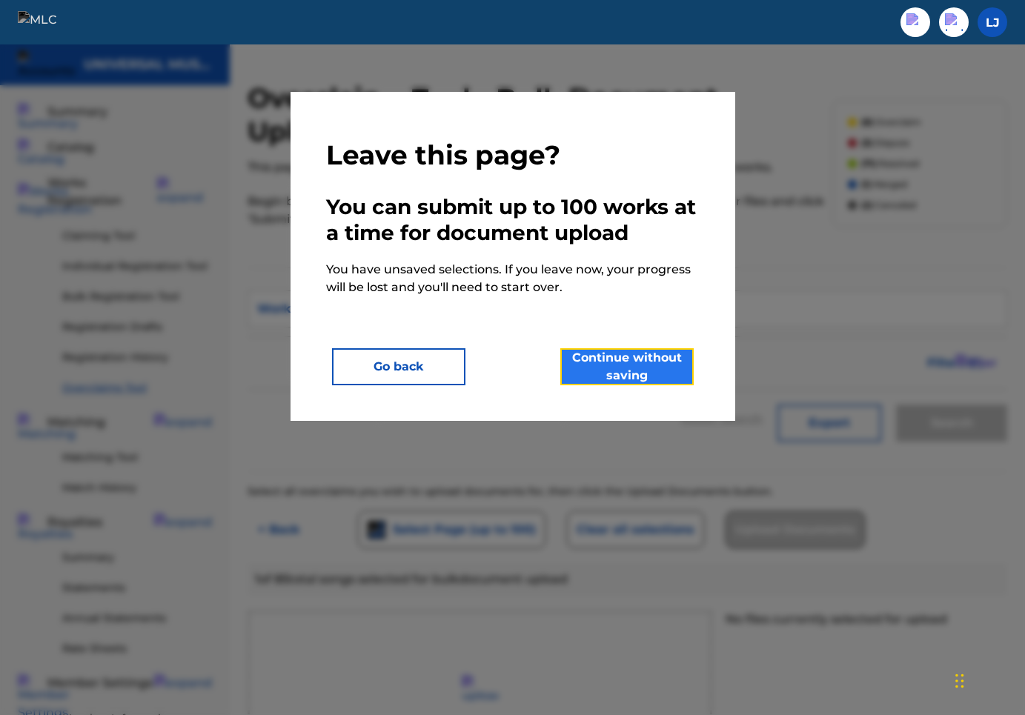
click at [638, 374] on button "Continue without saving" at bounding box center [626, 366] width 133 height 37
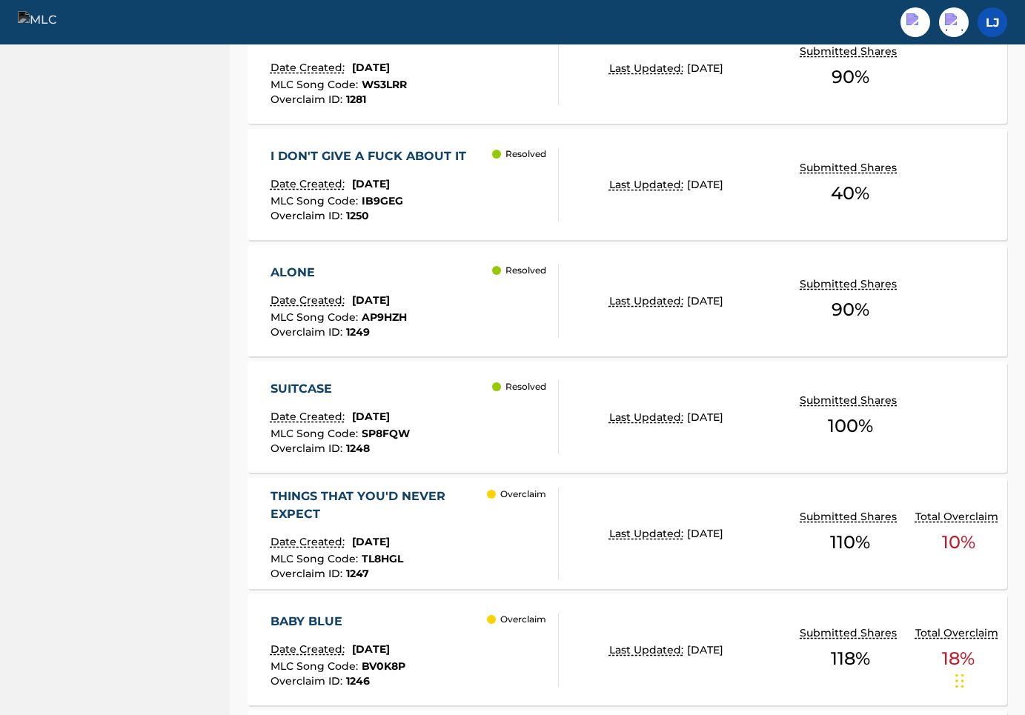
scroll to position [1160, 0]
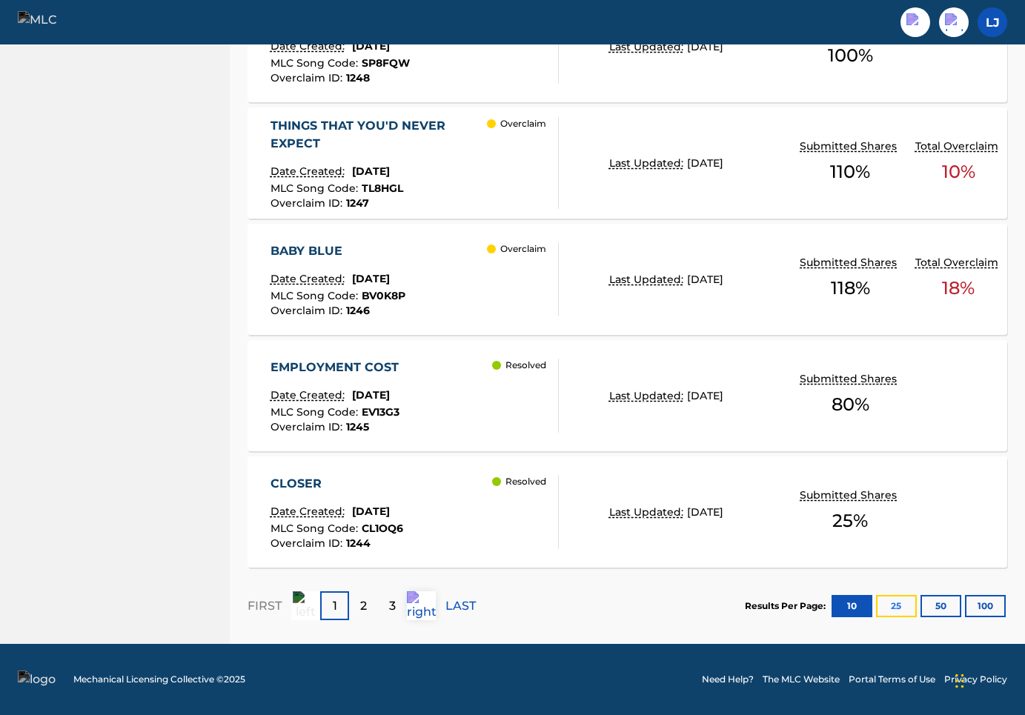
click at [899, 603] on button "25" at bounding box center [896, 606] width 41 height 22
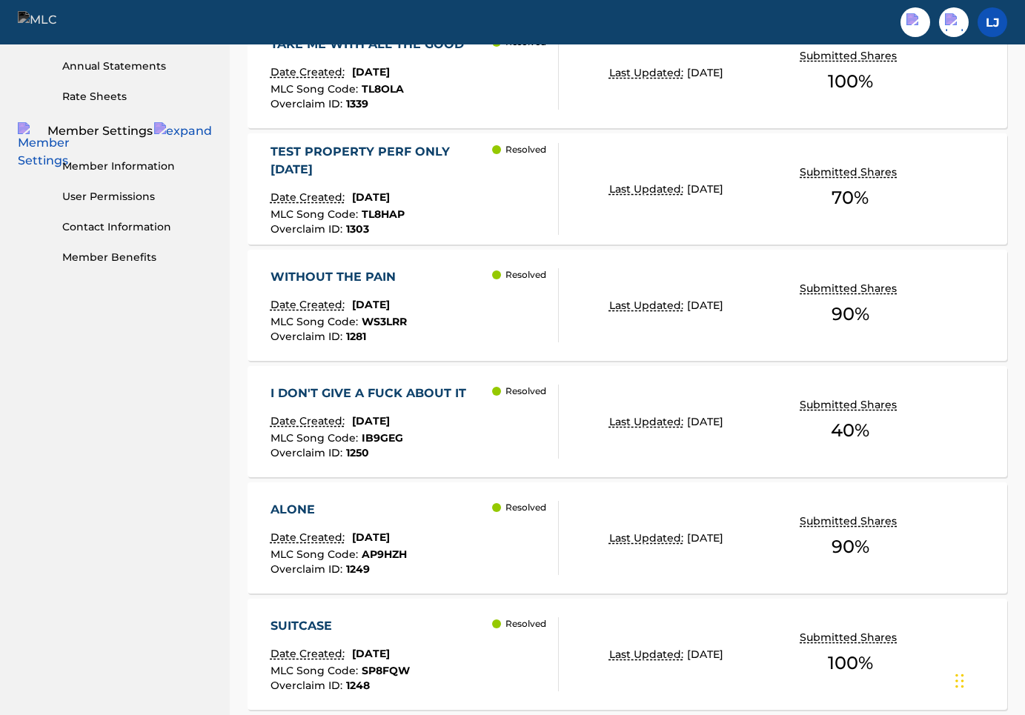
scroll to position [0, 0]
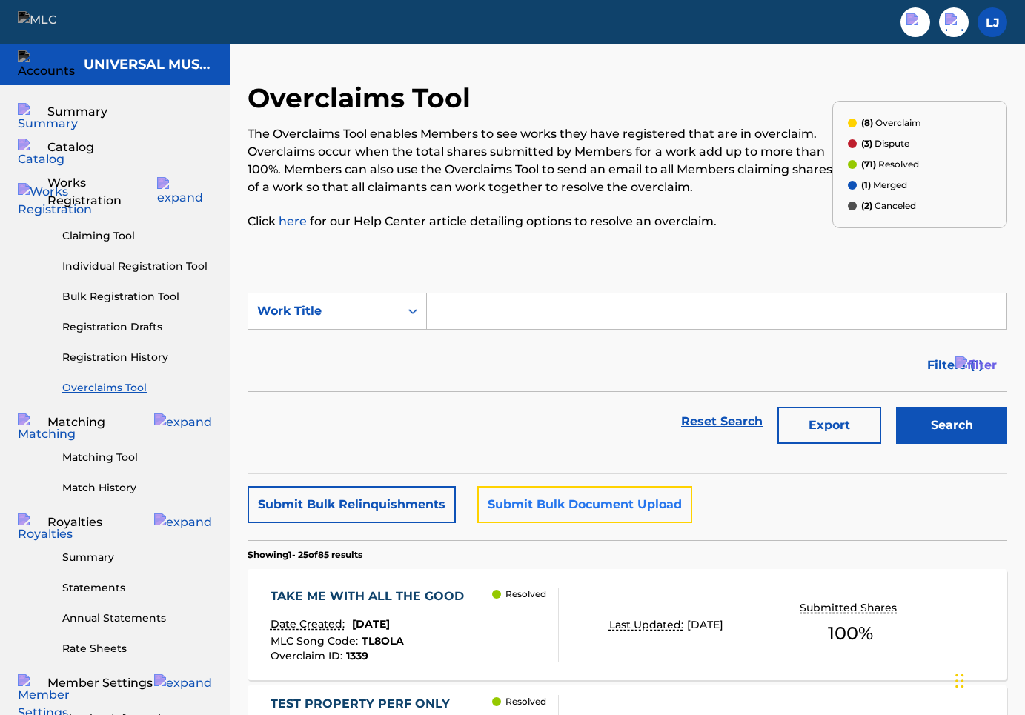
click at [617, 509] on button "Submit Bulk Document Upload" at bounding box center [584, 504] width 215 height 37
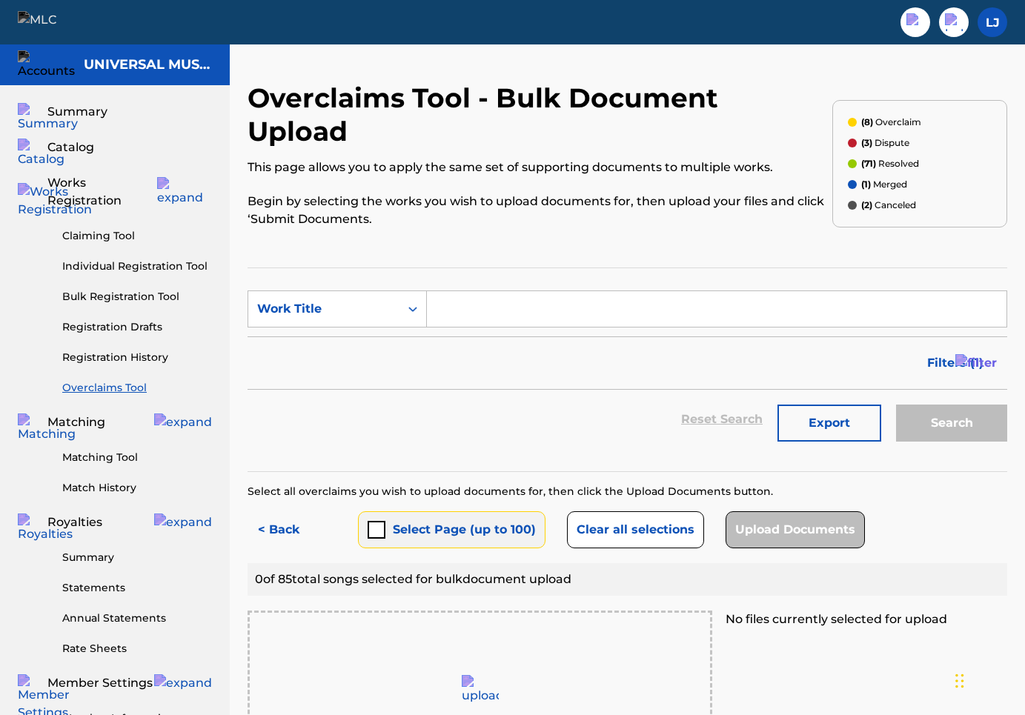
click at [440, 511] on button "Select Page (up to 100)" at bounding box center [452, 529] width 188 height 37
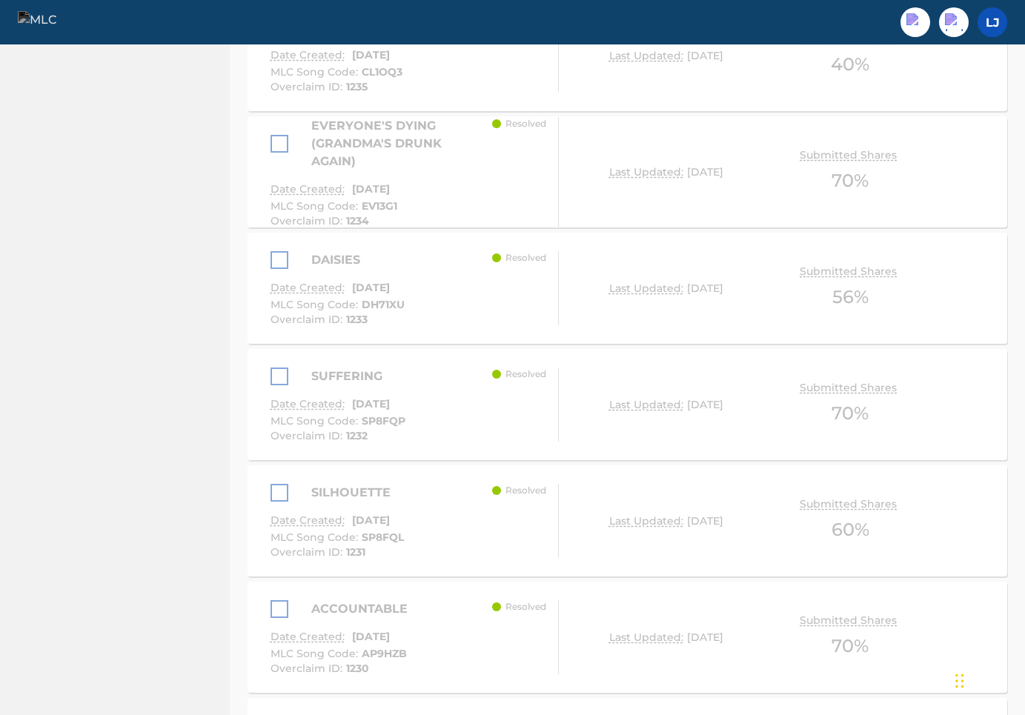
scroll to position [3229, 0]
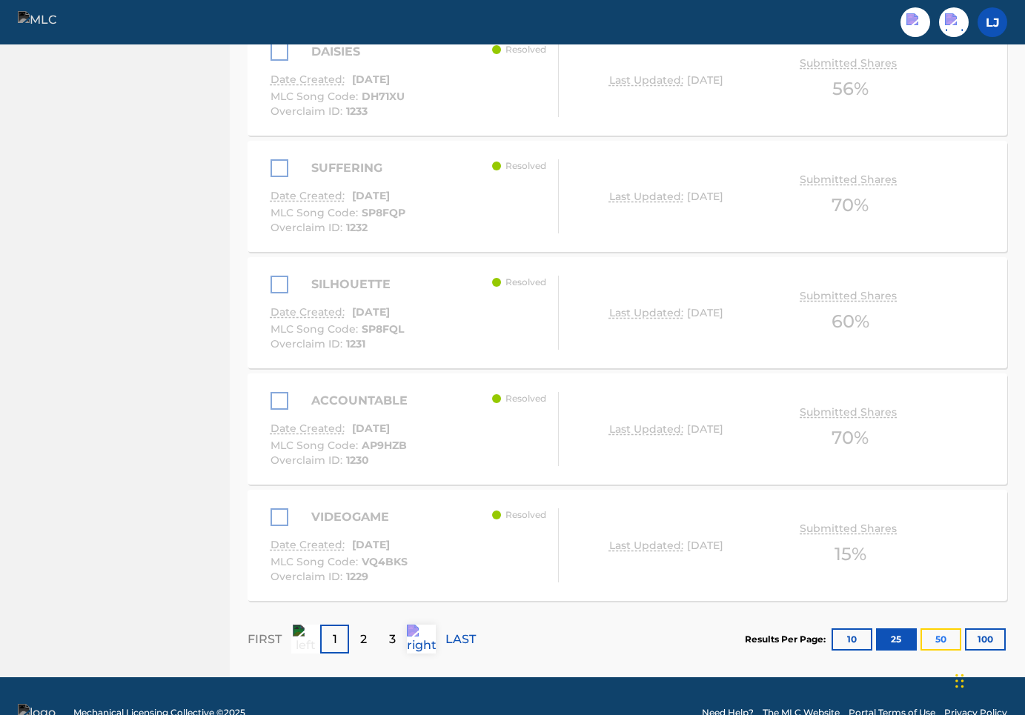
click at [941, 629] on button "50" at bounding box center [941, 640] width 41 height 22
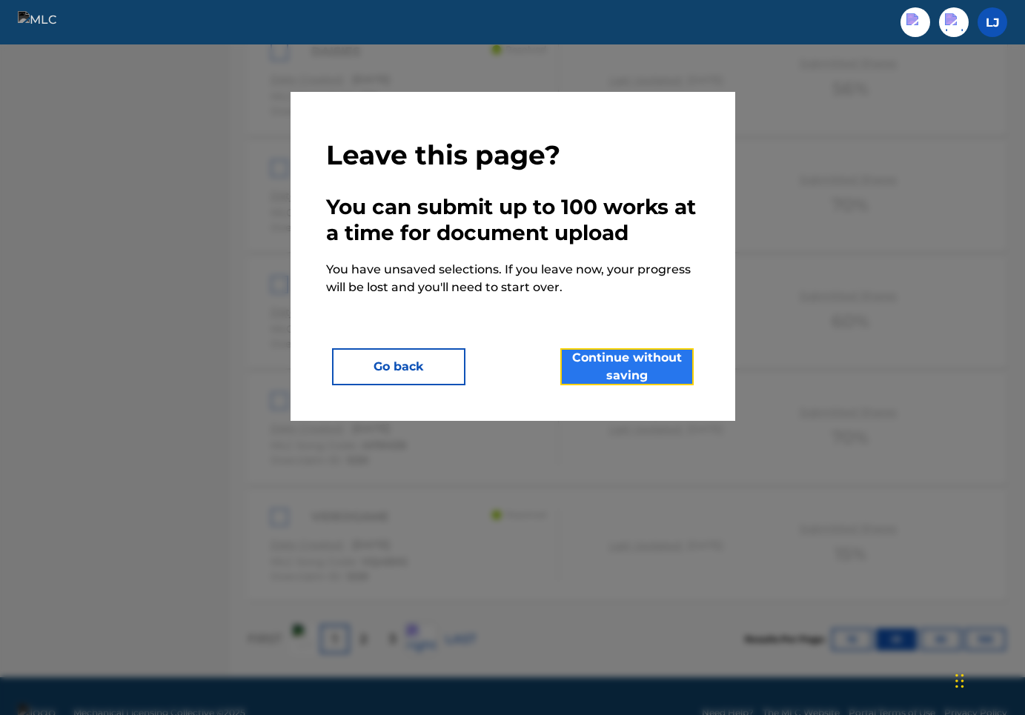
click at [624, 377] on button "Continue without saving" at bounding box center [626, 366] width 133 height 37
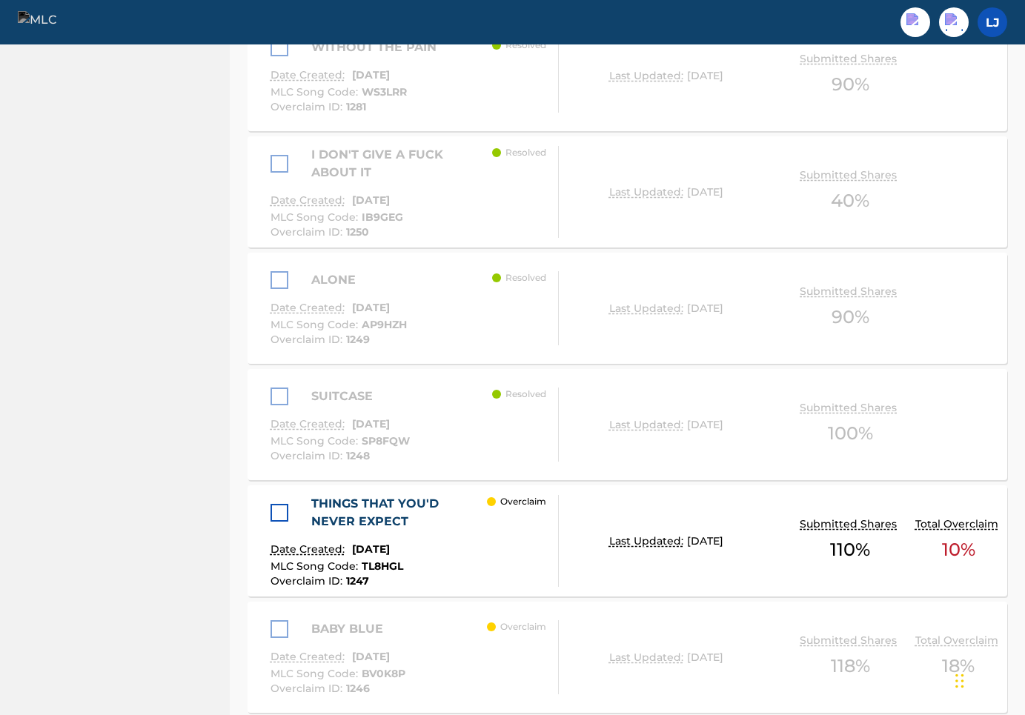
scroll to position [1124, 0]
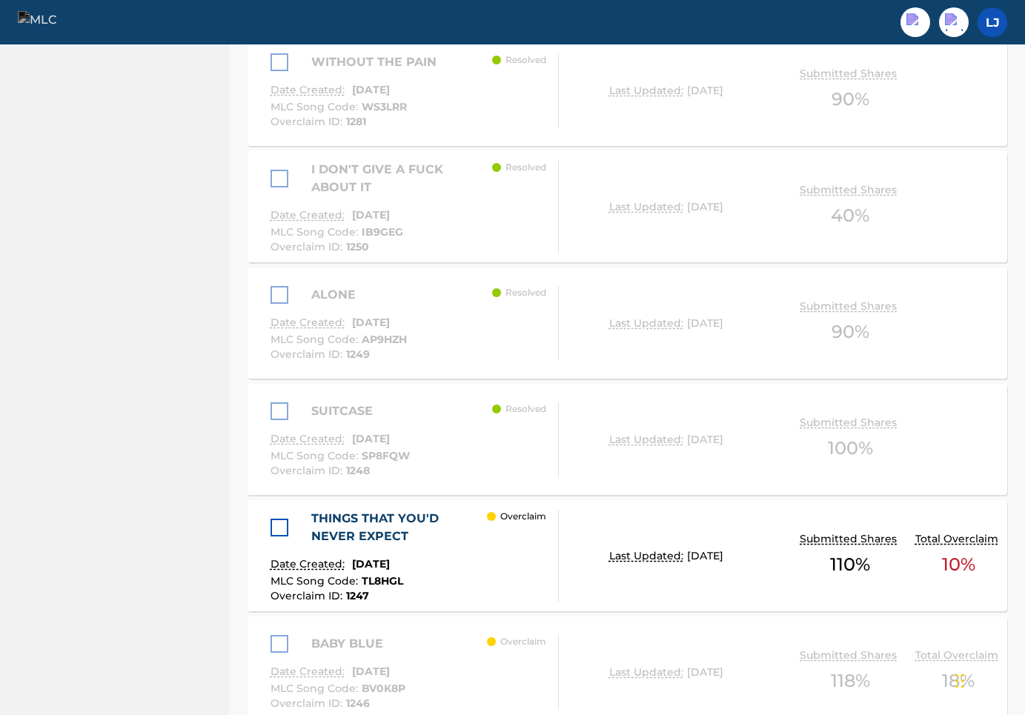
click at [290, 519] on div at bounding box center [284, 528] width 26 height 18
click at [277, 519] on div at bounding box center [280, 528] width 18 height 18
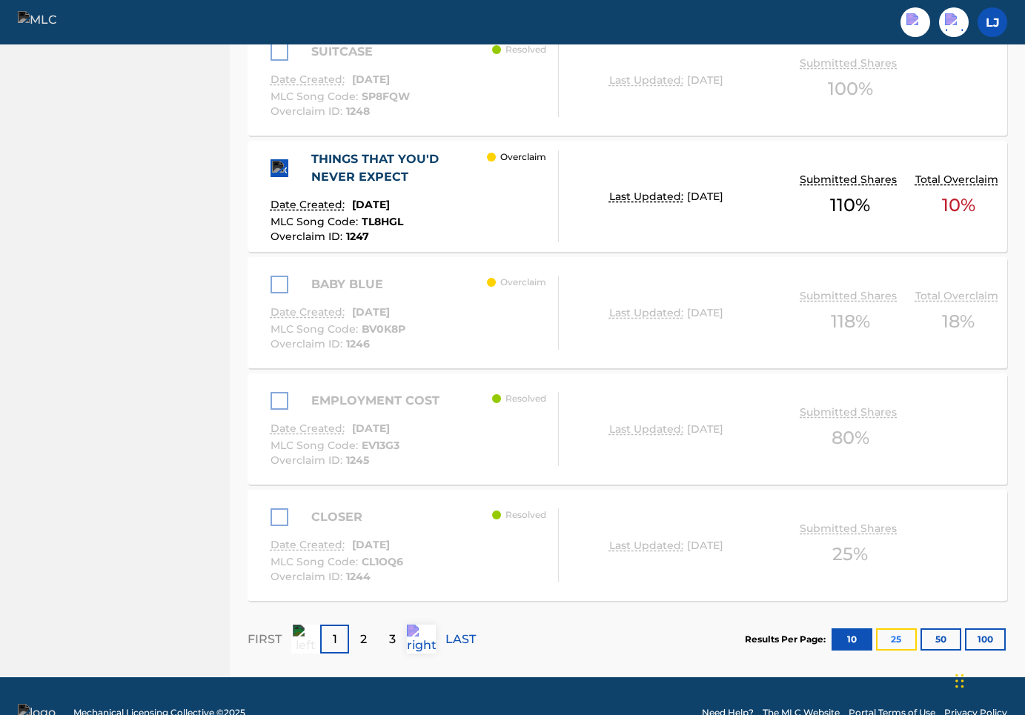
click at [897, 629] on button "25" at bounding box center [896, 640] width 41 height 22
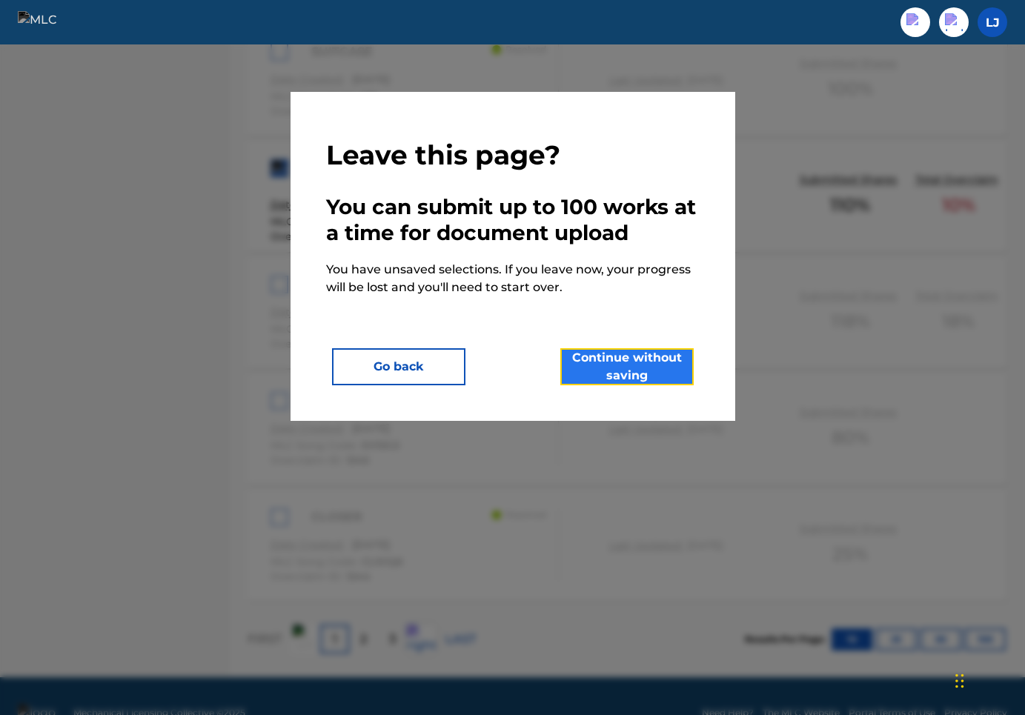
click at [647, 353] on button "Continue without saving" at bounding box center [626, 366] width 133 height 37
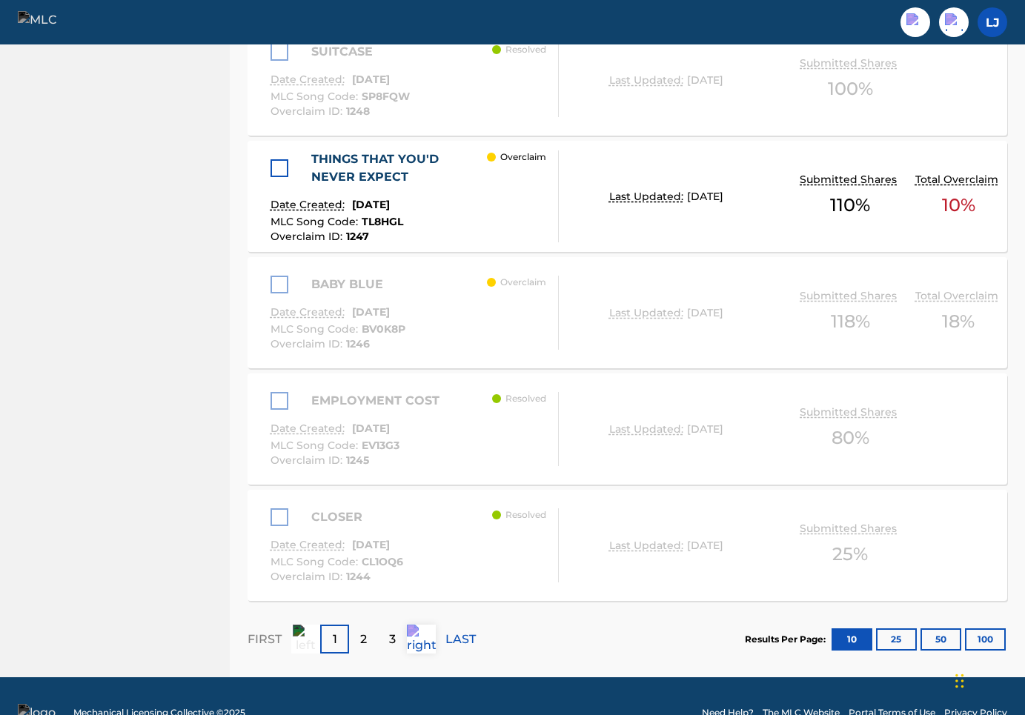
click at [279, 159] on div at bounding box center [280, 168] width 18 height 18
click at [898, 629] on button "25" at bounding box center [896, 640] width 41 height 22
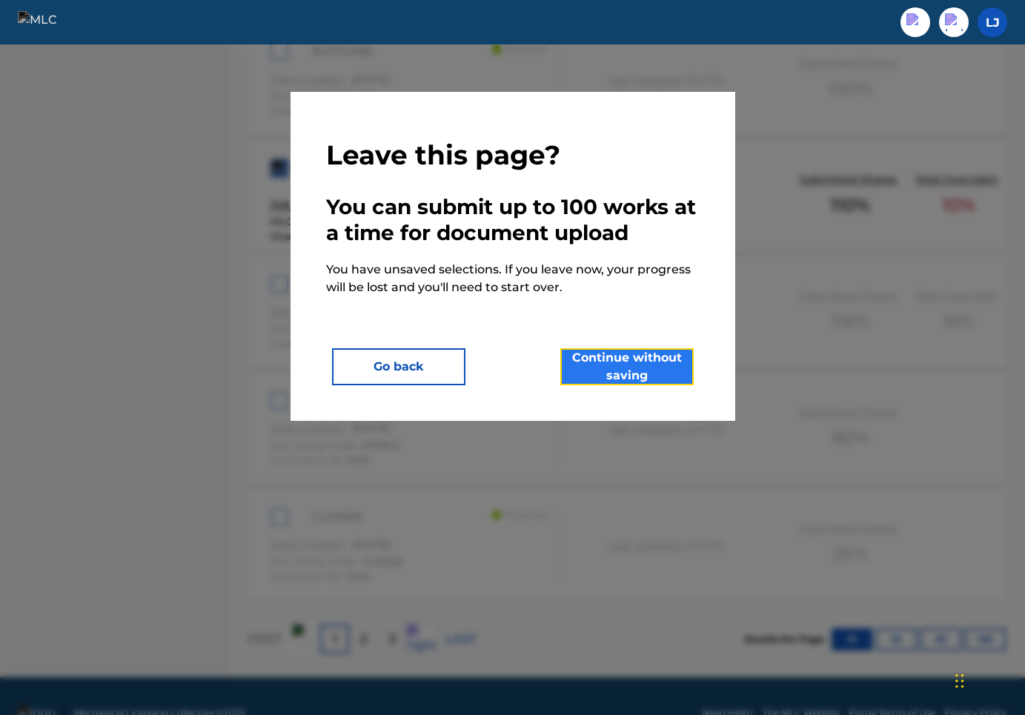
click at [622, 365] on button "Continue without saving" at bounding box center [626, 366] width 133 height 37
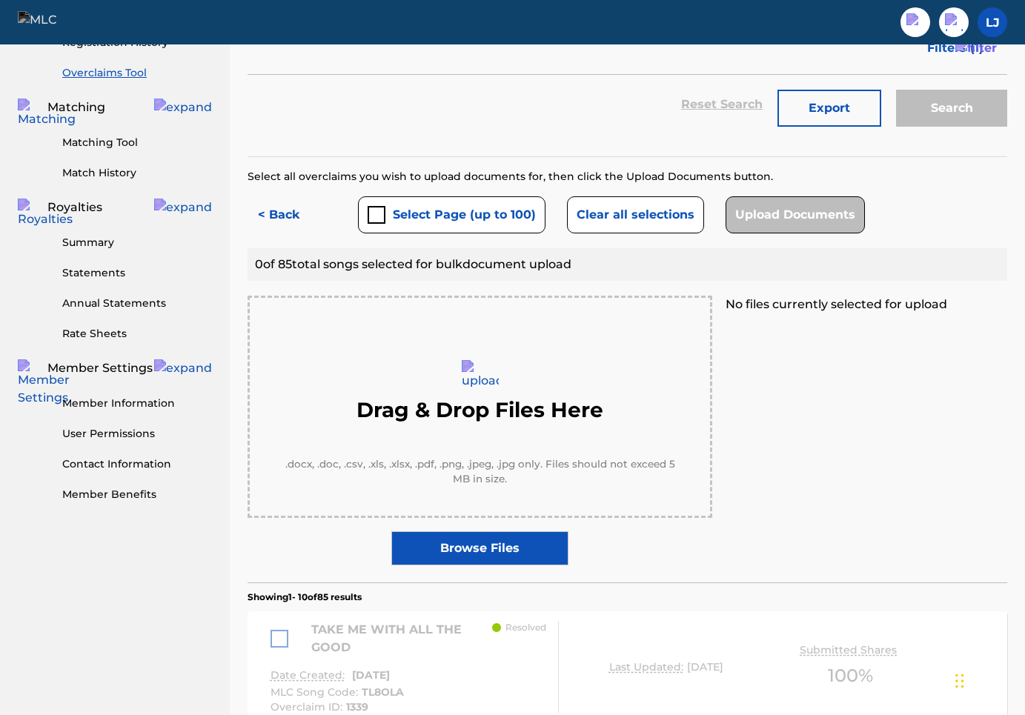
scroll to position [336, 0]
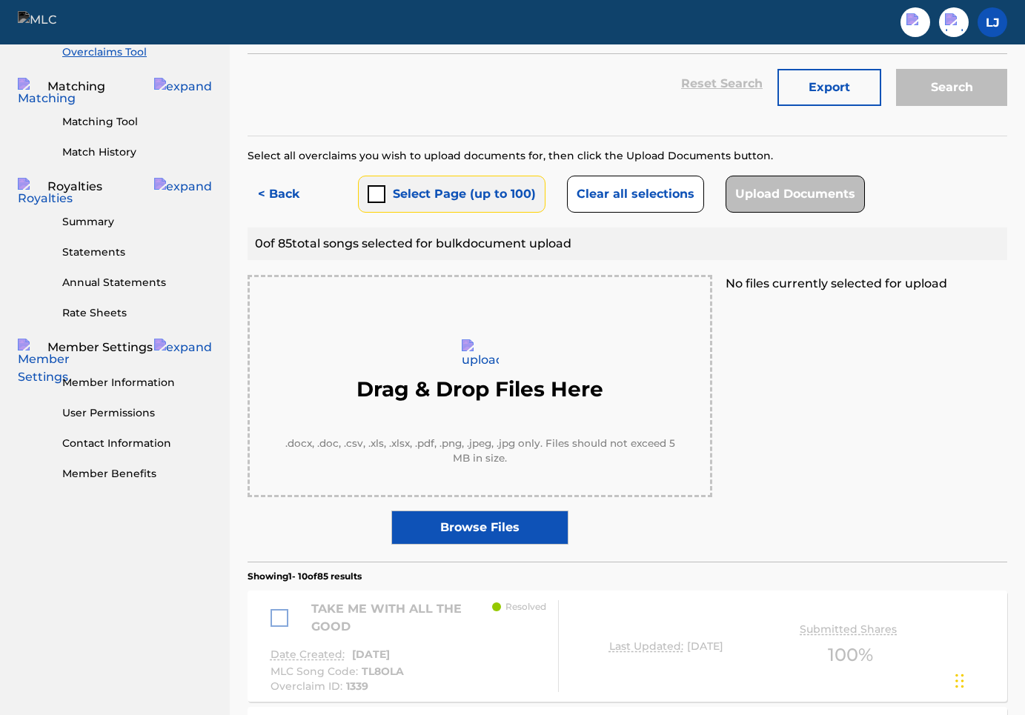
click at [408, 176] on button "Select Page (up to 100)" at bounding box center [452, 194] width 188 height 37
click at [292, 176] on button "< Back" at bounding box center [292, 194] width 89 height 37
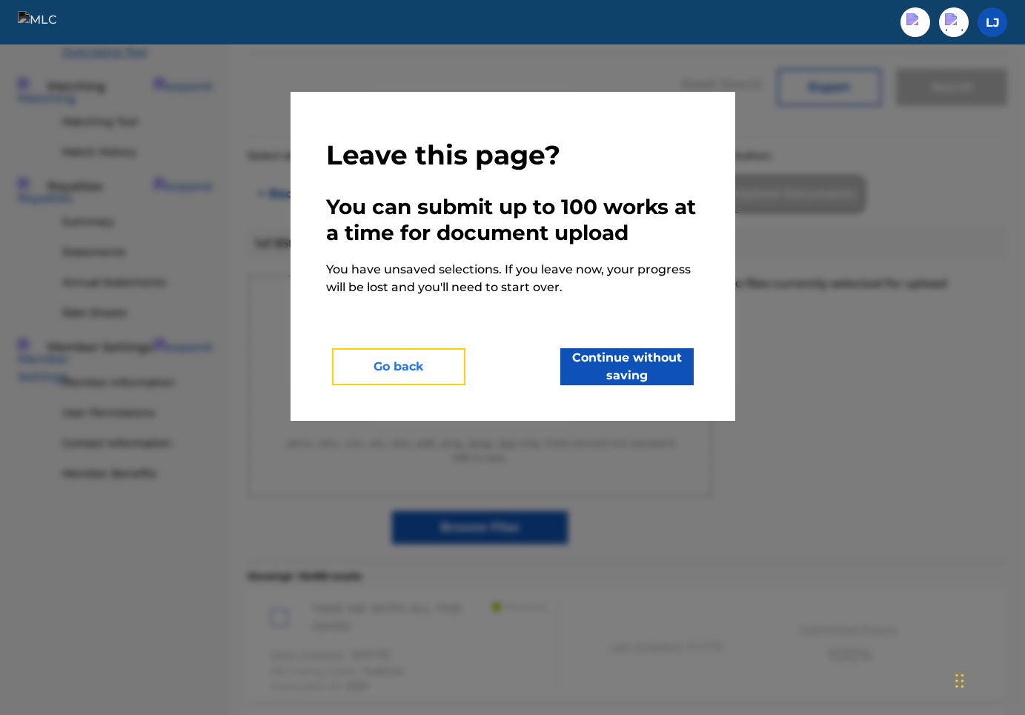
click at [382, 362] on button "Go back" at bounding box center [398, 366] width 133 height 37
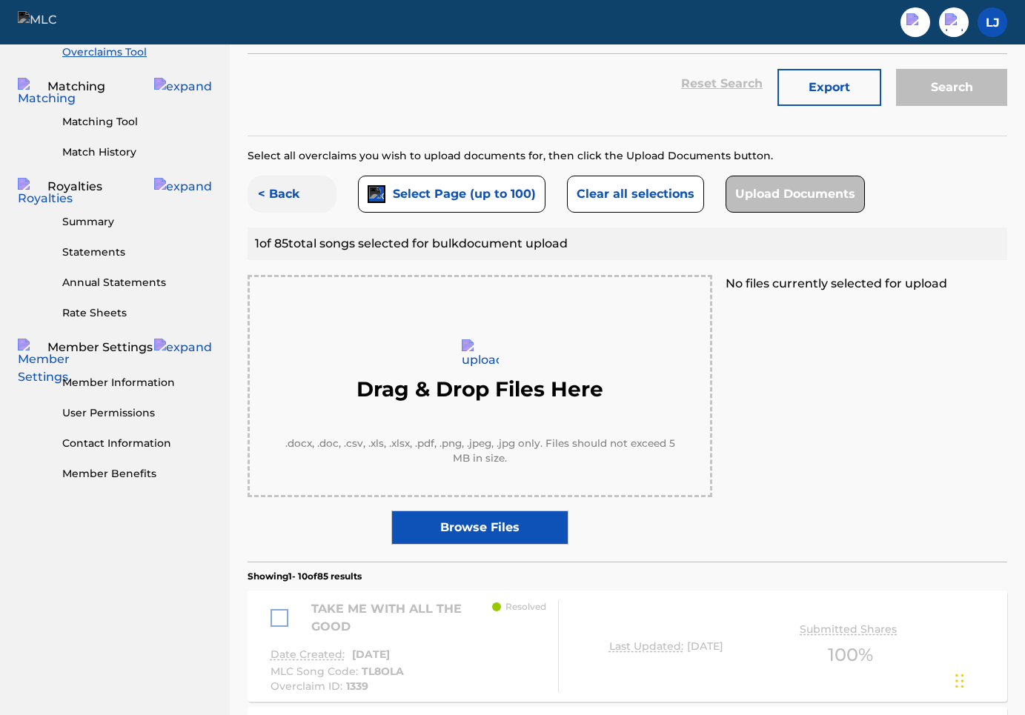
click at [291, 176] on button "< Back" at bounding box center [292, 194] width 89 height 37
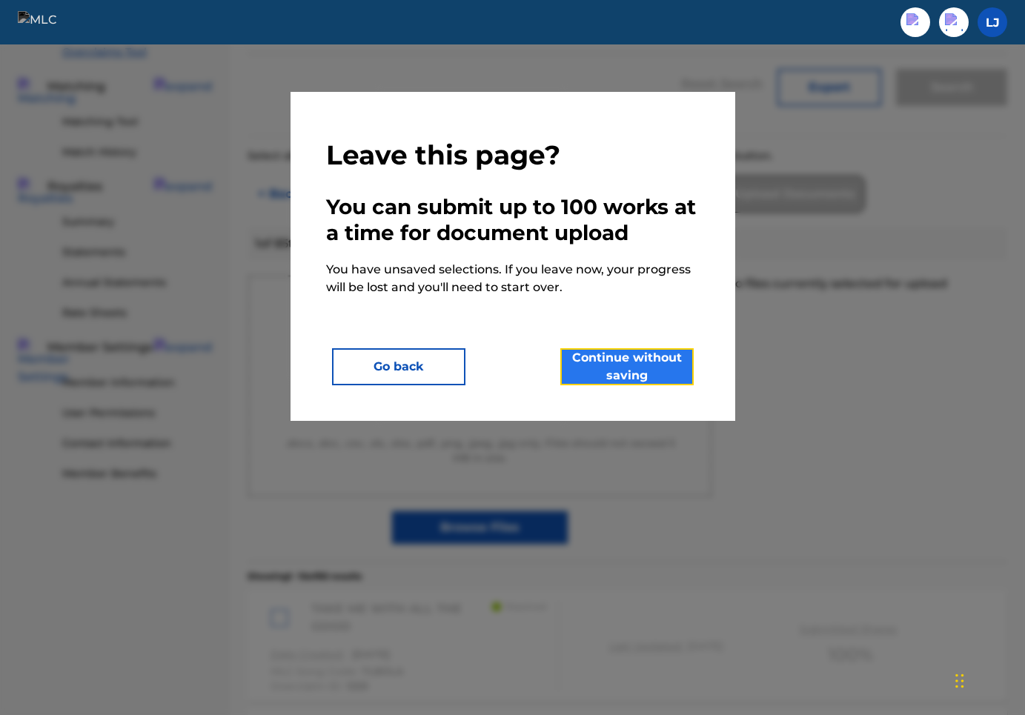
click at [660, 374] on button "Continue without saving" at bounding box center [626, 366] width 133 height 37
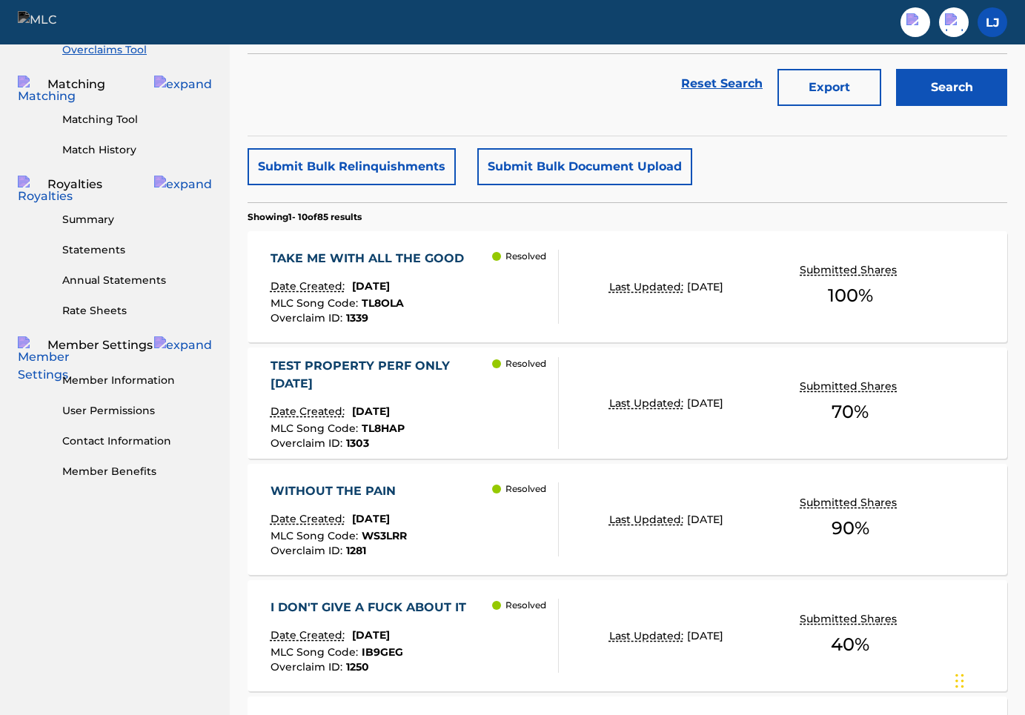
scroll to position [0, 0]
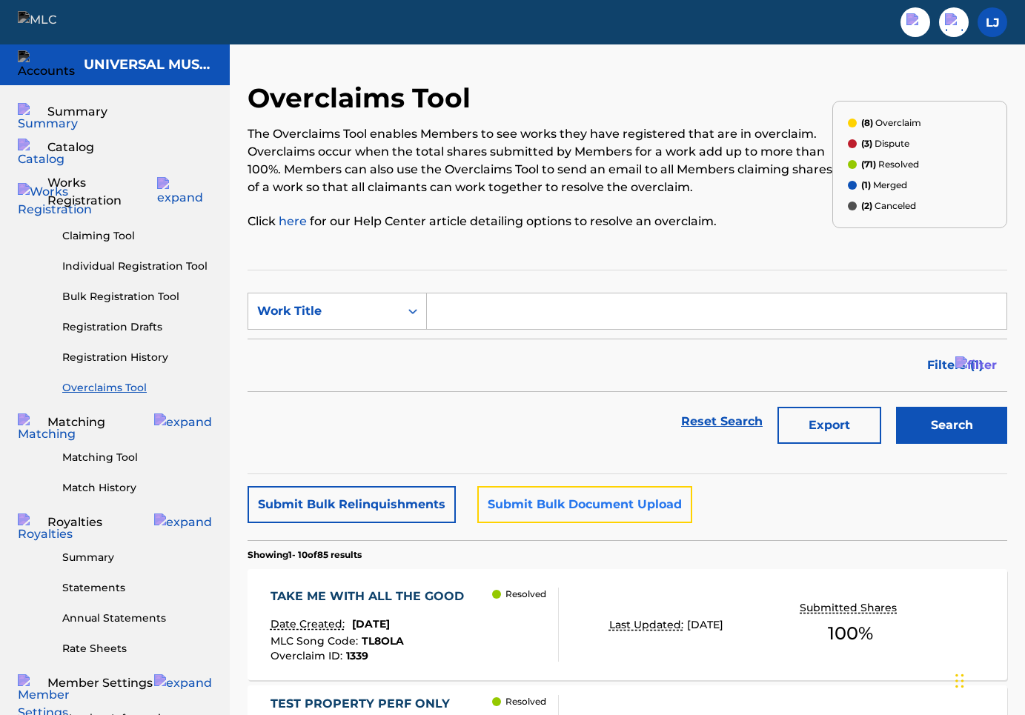
click at [534, 520] on button "Submit Bulk Document Upload" at bounding box center [584, 504] width 215 height 37
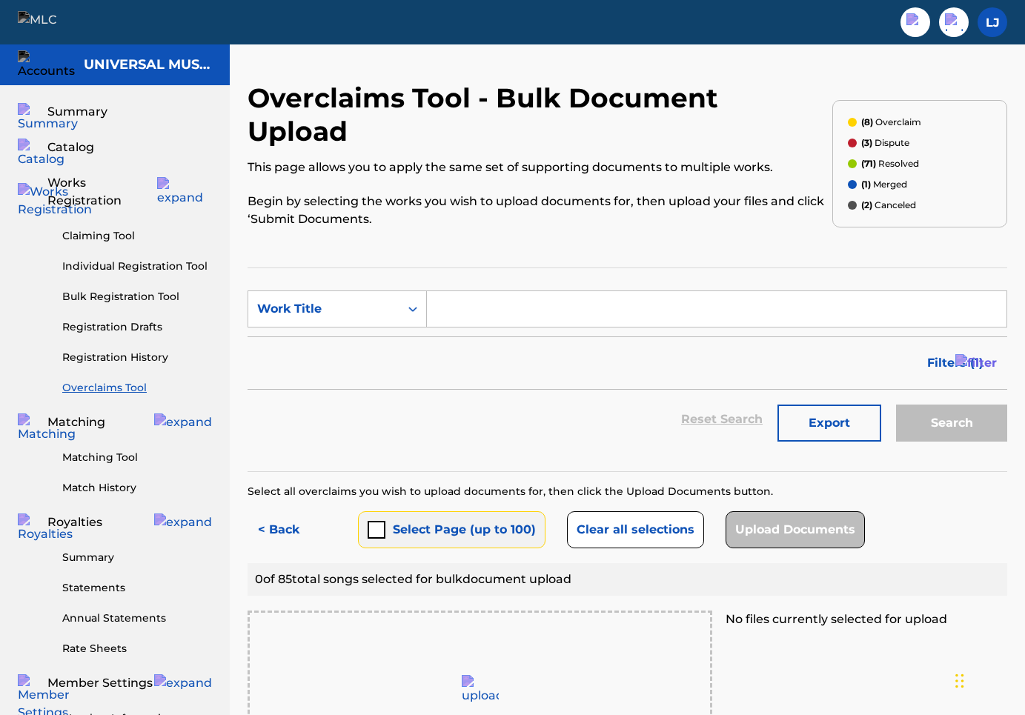
click at [497, 511] on button "Select Page (up to 100)" at bounding box center [452, 529] width 188 height 37
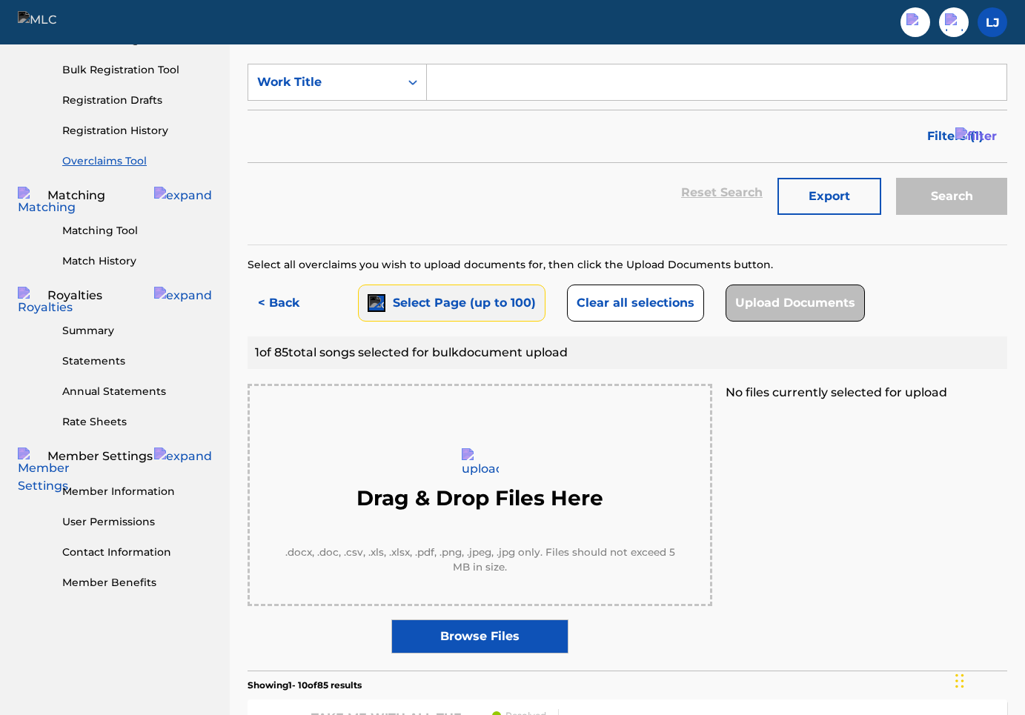
scroll to position [71, 0]
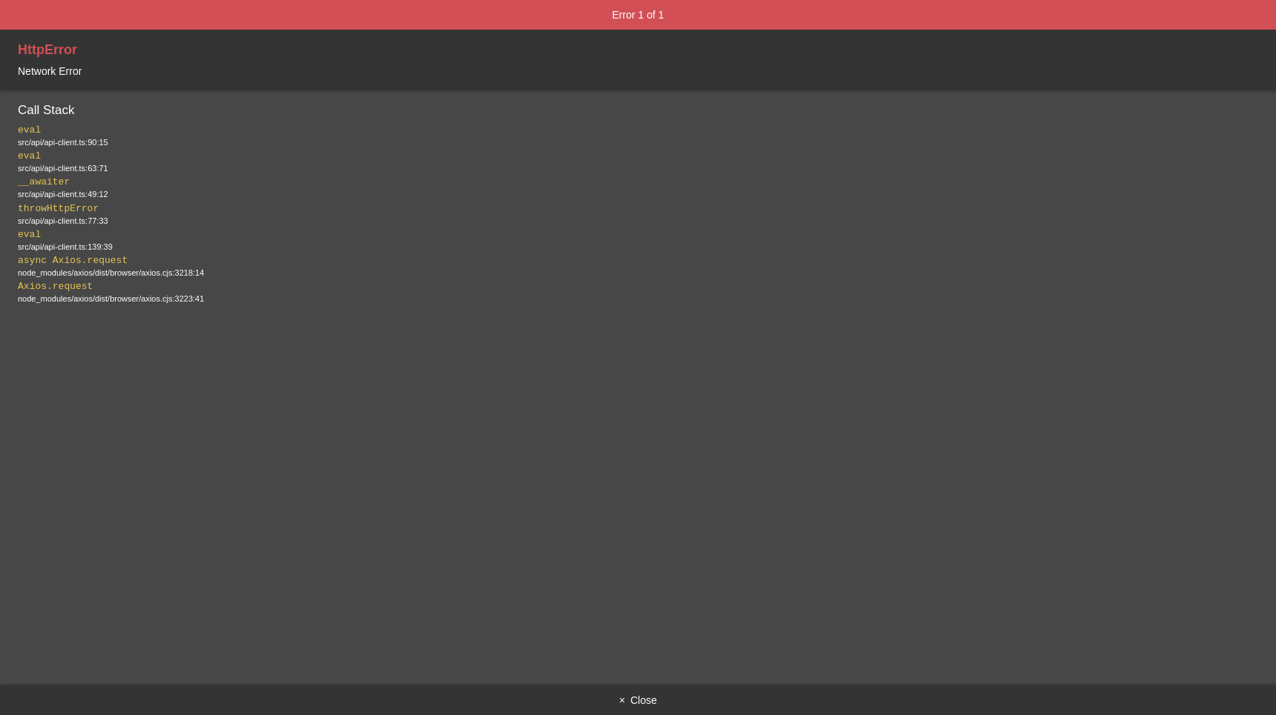
click at [635, 694] on button "× Close" at bounding box center [638, 701] width 1276 height 30
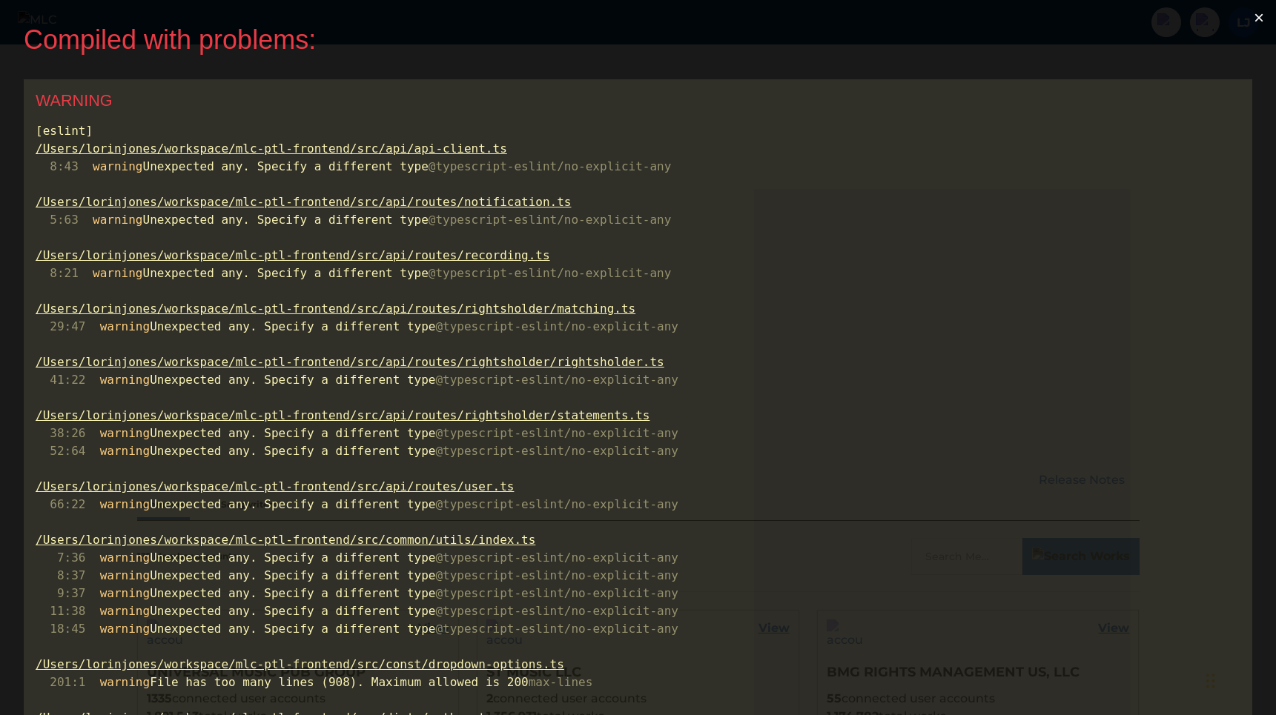
click at [1262, 19] on button "×" at bounding box center [1258, 18] width 34 height 36
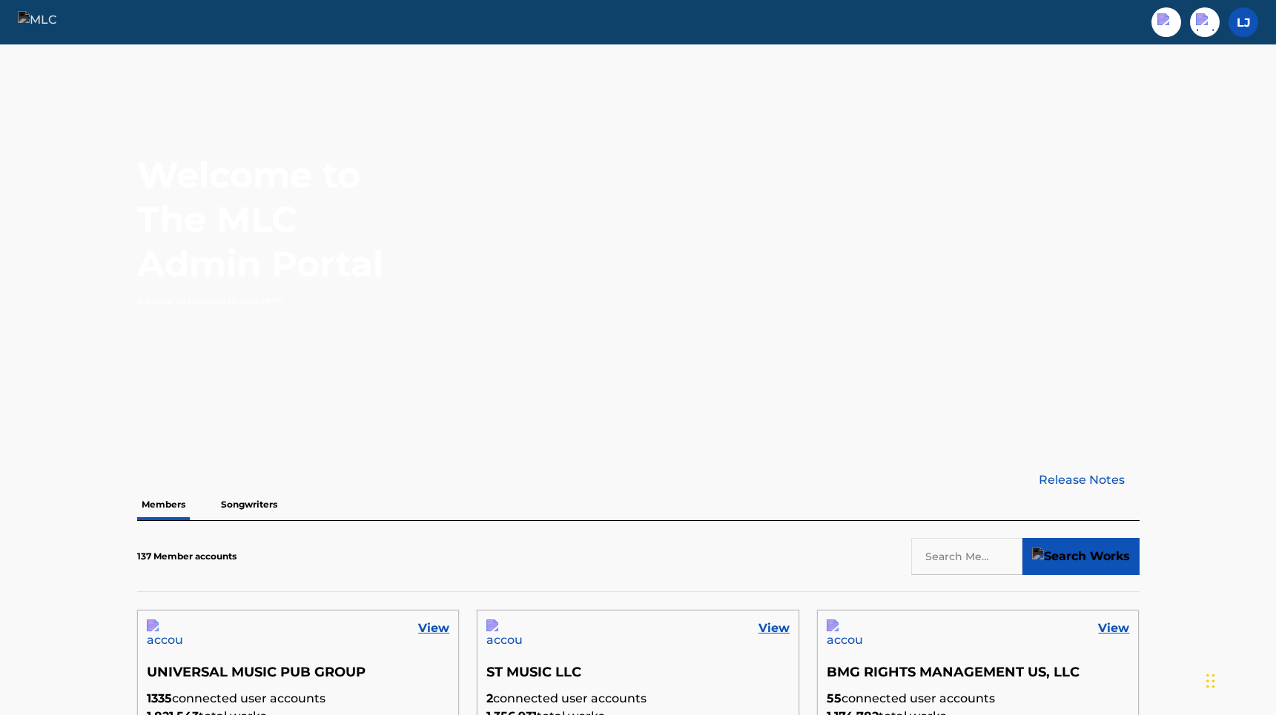
click at [430, 643] on div "View" at bounding box center [298, 637] width 321 height 53
click at [430, 629] on link "View" at bounding box center [433, 629] width 31 height 18
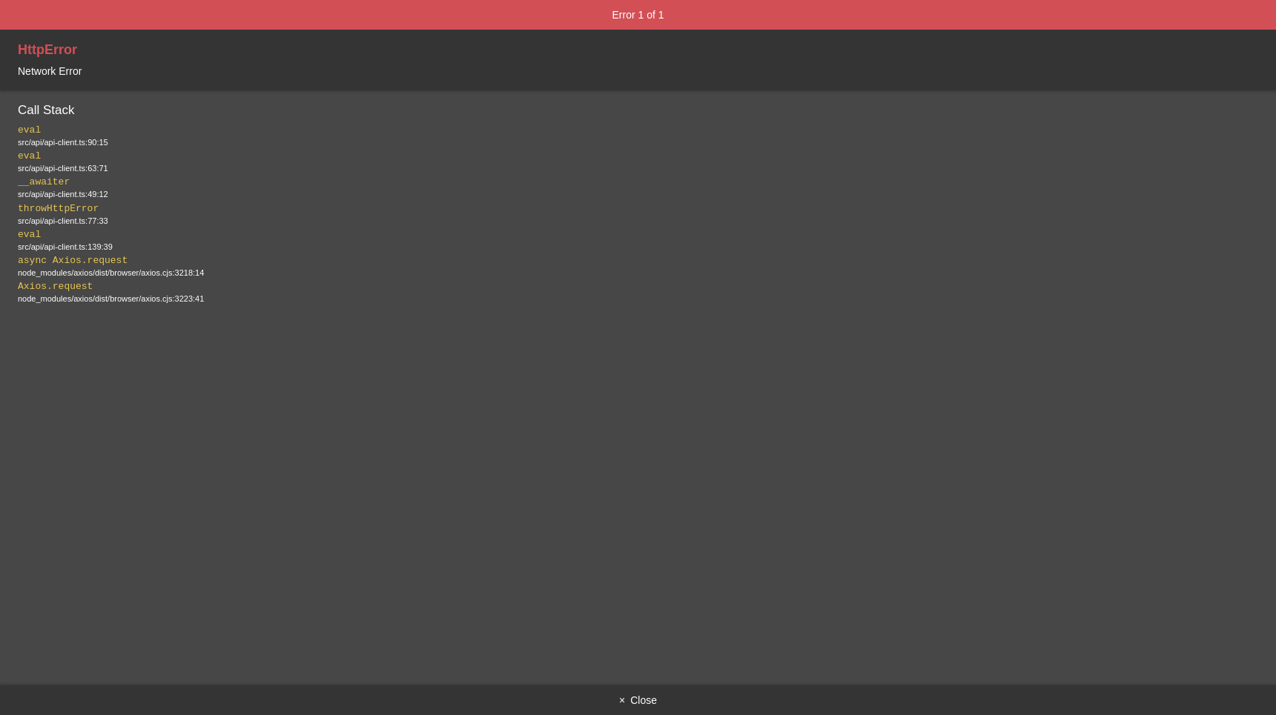
click at [634, 691] on button "× Close" at bounding box center [638, 701] width 1276 height 30
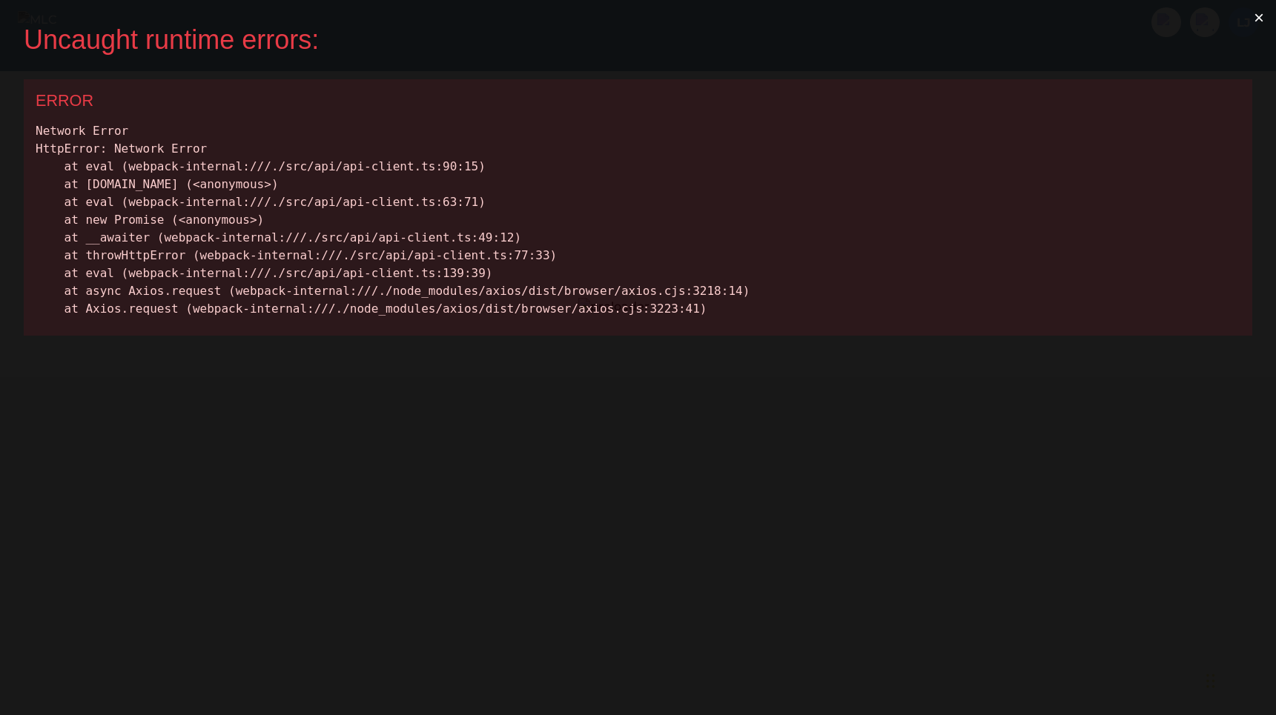
click at [1258, 17] on button "×" at bounding box center [1258, 18] width 34 height 36
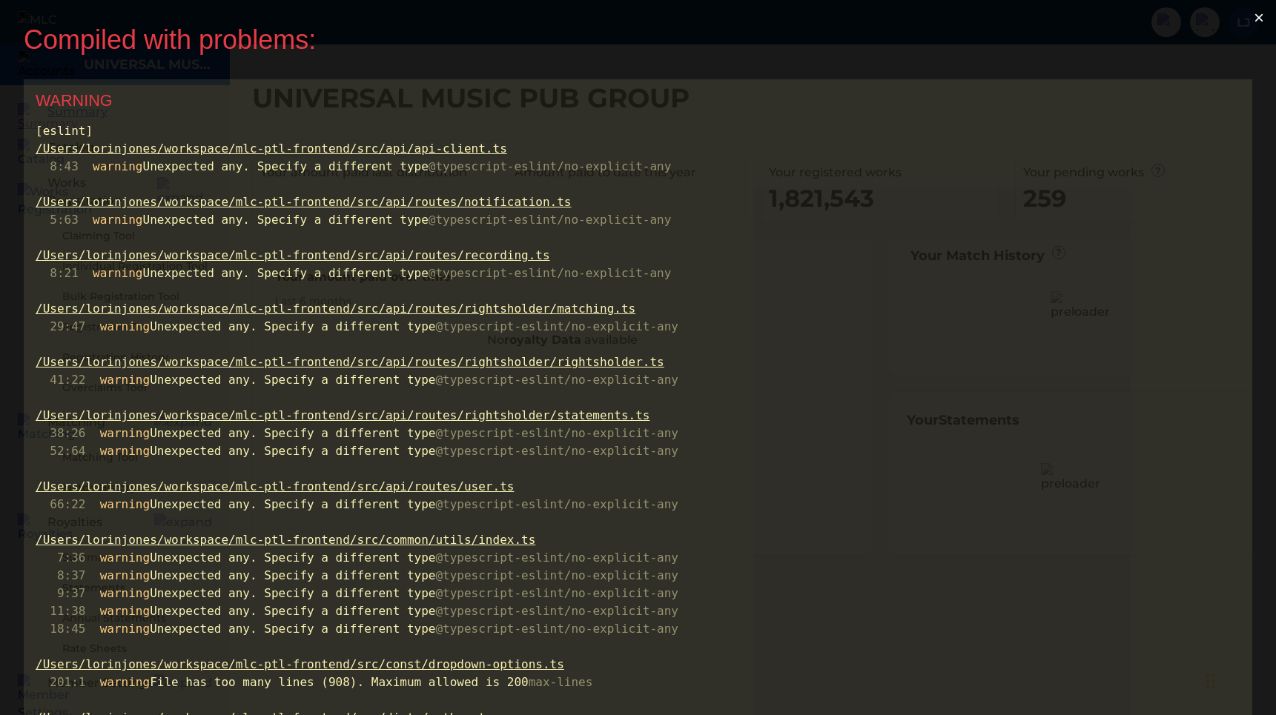
click at [1259, 17] on button "×" at bounding box center [1258, 18] width 34 height 36
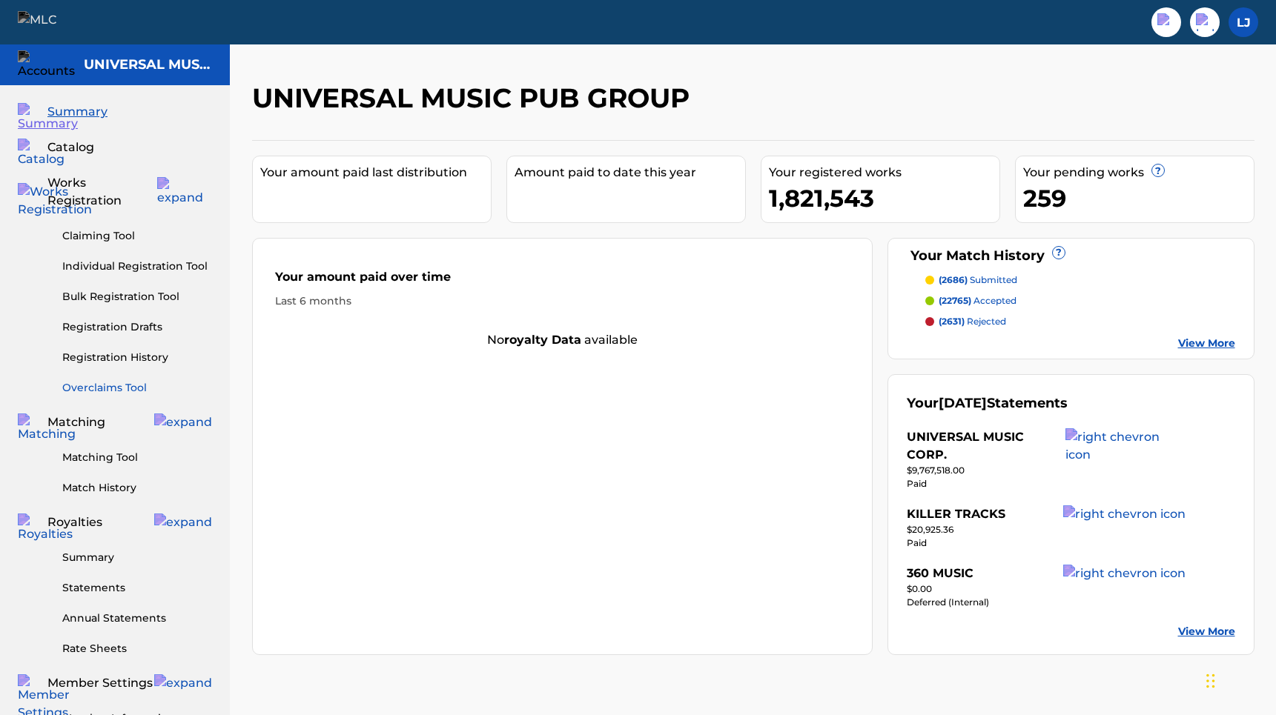
click at [104, 380] on link "Overclaims Tool" at bounding box center [137, 388] width 150 height 16
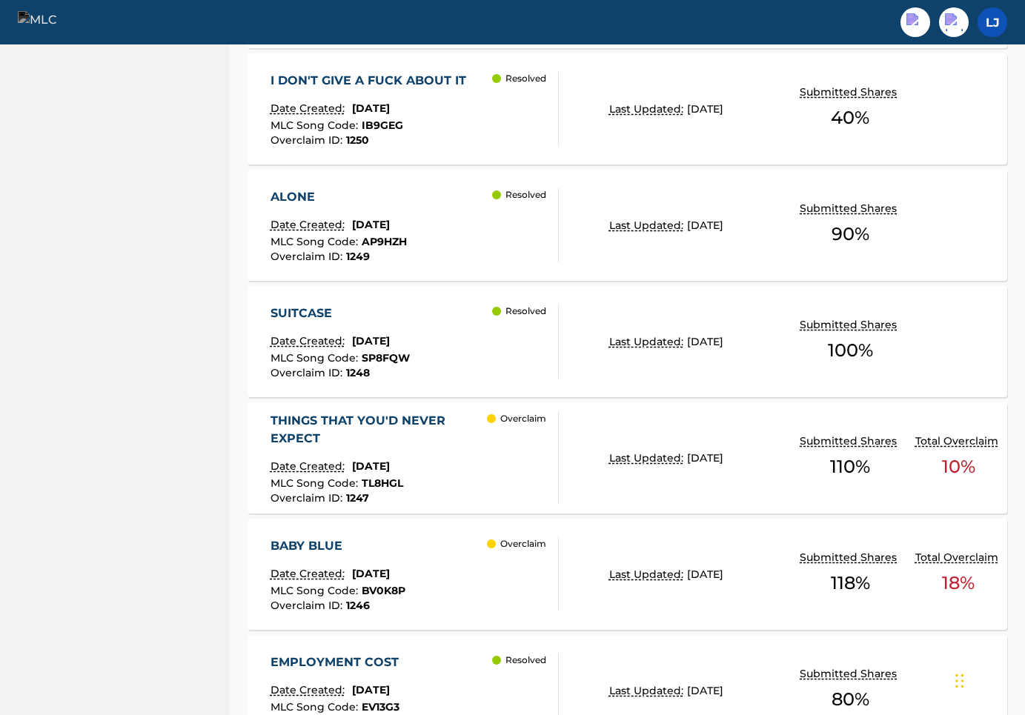
scroll to position [1160, 0]
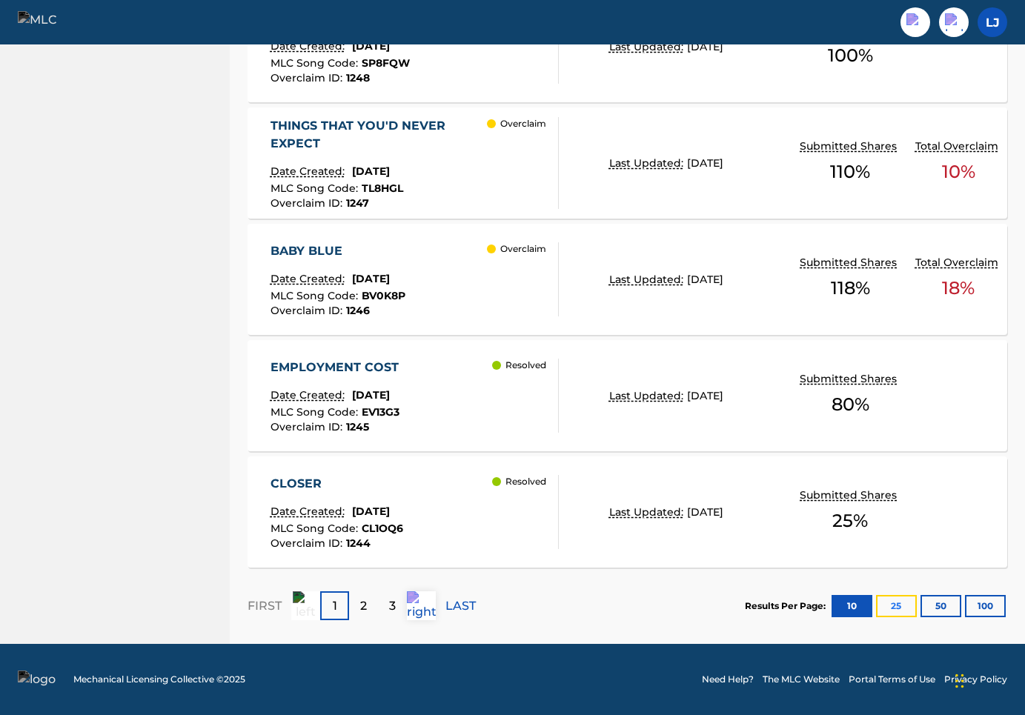
click at [901, 609] on button "25" at bounding box center [896, 606] width 41 height 22
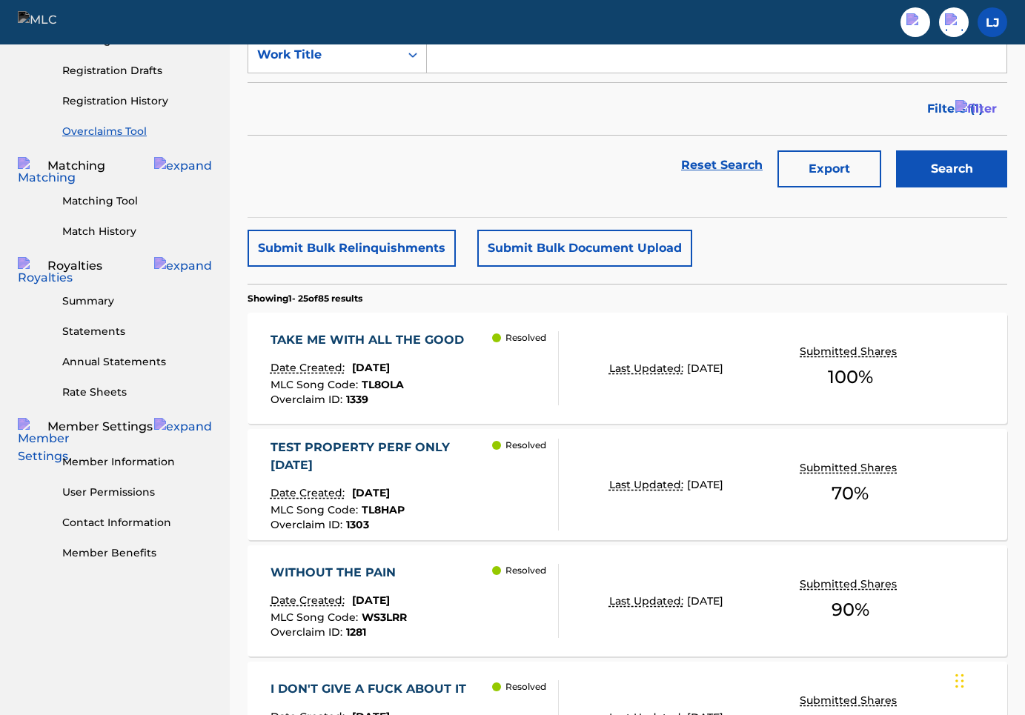
scroll to position [9, 0]
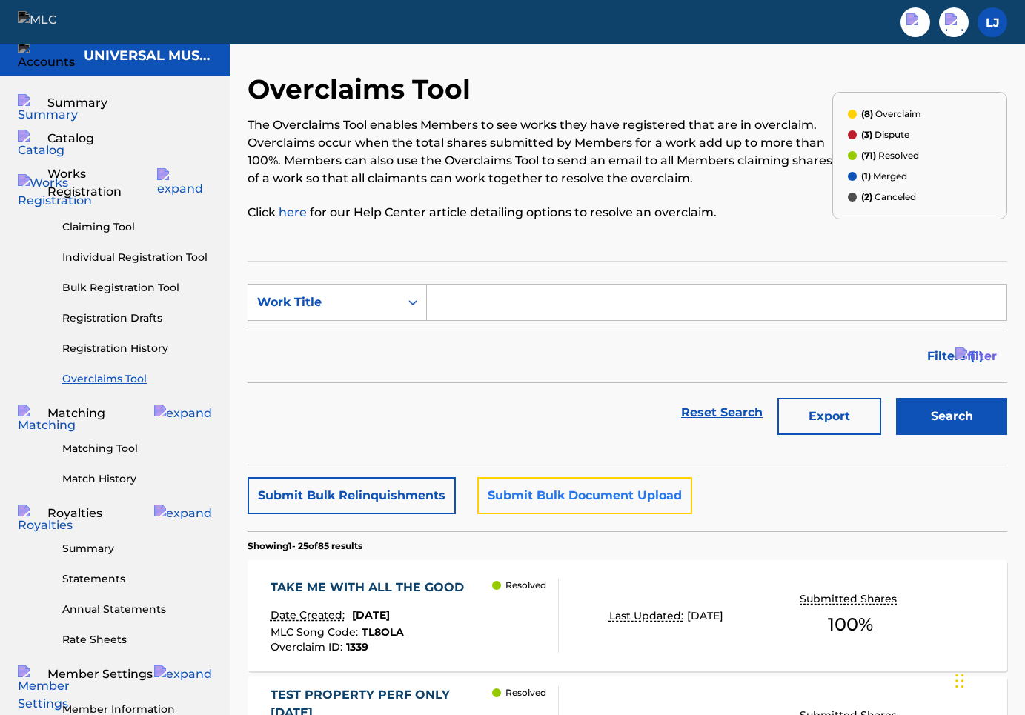
click at [523, 498] on button "Submit Bulk Document Upload" at bounding box center [584, 495] width 215 height 37
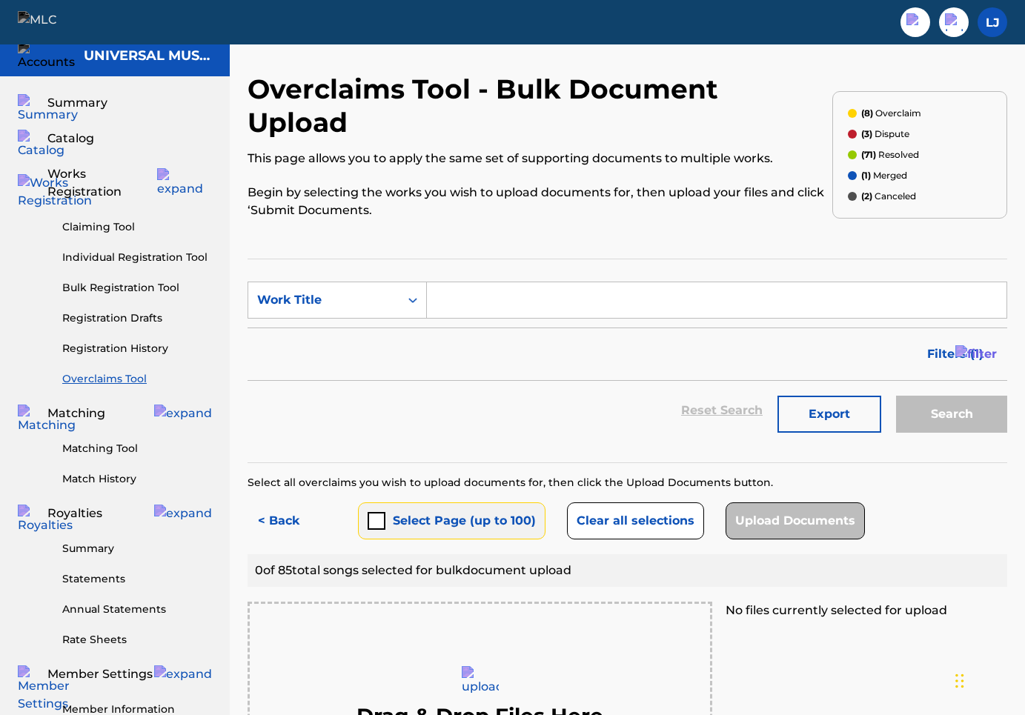
click at [391, 503] on button "Select Page (up to 100)" at bounding box center [452, 521] width 188 height 37
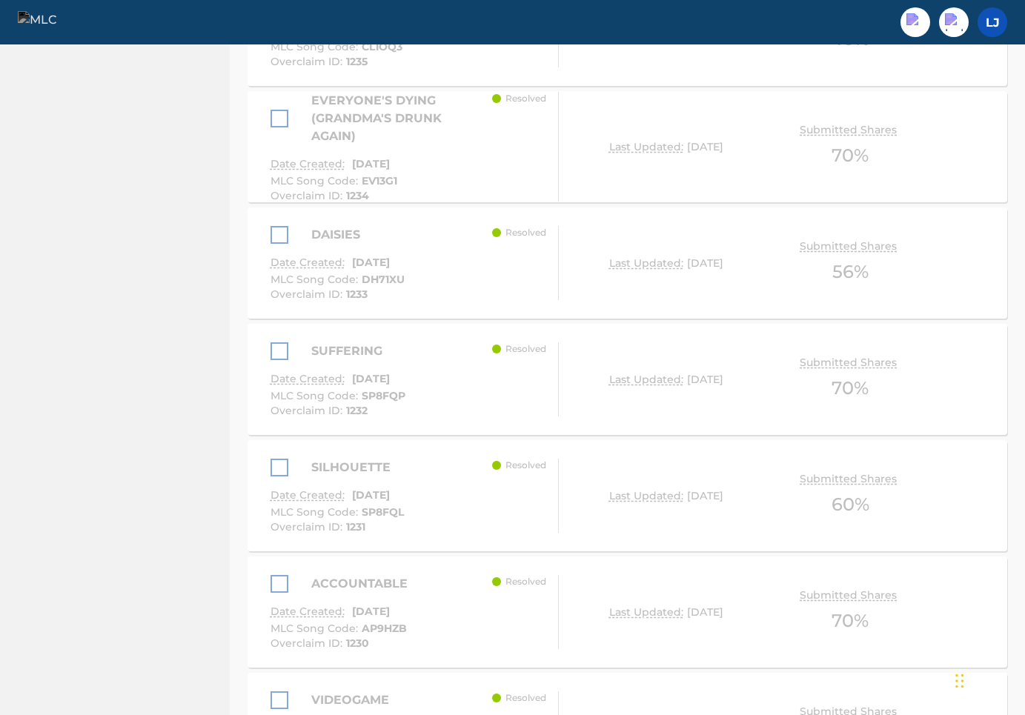
scroll to position [3229, 0]
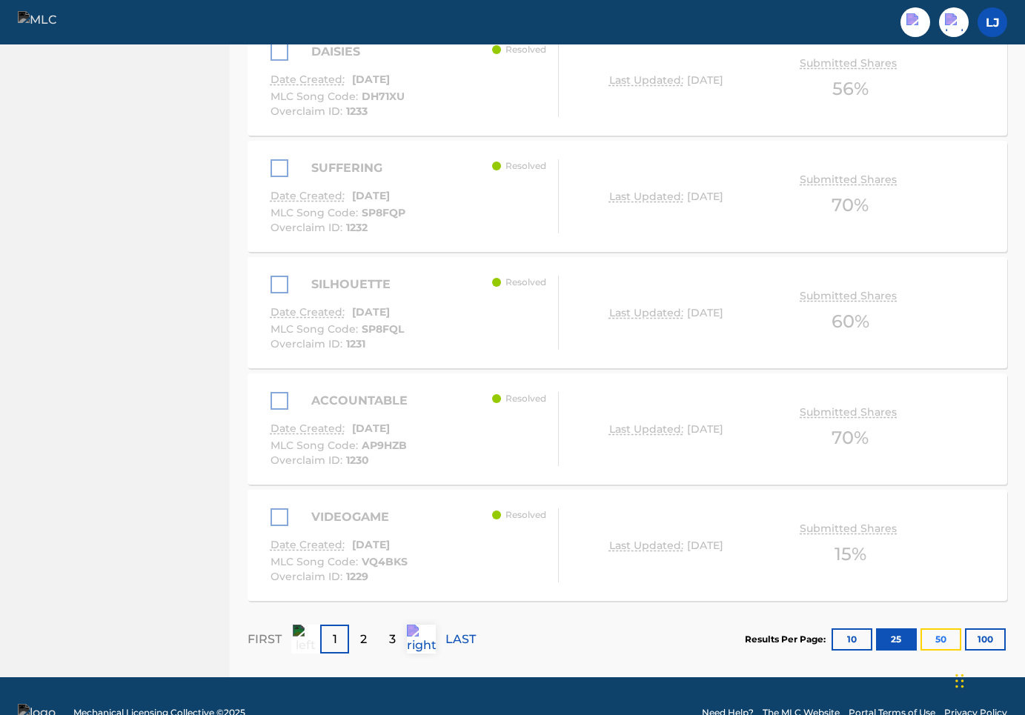
click at [937, 629] on button "50" at bounding box center [941, 640] width 41 height 22
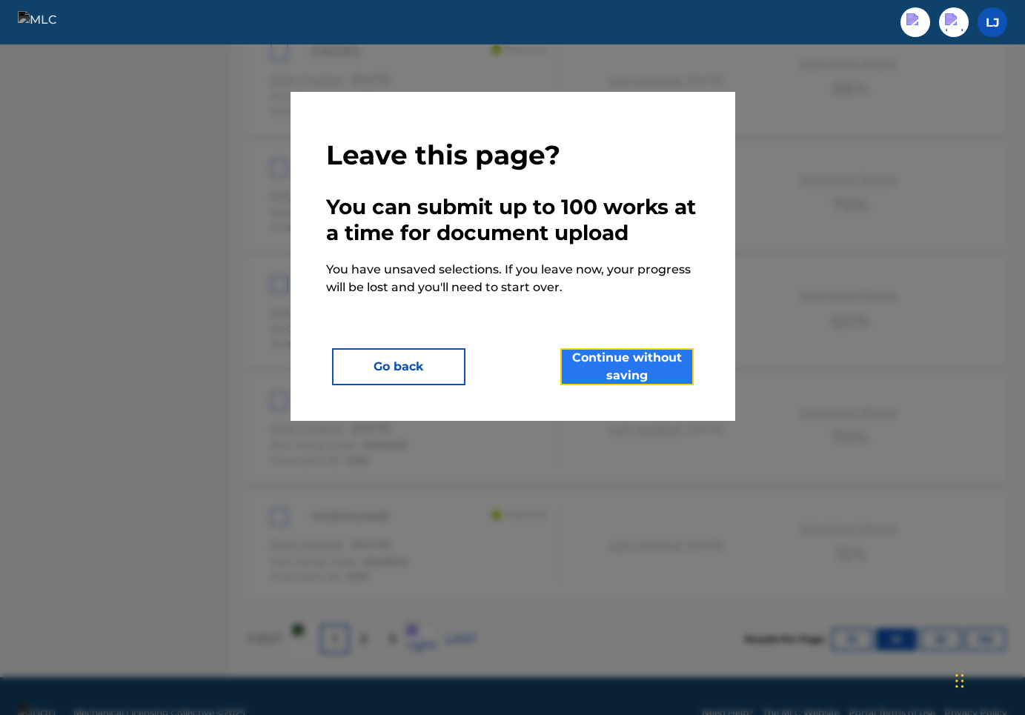
click at [655, 361] on button "Continue without saving" at bounding box center [626, 366] width 133 height 37
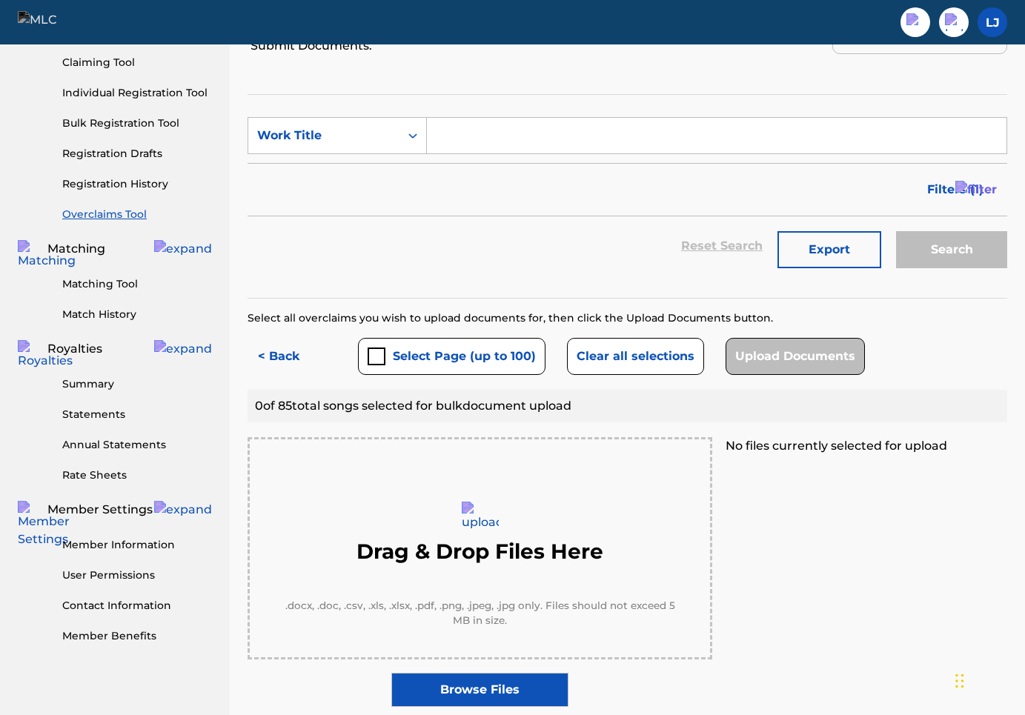
scroll to position [1484, 0]
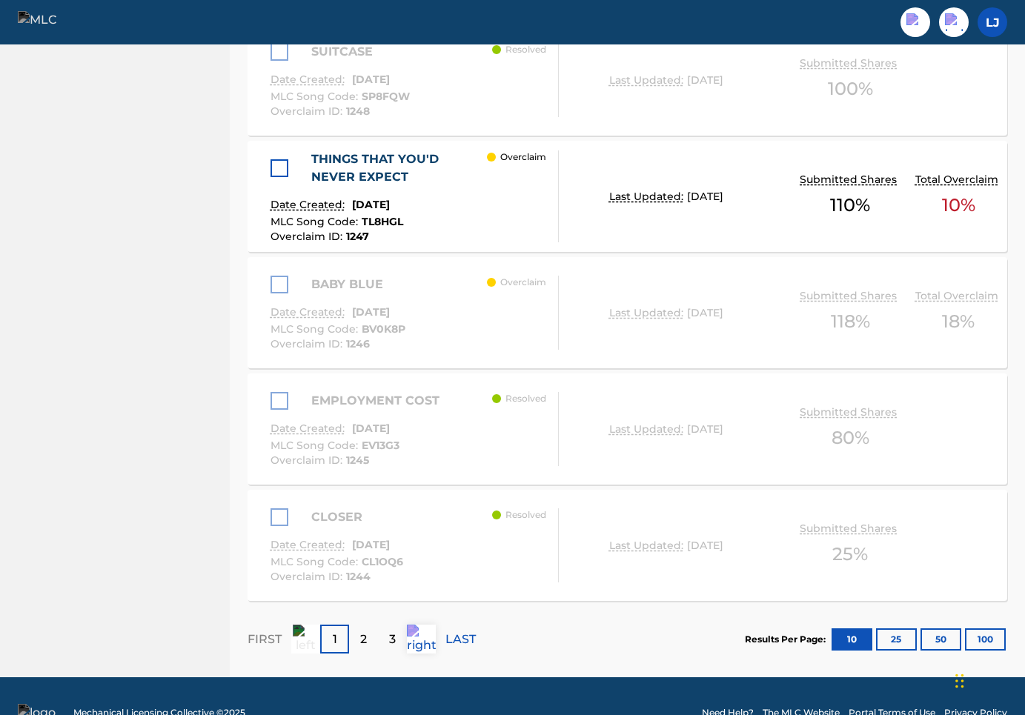
click at [483, 714] on footer "Mechanical Licensing Collective © 2025 Need Help? The MLC Website Portal Terms …" at bounding box center [512, 712] width 1025 height 71
click at [274, 159] on div at bounding box center [280, 168] width 18 height 18
click at [903, 629] on button "25" at bounding box center [896, 640] width 41 height 22
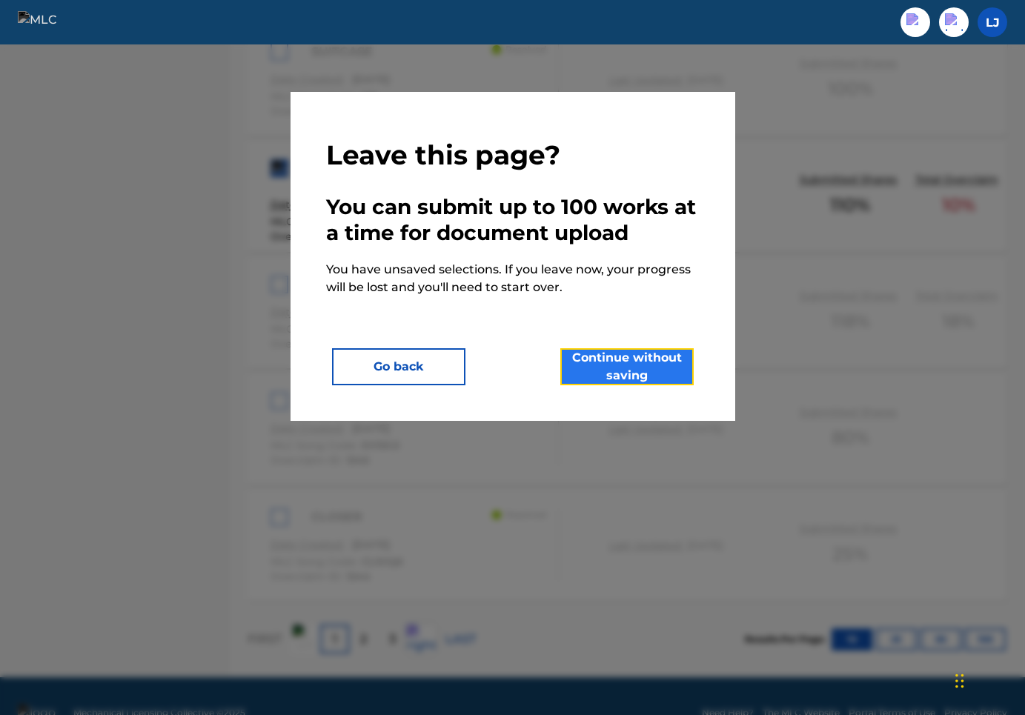
click at [648, 358] on button "Continue without saving" at bounding box center [626, 366] width 133 height 37
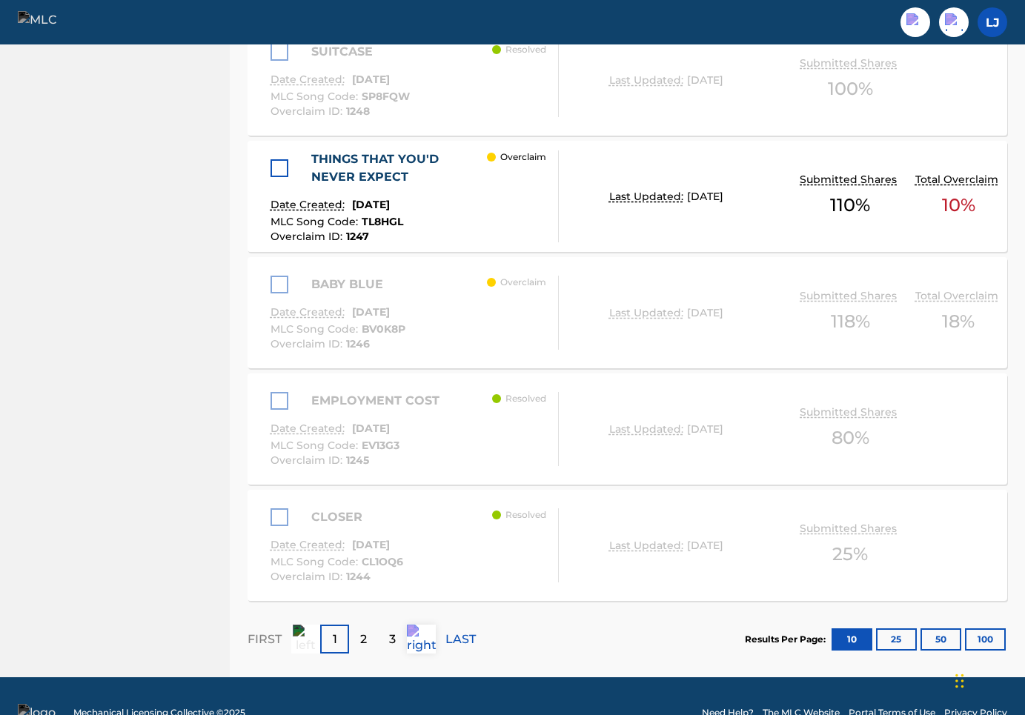
click at [276, 159] on div at bounding box center [280, 168] width 18 height 18
click at [908, 629] on button "25" at bounding box center [896, 640] width 41 height 22
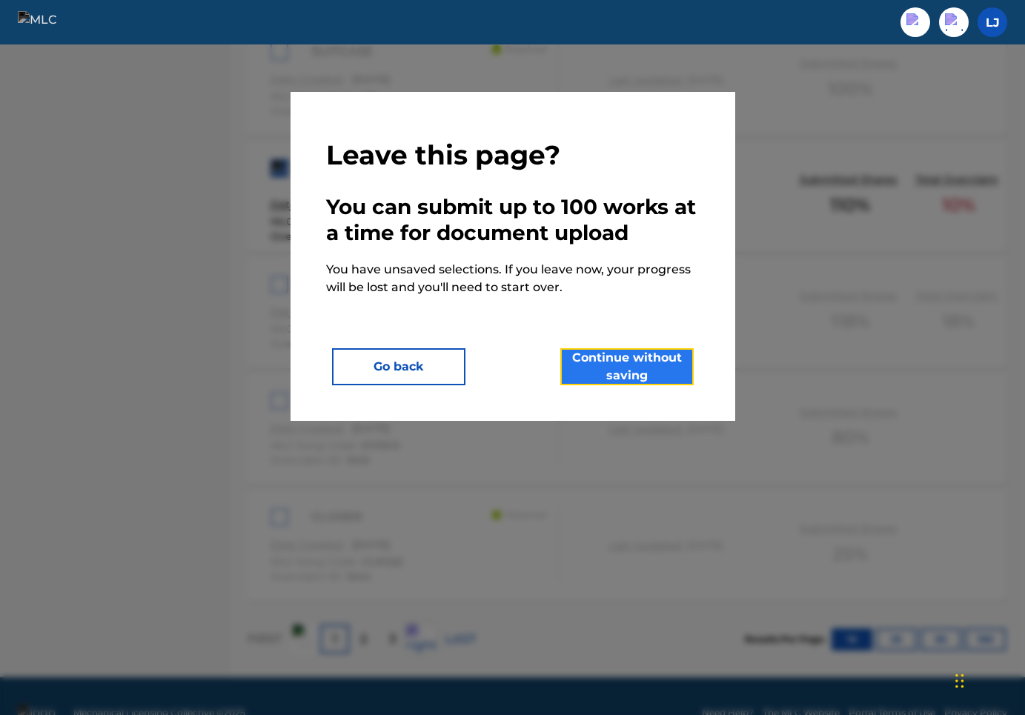
click at [683, 372] on button "Continue without saving" at bounding box center [626, 366] width 133 height 37
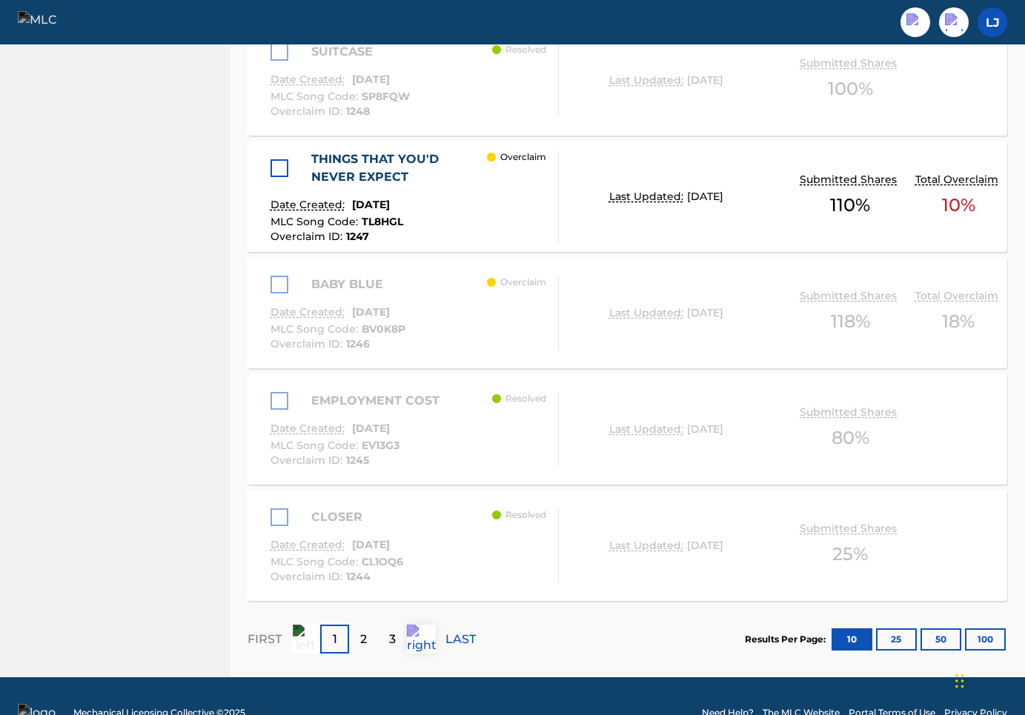
click at [282, 159] on div at bounding box center [280, 168] width 18 height 18
click at [895, 629] on button "25" at bounding box center [896, 640] width 41 height 22
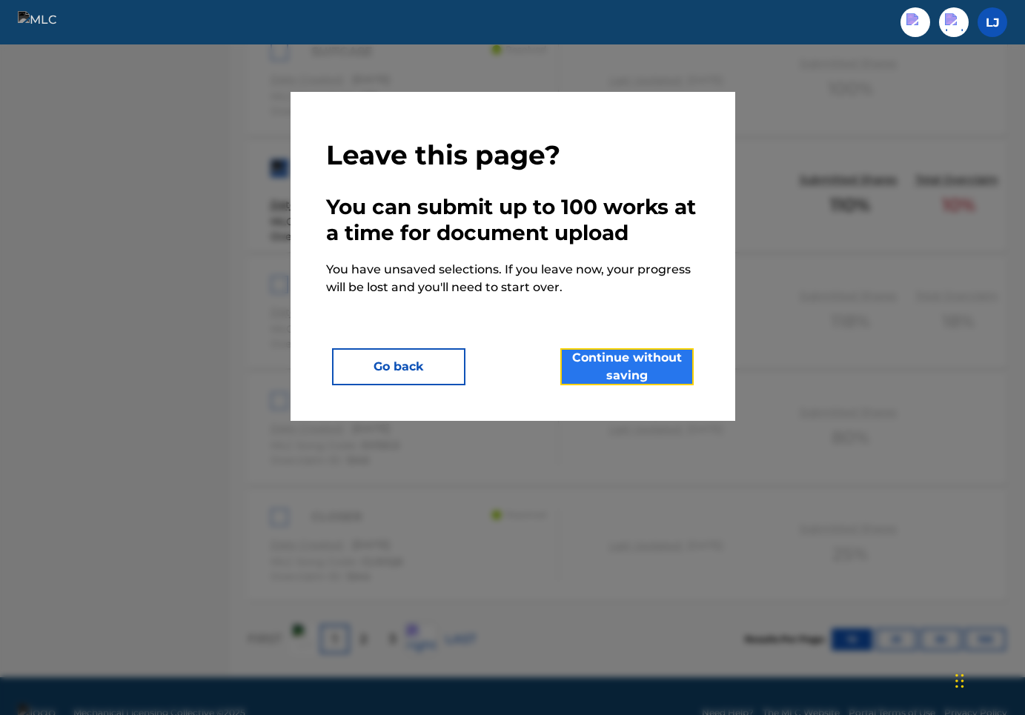
click at [631, 359] on button "Continue without saving" at bounding box center [626, 366] width 133 height 37
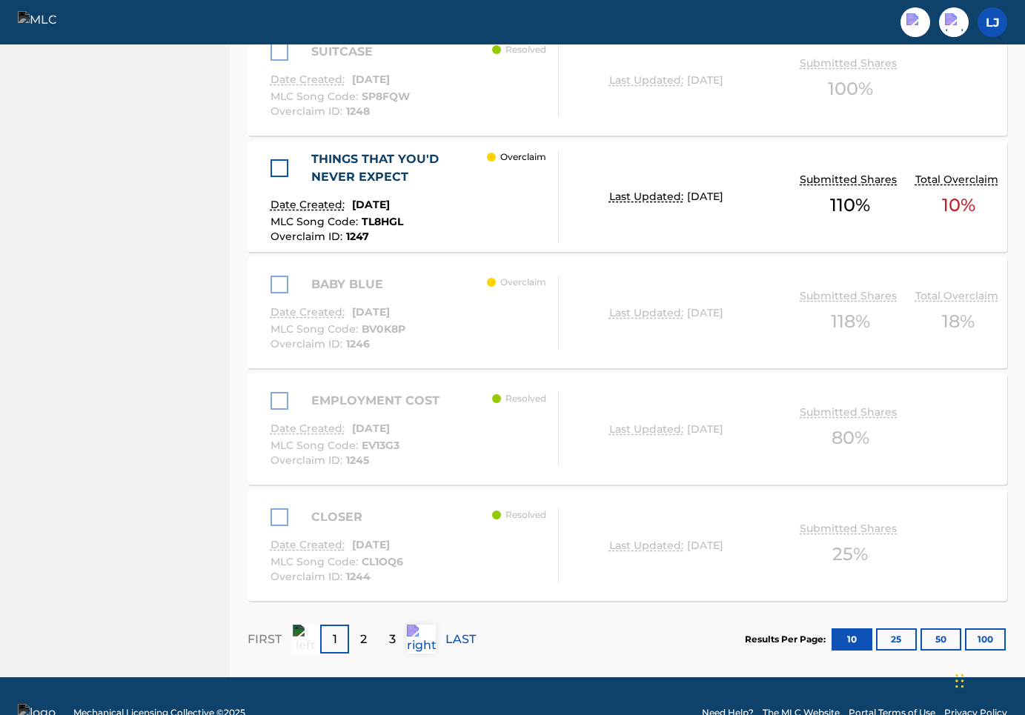
click at [275, 159] on div at bounding box center [280, 168] width 18 height 18
click at [901, 629] on button "25" at bounding box center [896, 640] width 41 height 22
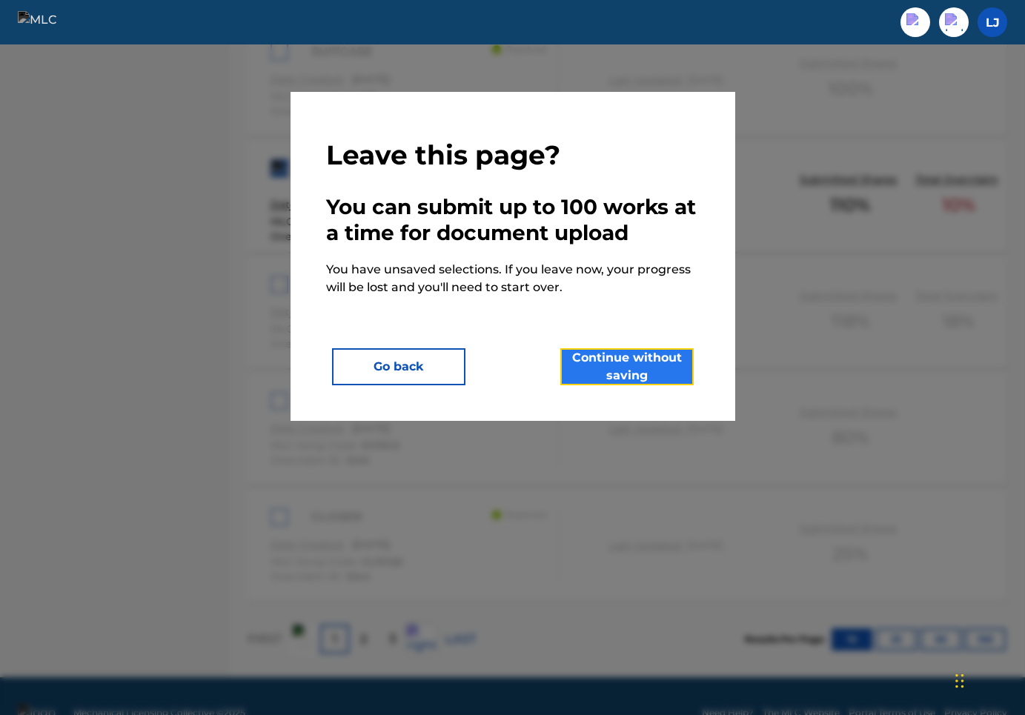
click at [664, 375] on button "Continue without saving" at bounding box center [626, 366] width 133 height 37
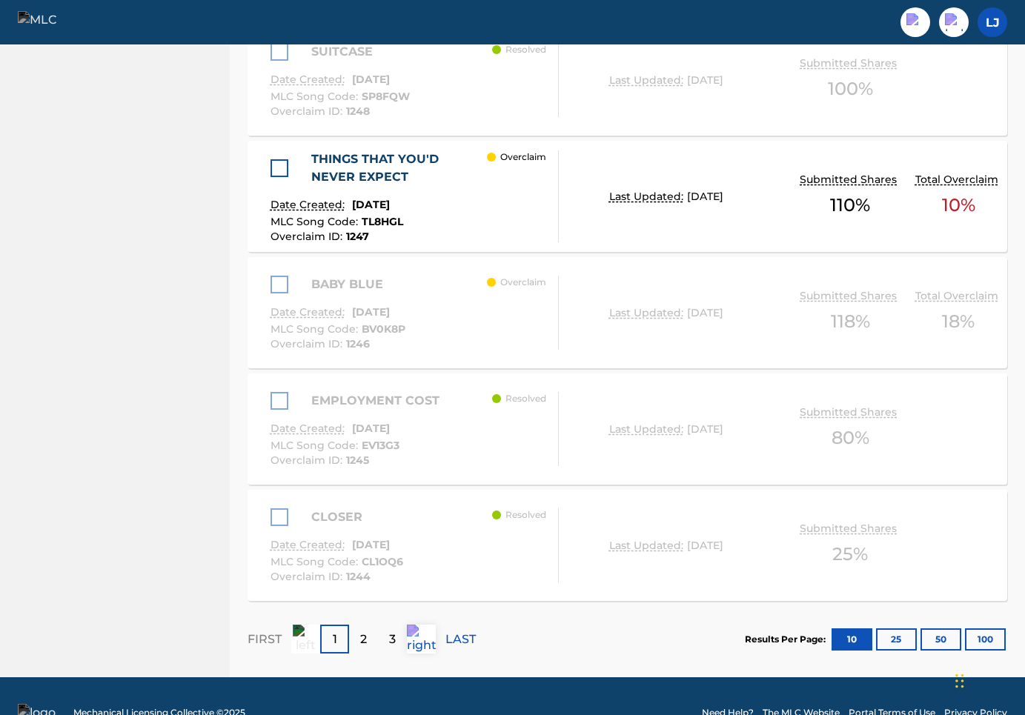
click at [276, 159] on div at bounding box center [280, 168] width 18 height 18
click at [906, 629] on button "25" at bounding box center [896, 640] width 41 height 22
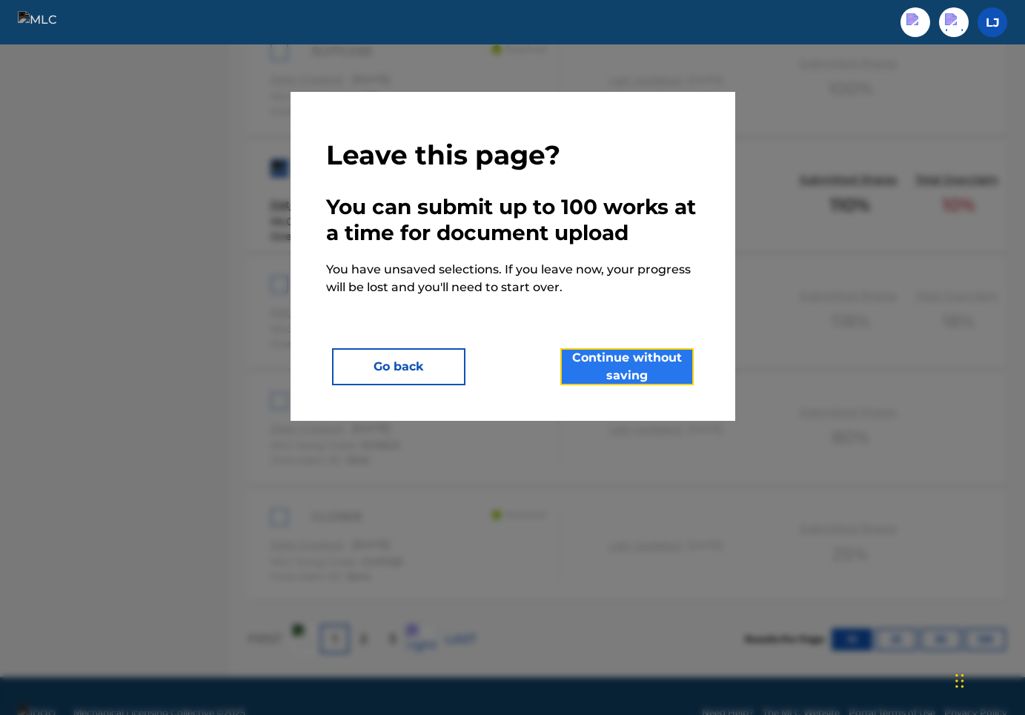
click at [642, 361] on button "Continue without saving" at bounding box center [626, 366] width 133 height 37
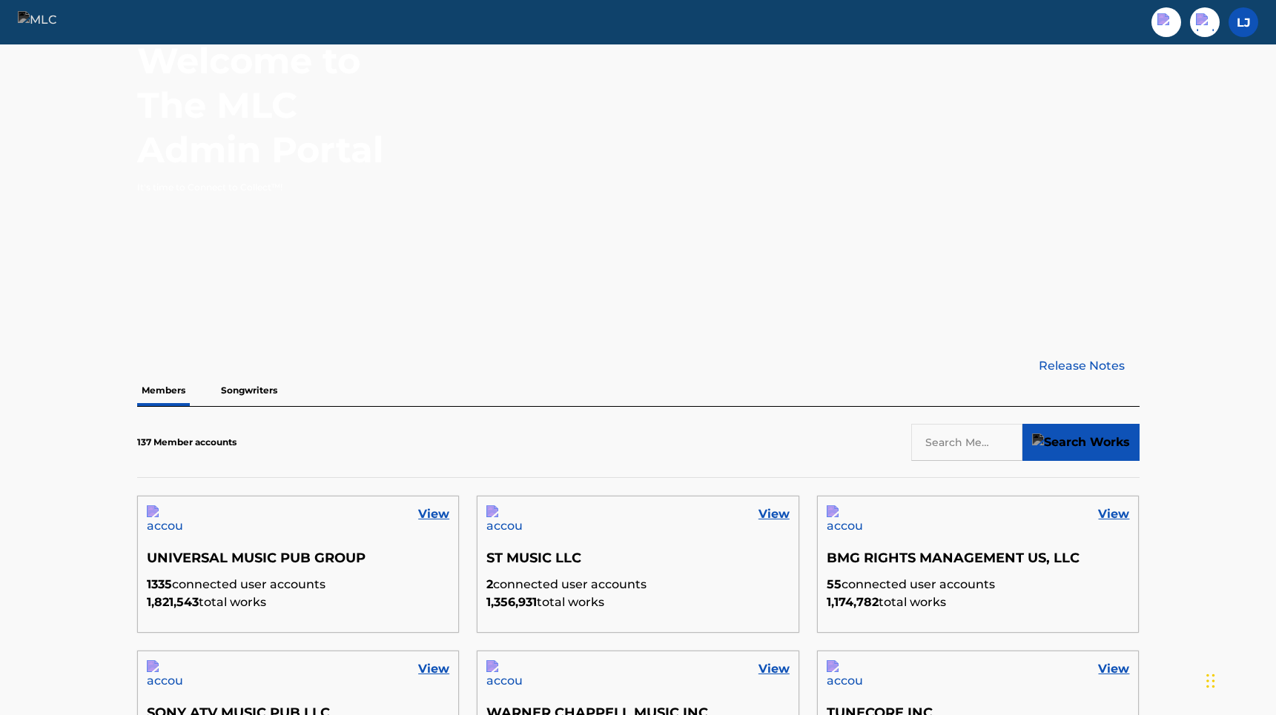
scroll to position [194, 0]
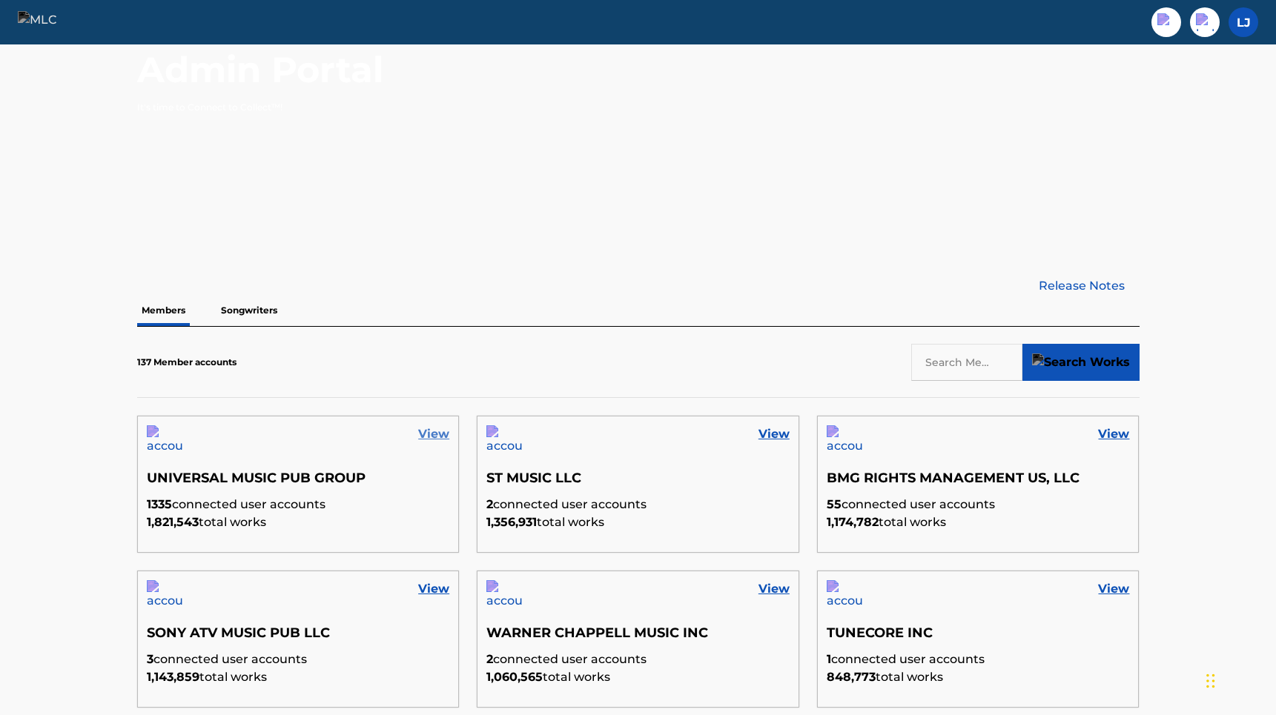
click at [422, 431] on link "View" at bounding box center [433, 434] width 31 height 18
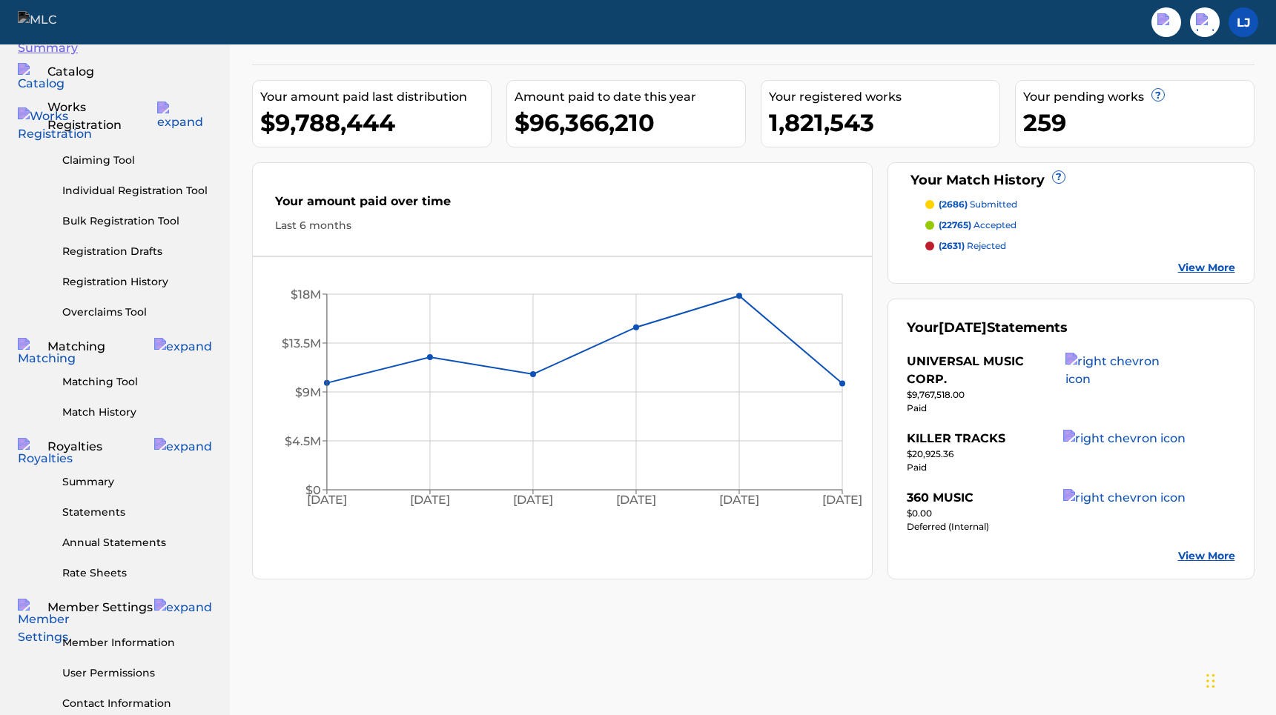
scroll to position [28, 0]
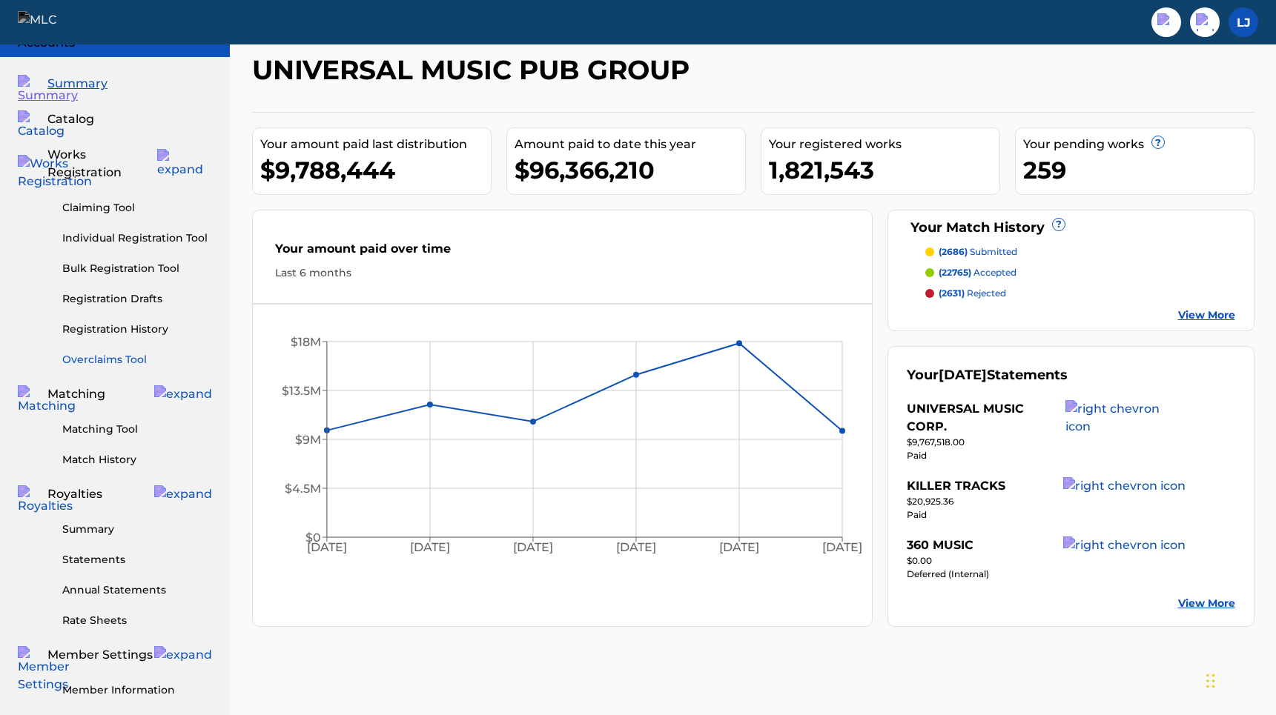
click at [122, 352] on link "Overclaims Tool" at bounding box center [137, 360] width 150 height 16
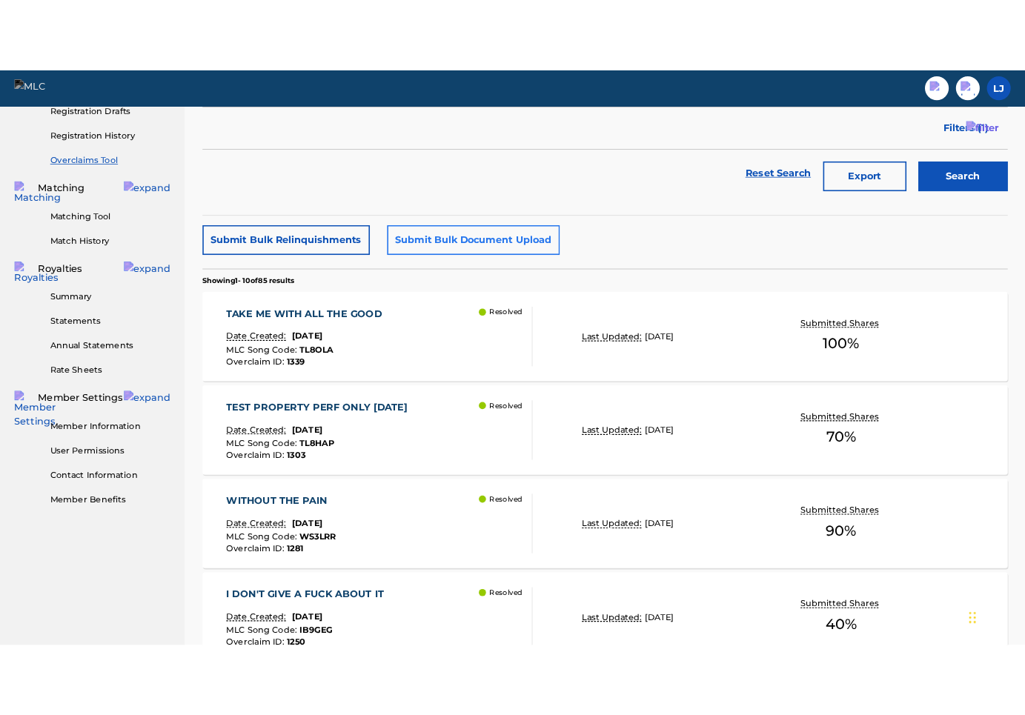
scroll to position [6, 0]
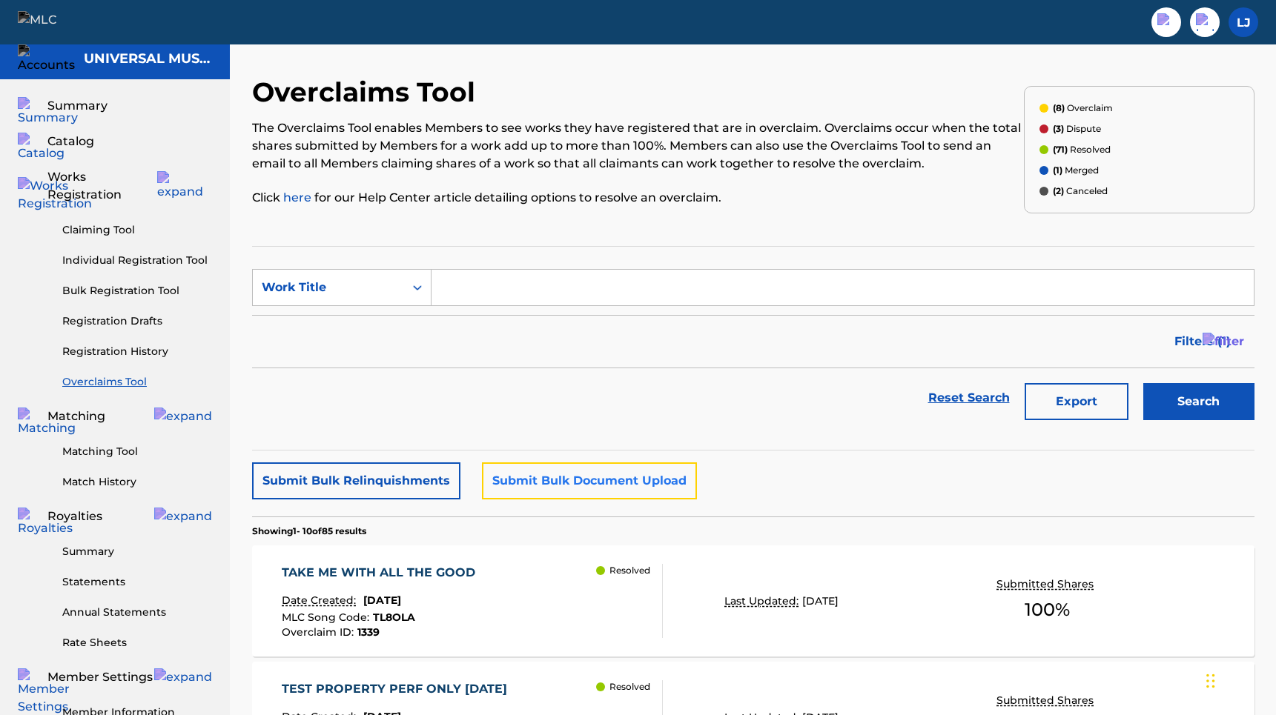
click at [633, 483] on button "Submit Bulk Document Upload" at bounding box center [589, 480] width 215 height 37
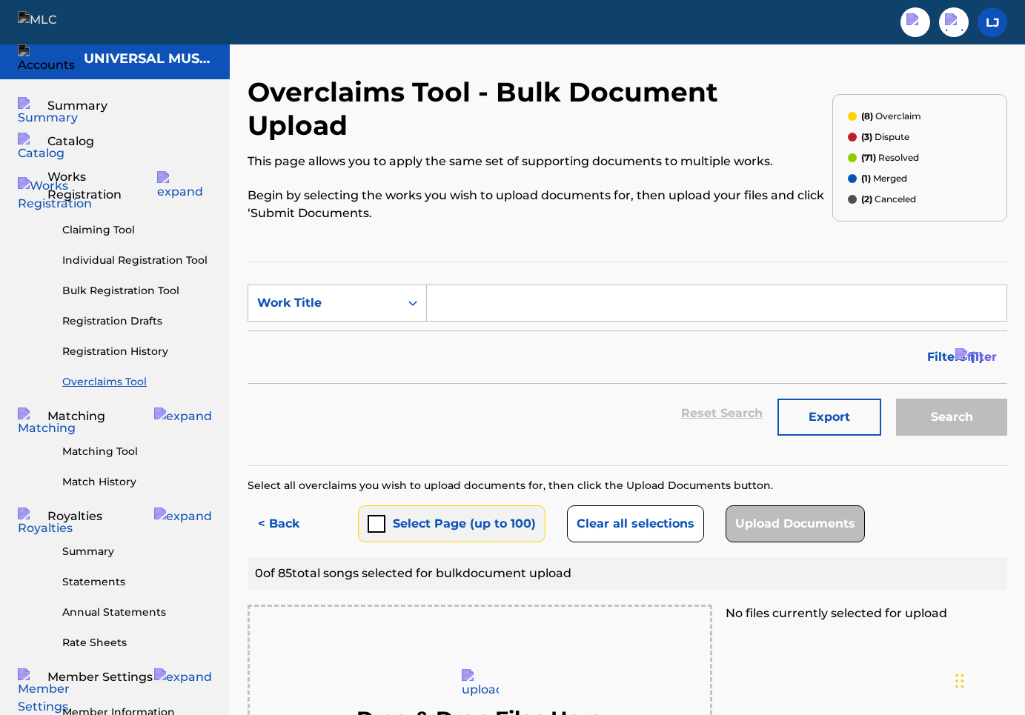
click at [387, 505] on button "Select Page (up to 100)" at bounding box center [452, 523] width 188 height 37
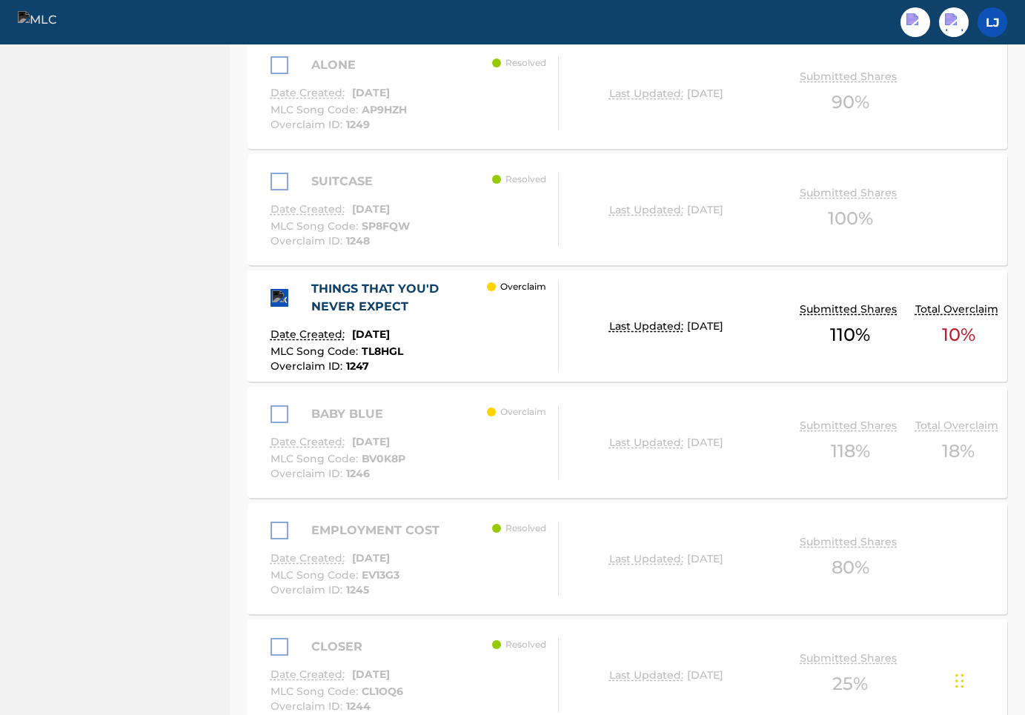
scroll to position [1484, 0]
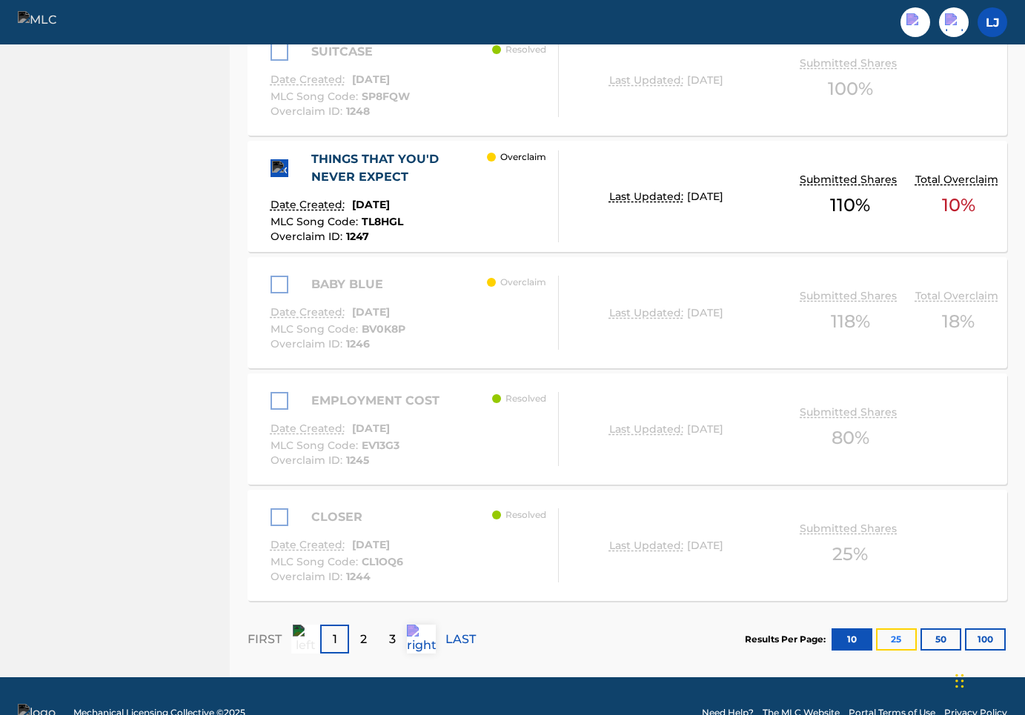
click at [902, 629] on button "25" at bounding box center [896, 640] width 41 height 22
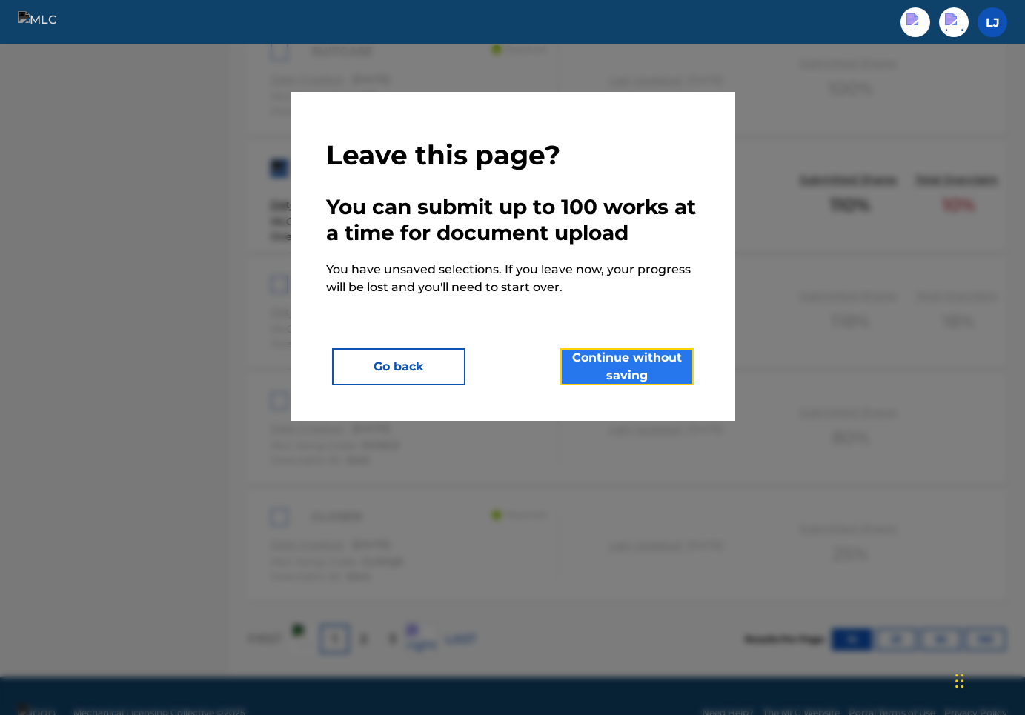
click at [621, 363] on button "Continue without saving" at bounding box center [626, 366] width 133 height 37
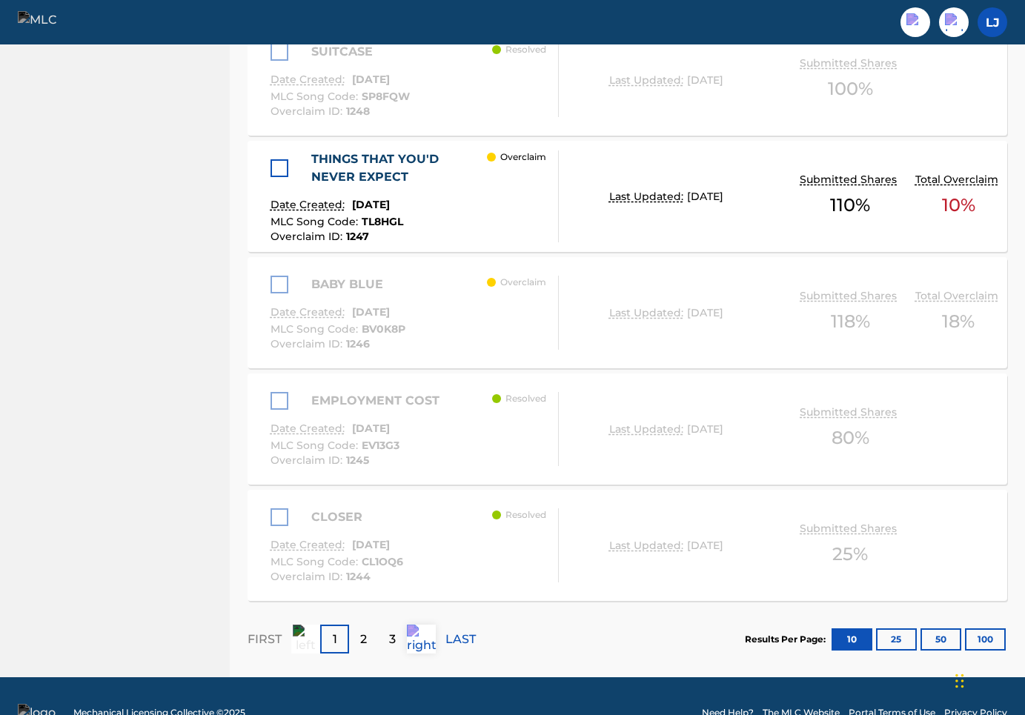
click at [281, 159] on div at bounding box center [280, 168] width 18 height 18
click at [903, 629] on button "25" at bounding box center [896, 640] width 41 height 22
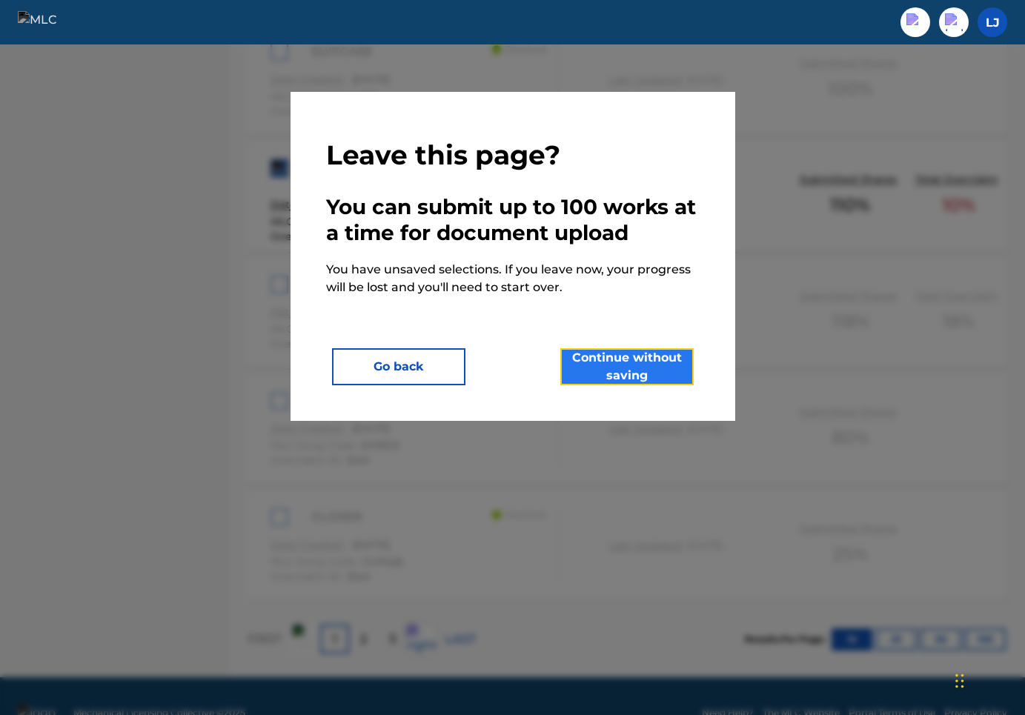
click at [669, 366] on button "Continue without saving" at bounding box center [626, 366] width 133 height 37
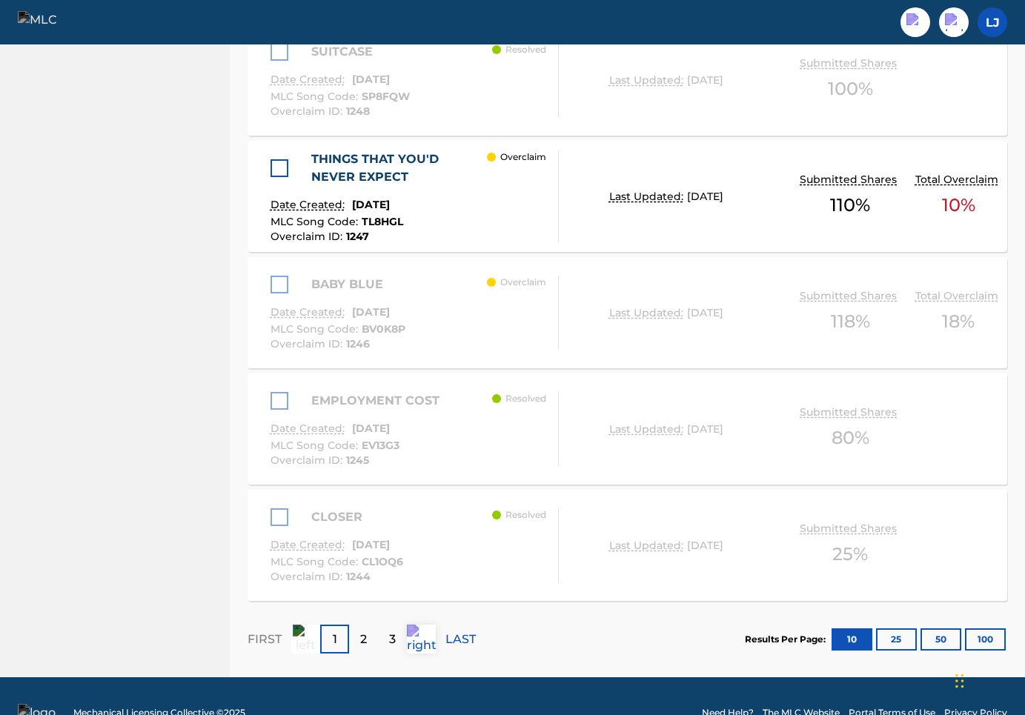
click at [282, 159] on div at bounding box center [280, 168] width 18 height 18
click at [898, 629] on button "25" at bounding box center [896, 640] width 41 height 22
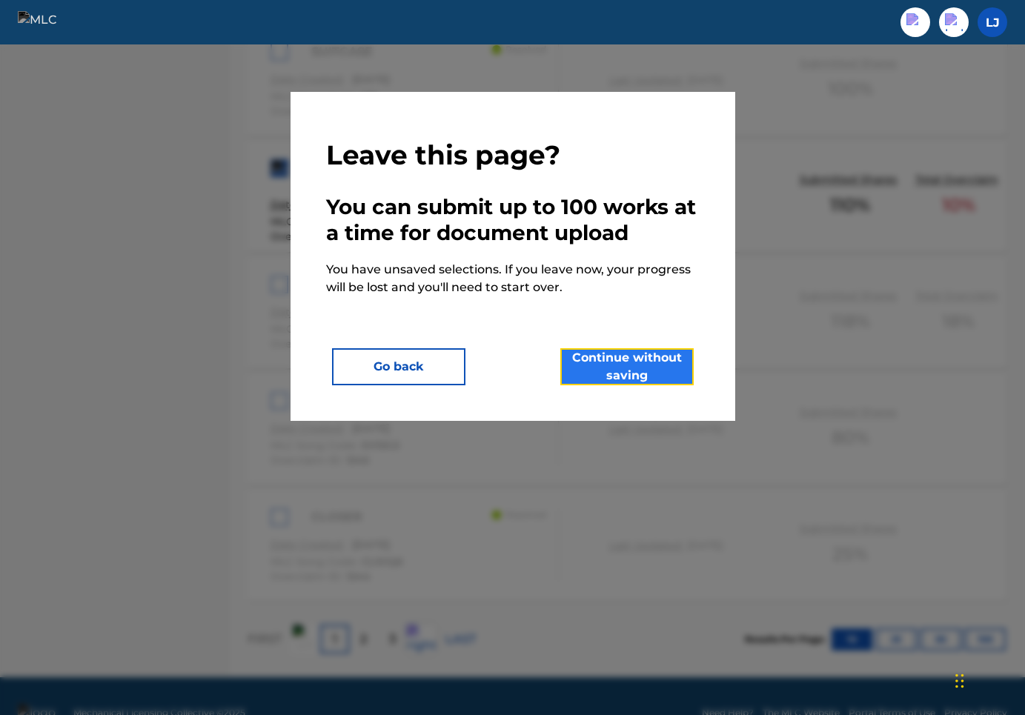
click at [614, 383] on button "Continue without saving" at bounding box center [626, 366] width 133 height 37
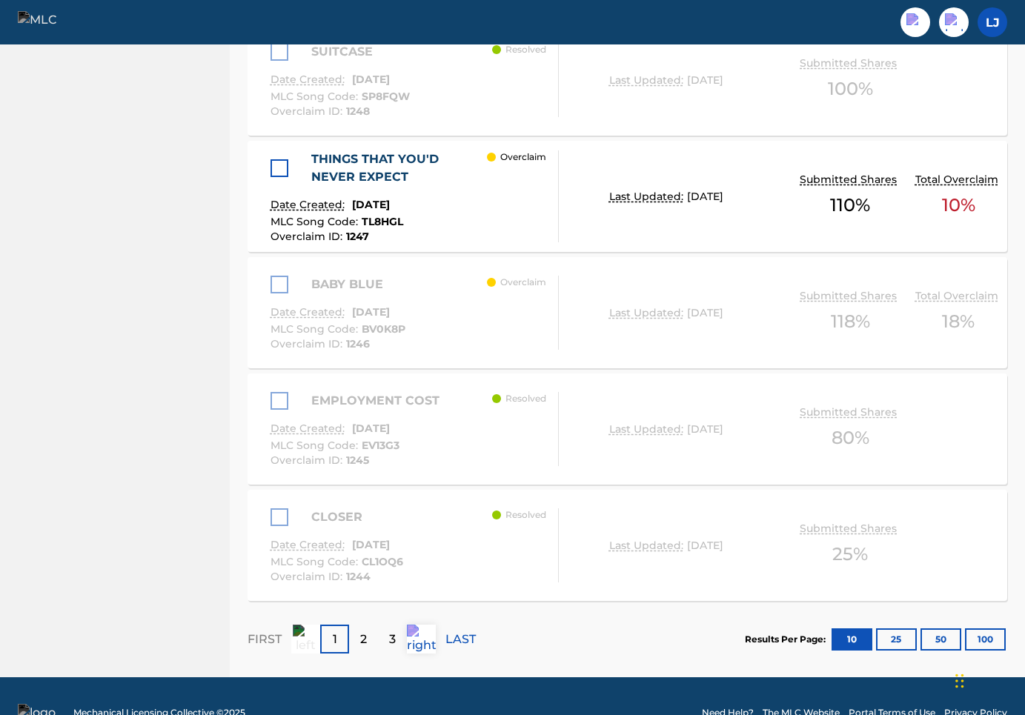
click at [290, 159] on div at bounding box center [284, 168] width 26 height 18
click at [282, 159] on div at bounding box center [280, 168] width 18 height 18
click at [890, 629] on button "25" at bounding box center [896, 640] width 41 height 22
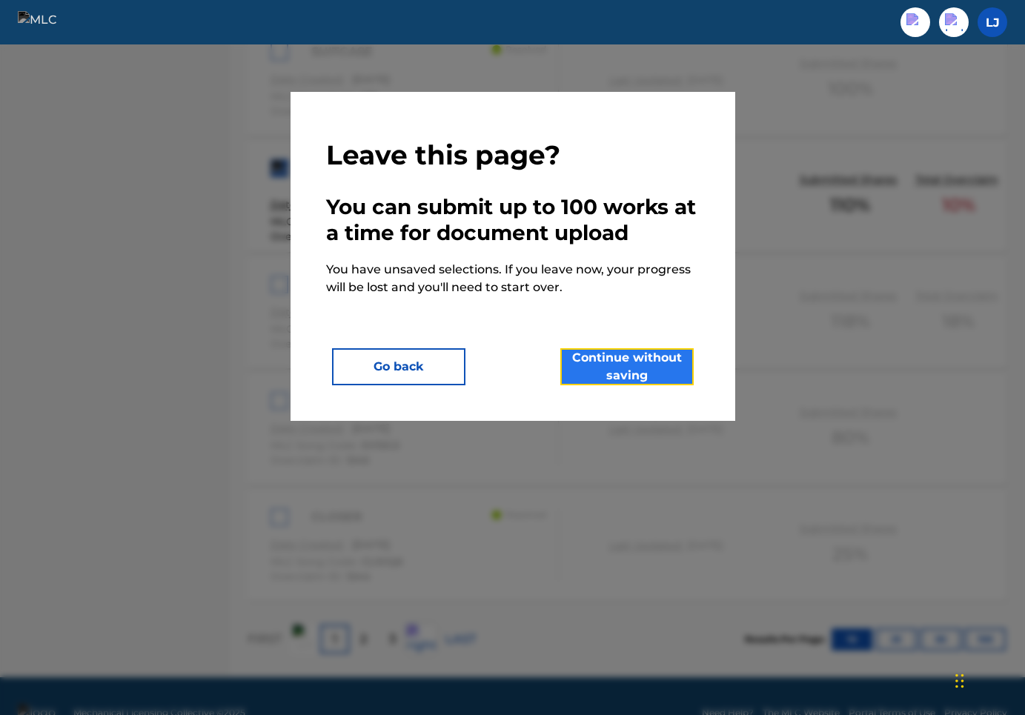
click at [633, 374] on button "Continue without saving" at bounding box center [626, 366] width 133 height 37
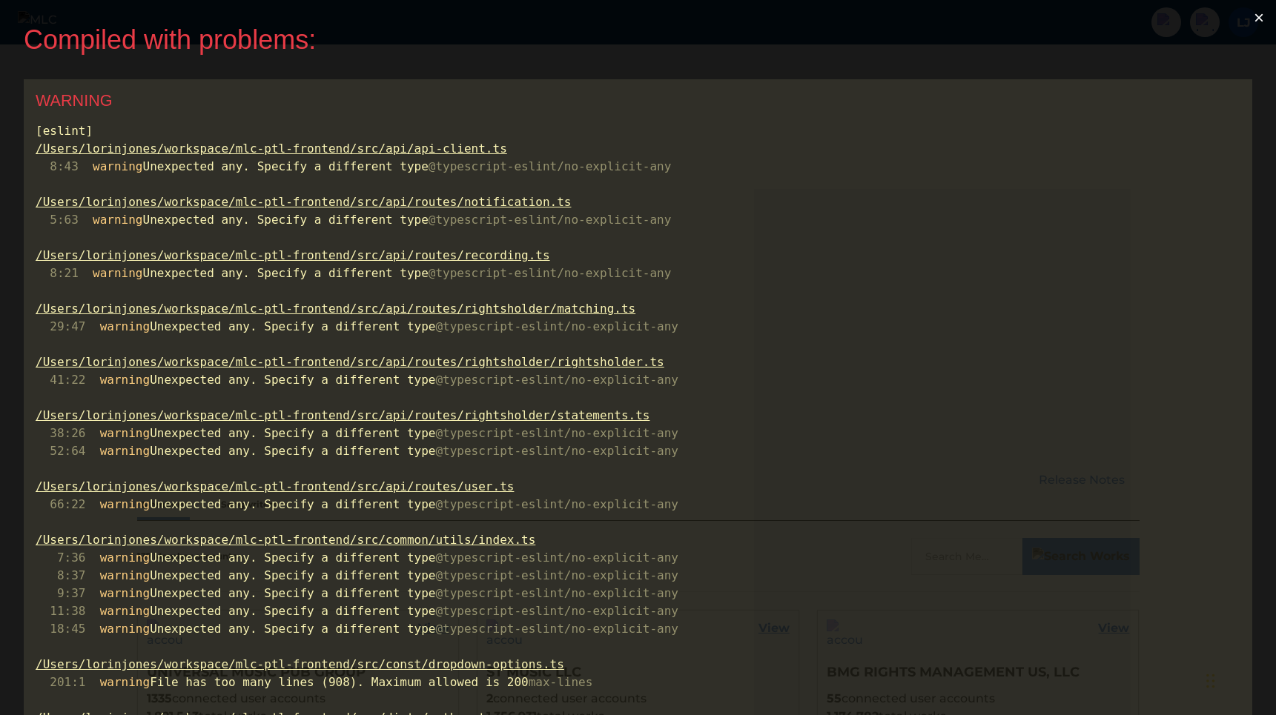
click at [1264, 19] on button "×" at bounding box center [1258, 18] width 34 height 36
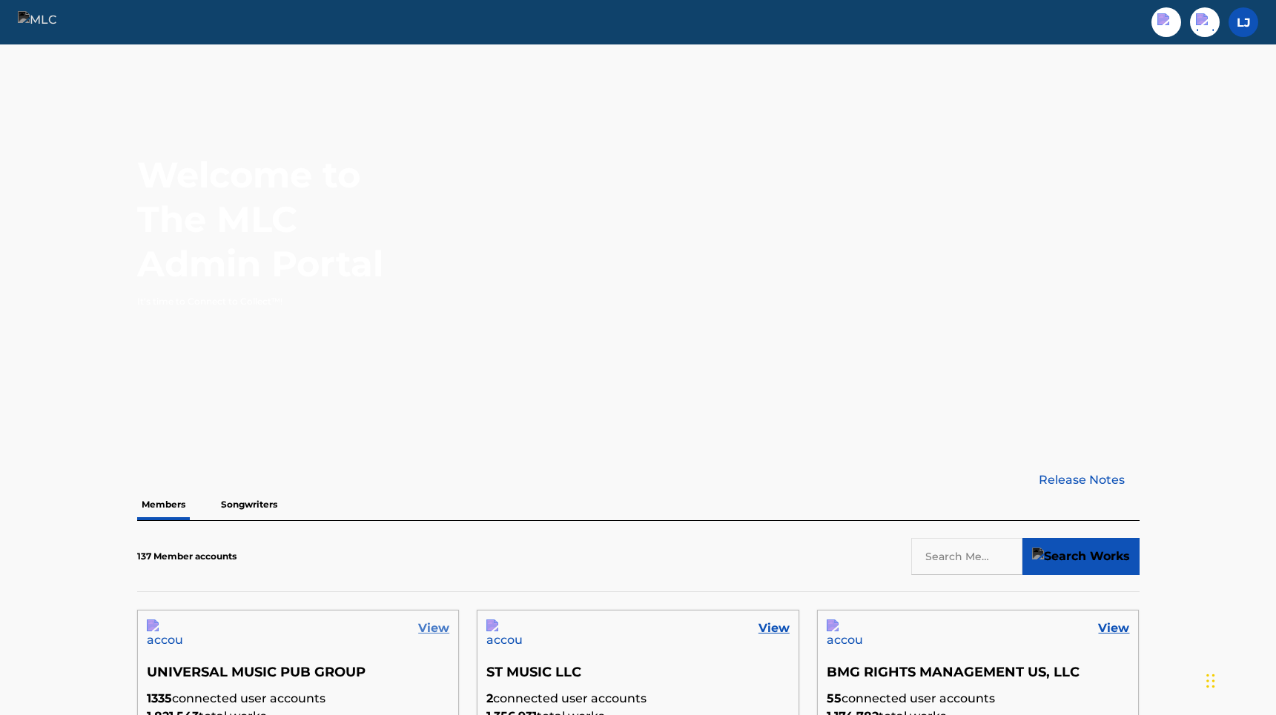
click at [432, 627] on link "View" at bounding box center [433, 629] width 31 height 18
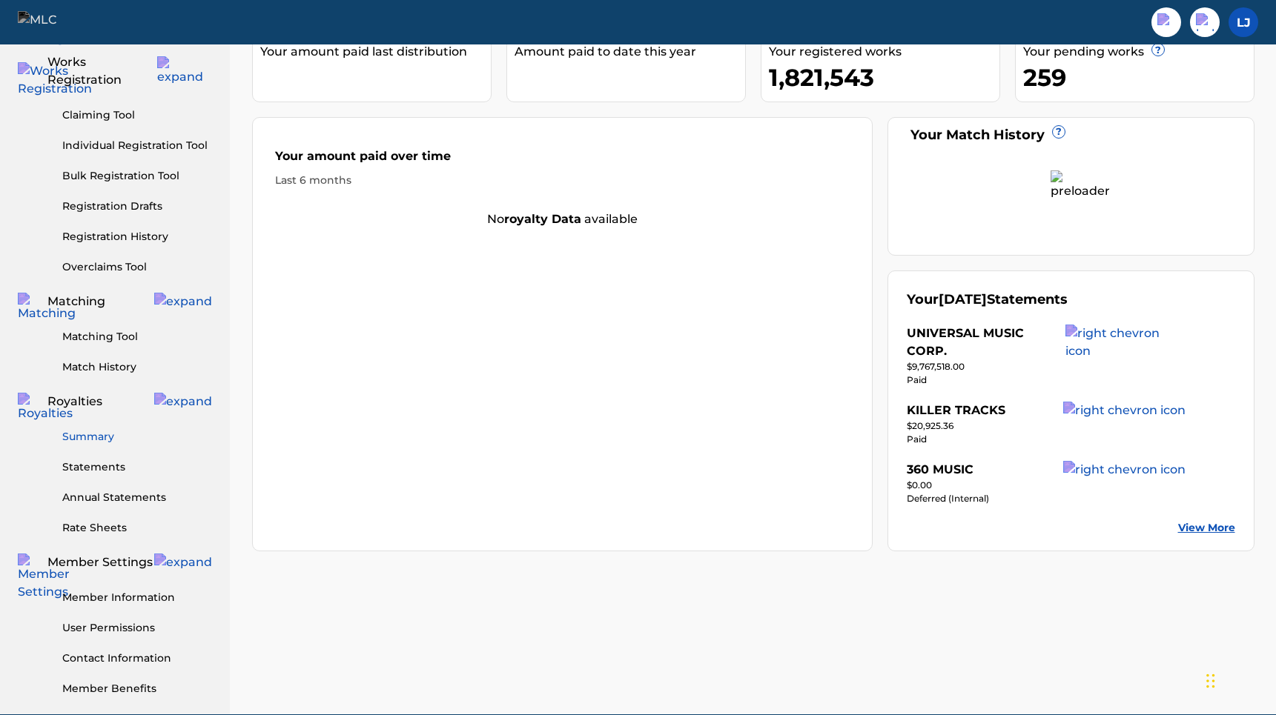
scroll to position [77, 0]
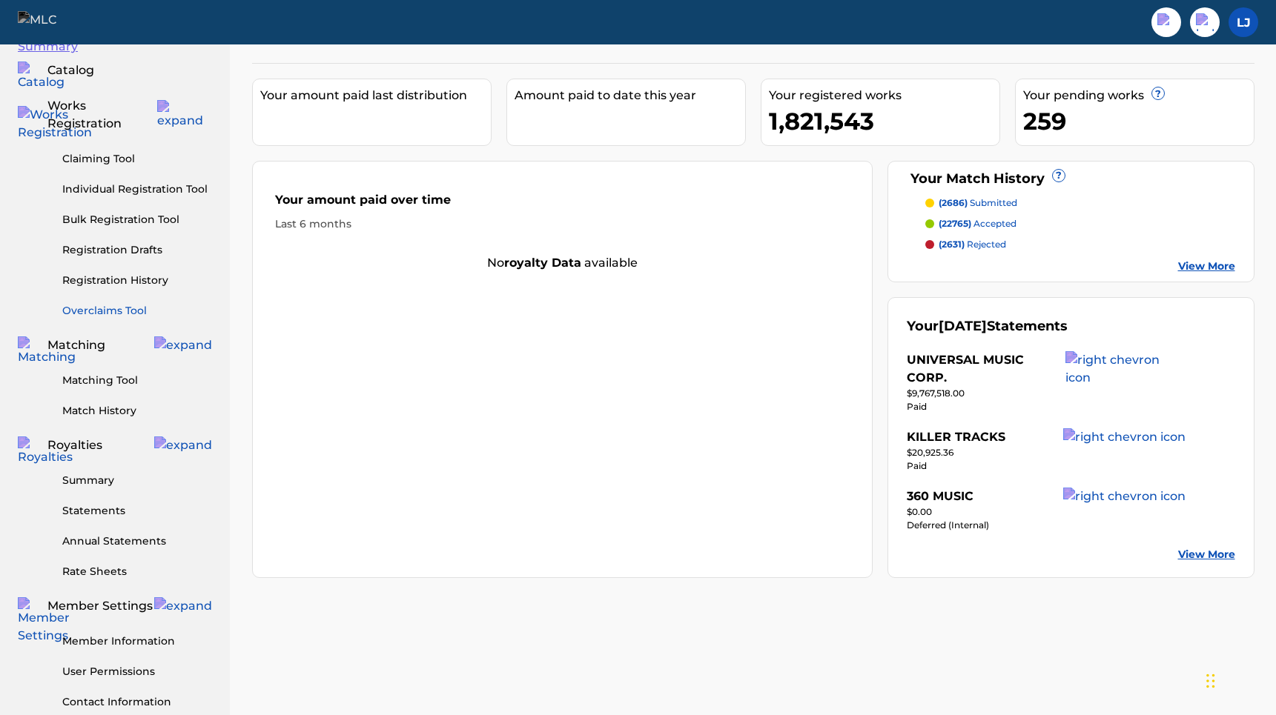
click at [110, 303] on link "Overclaims Tool" at bounding box center [137, 311] width 150 height 16
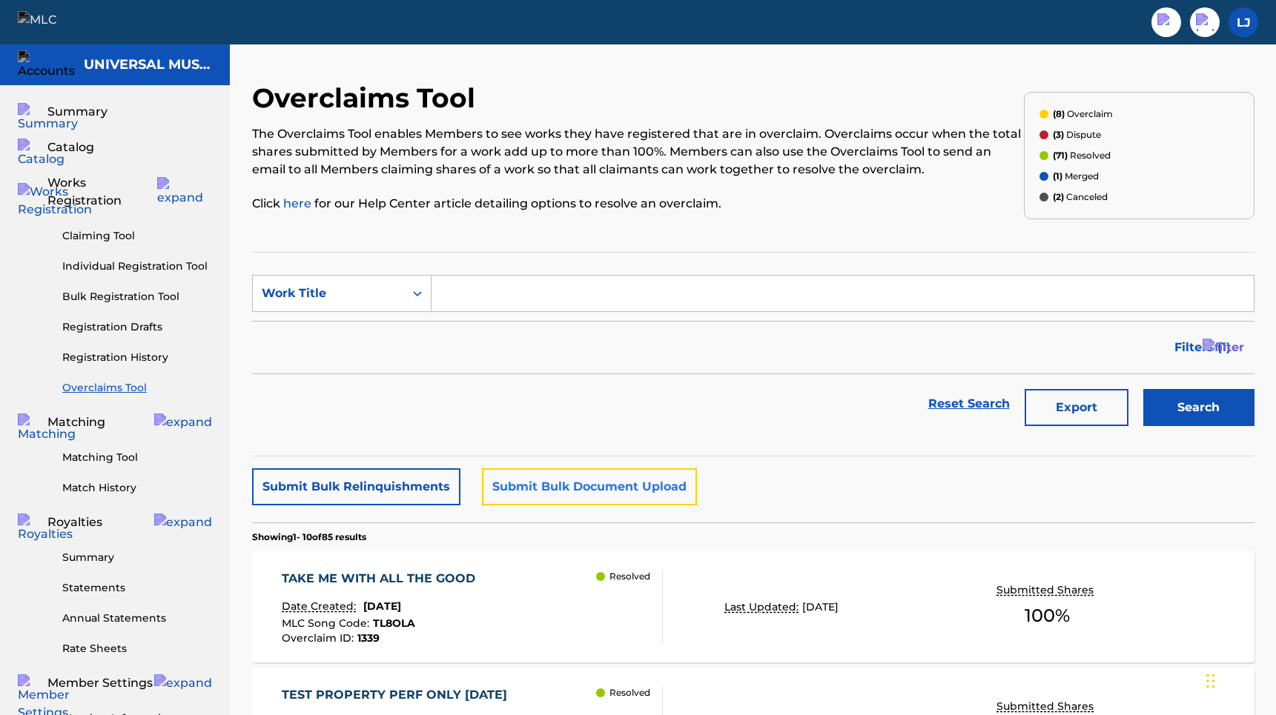
click at [553, 476] on button "Submit Bulk Document Upload" at bounding box center [589, 486] width 215 height 37
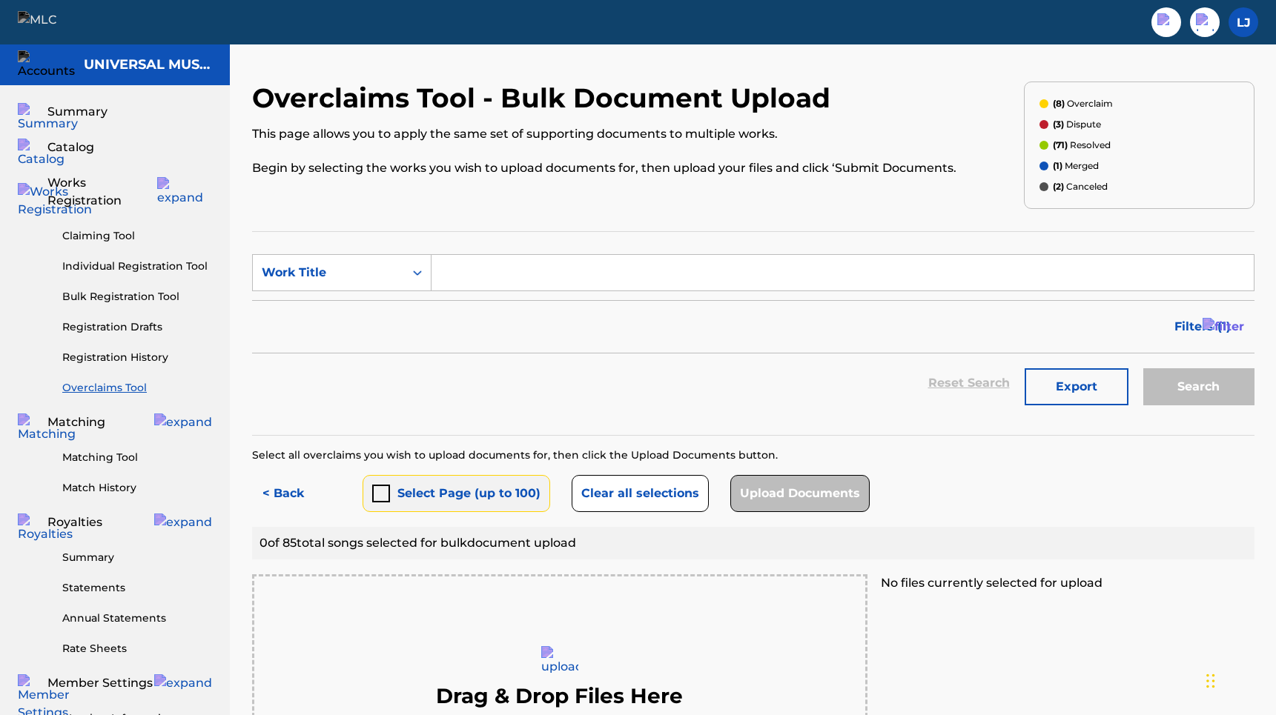
click at [385, 501] on div "submit" at bounding box center [381, 494] width 18 height 18
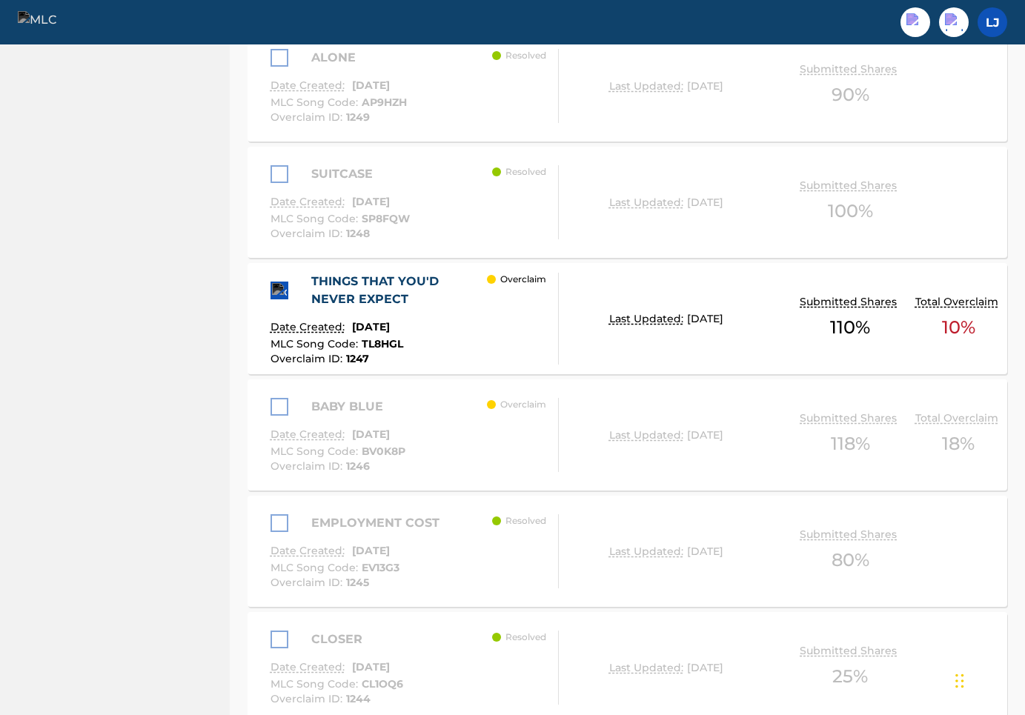
scroll to position [1484, 0]
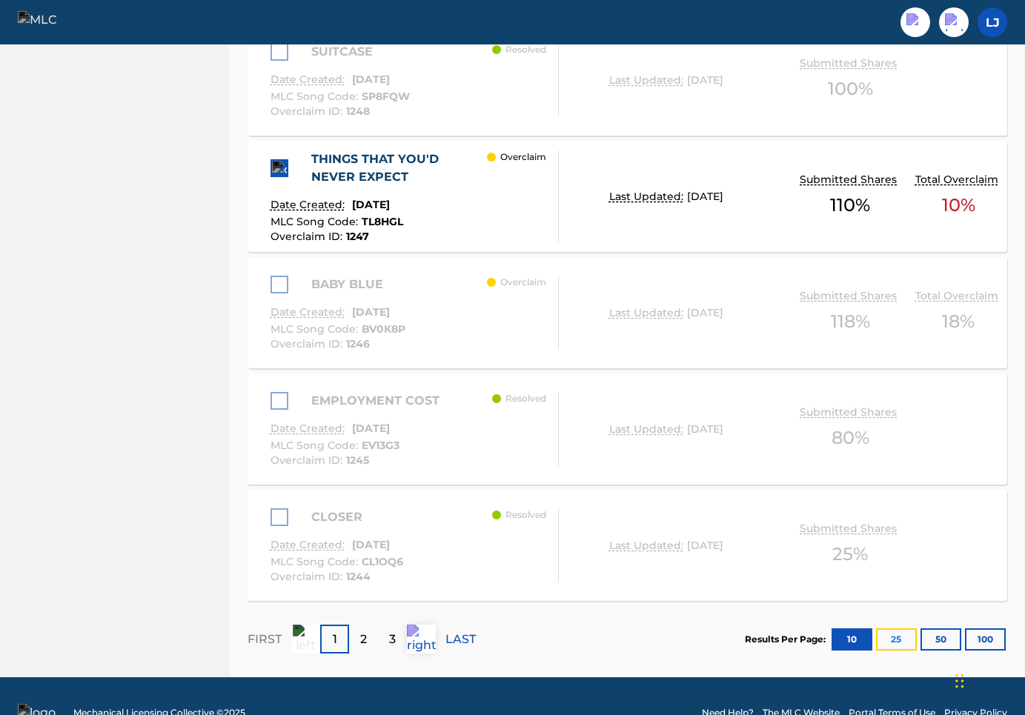
click at [905, 629] on button "25" at bounding box center [896, 640] width 41 height 22
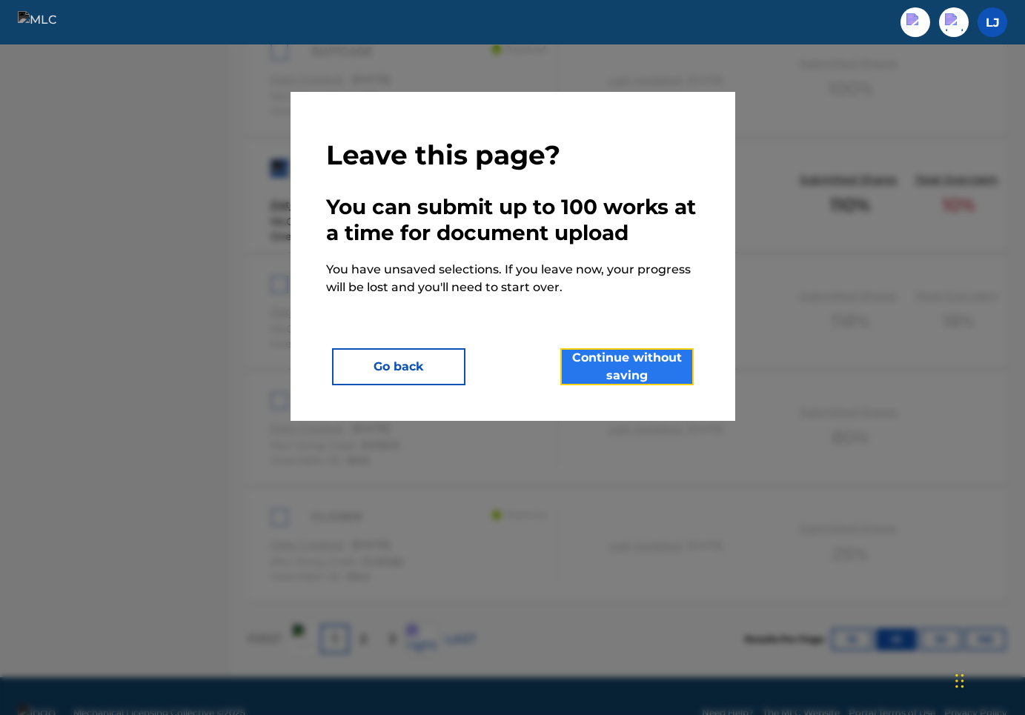
click at [646, 371] on button "Continue without saving" at bounding box center [626, 366] width 133 height 37
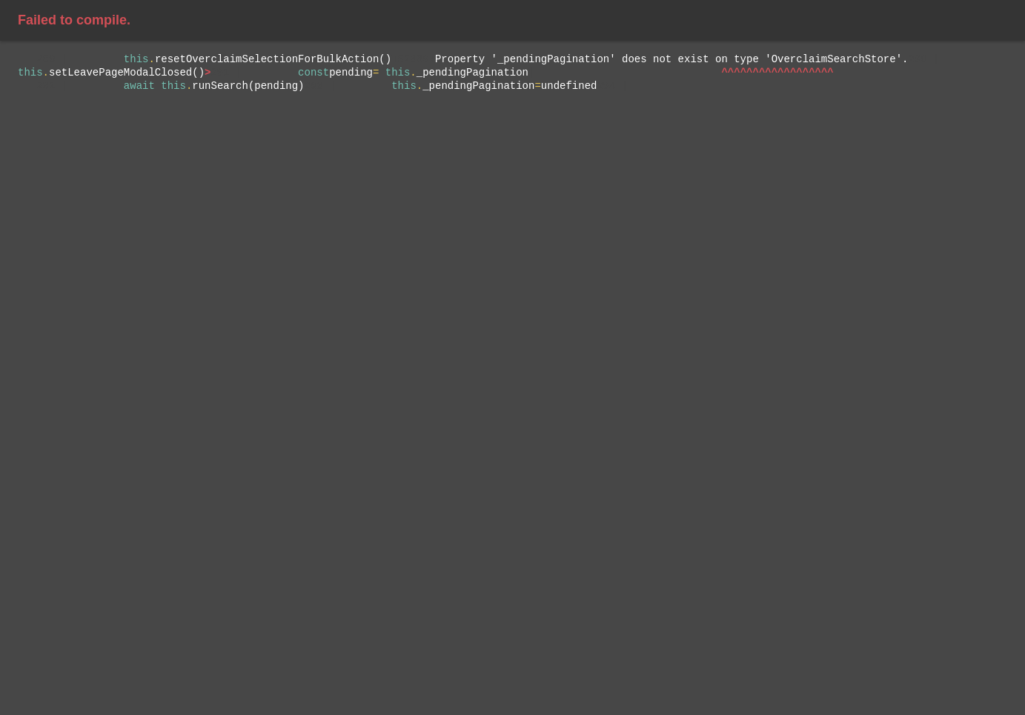
scroll to position [0, 0]
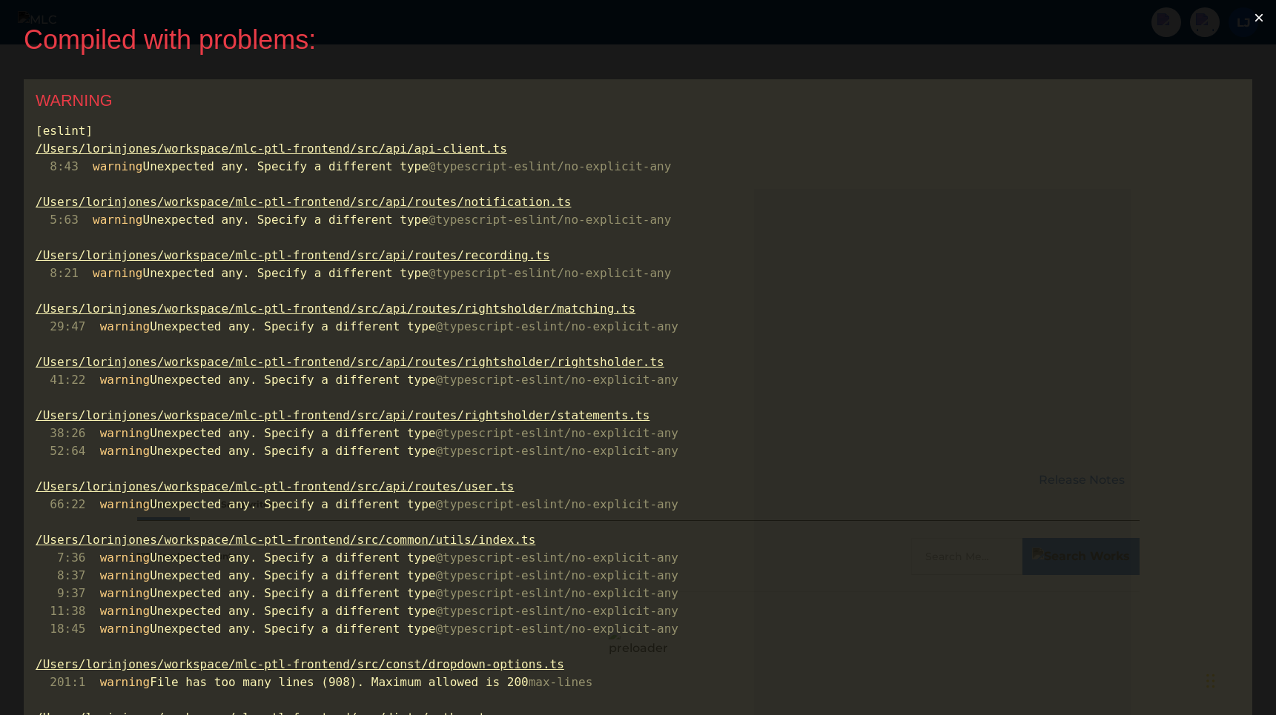
click at [1266, 13] on button "×" at bounding box center [1258, 18] width 34 height 36
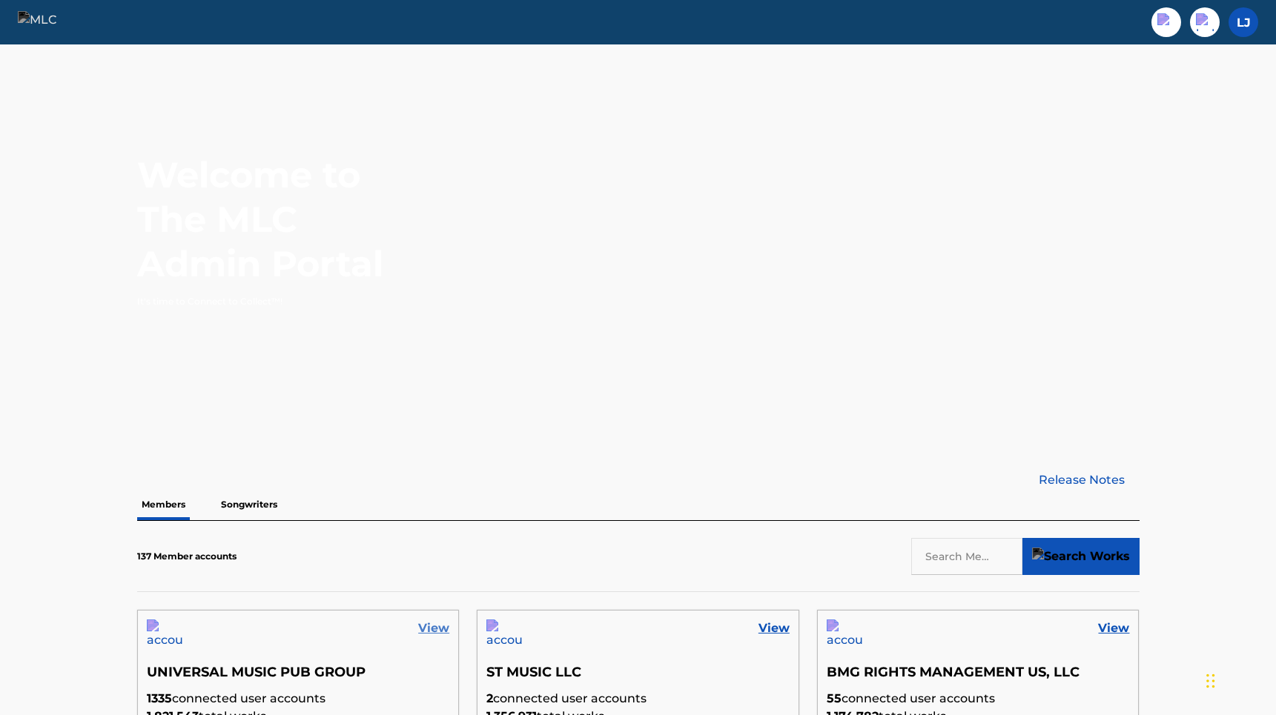
click at [440, 628] on link "View" at bounding box center [433, 629] width 31 height 18
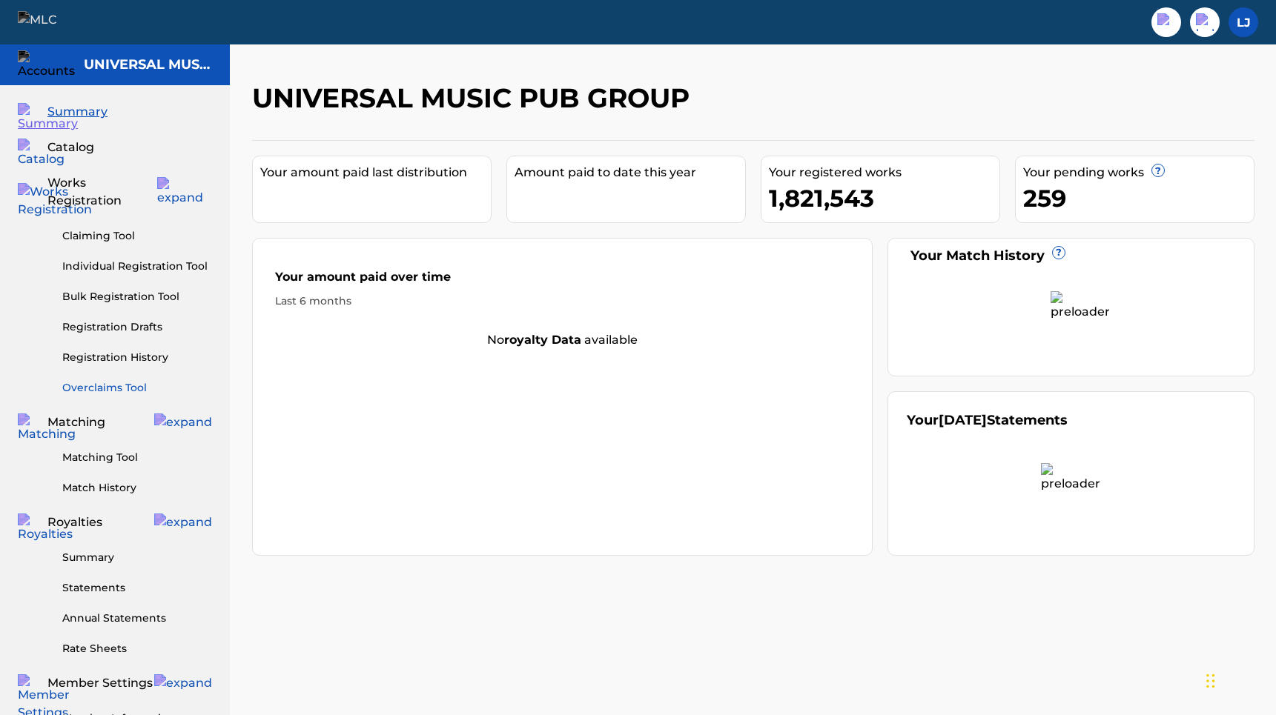
click at [117, 380] on link "Overclaims Tool" at bounding box center [137, 388] width 150 height 16
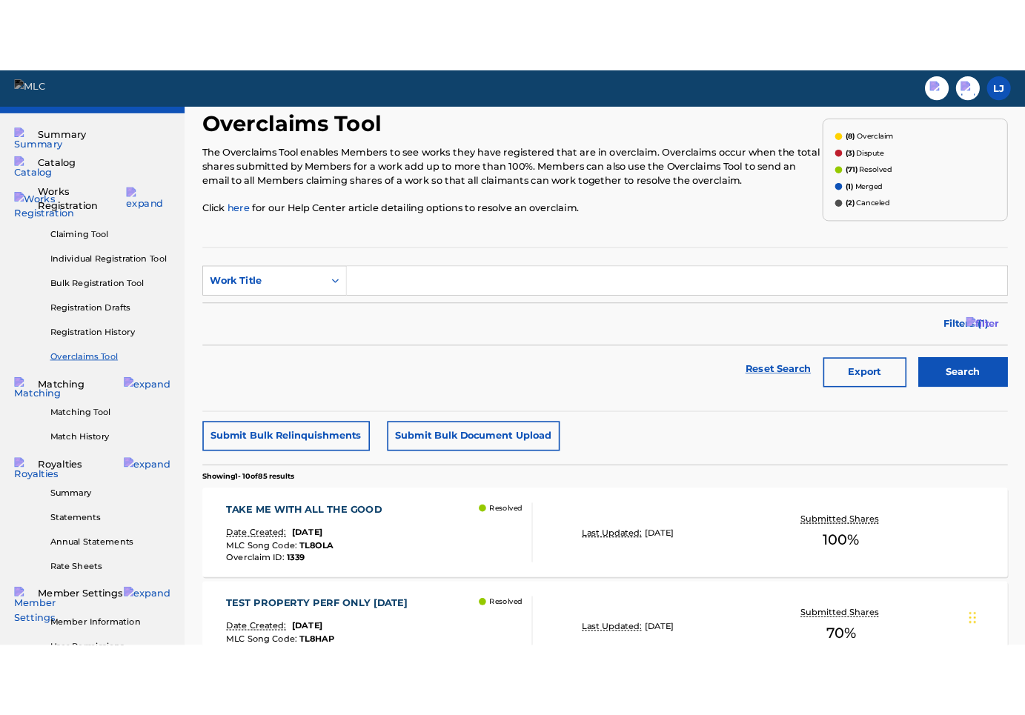
scroll to position [44, 0]
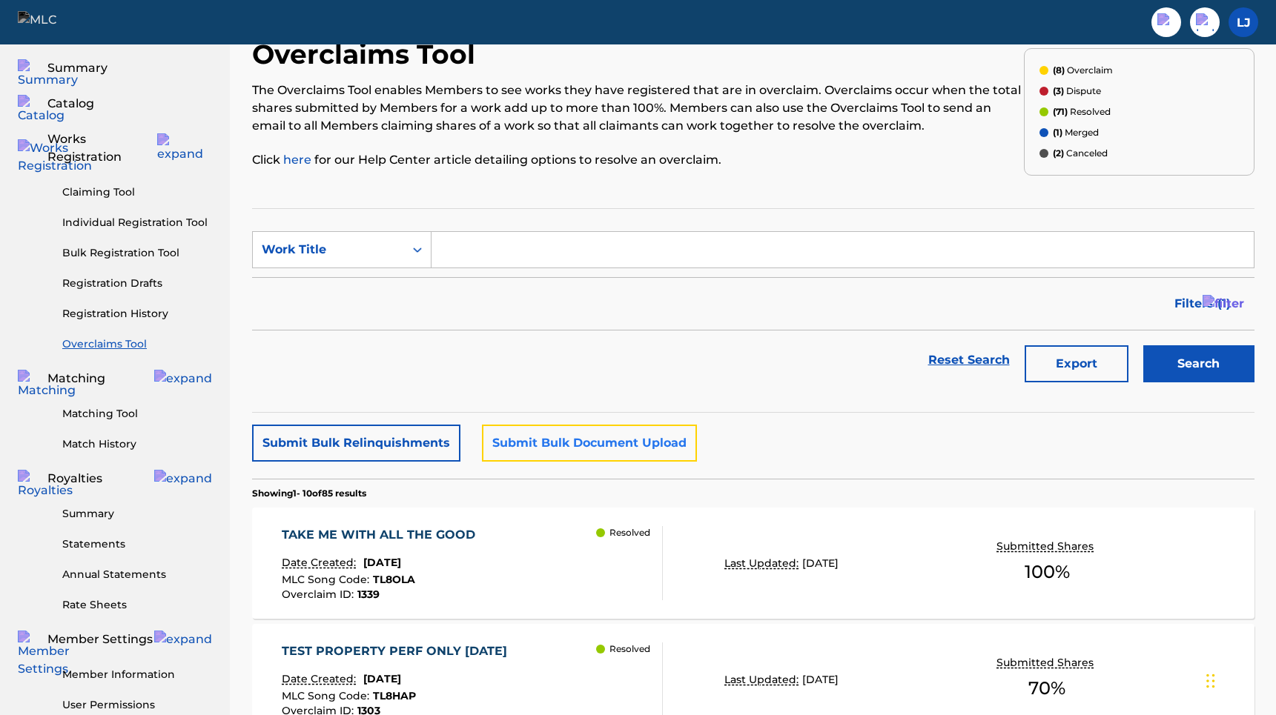
click at [556, 440] on button "Submit Bulk Document Upload" at bounding box center [589, 443] width 215 height 37
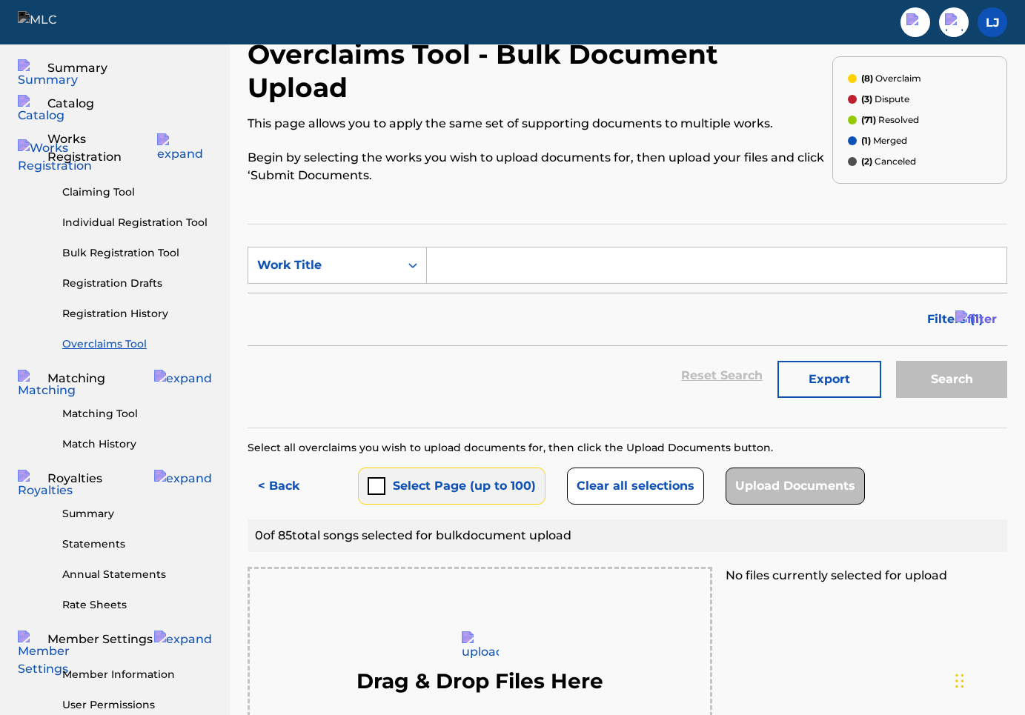
click at [390, 468] on button "Select Page (up to 100)" at bounding box center [452, 486] width 188 height 37
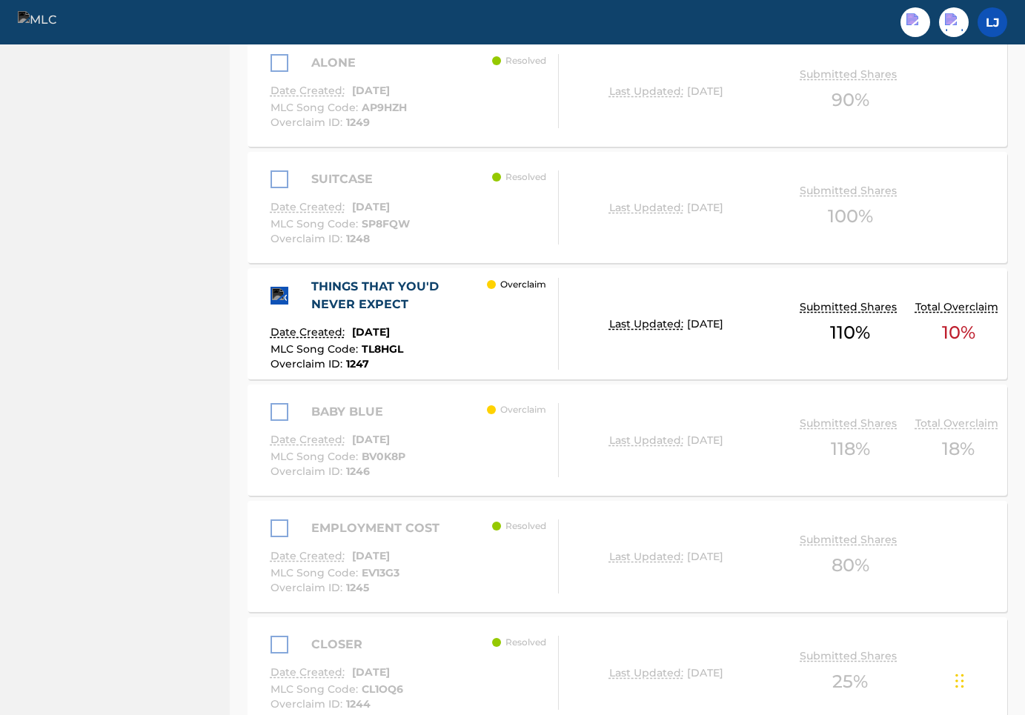
scroll to position [1484, 0]
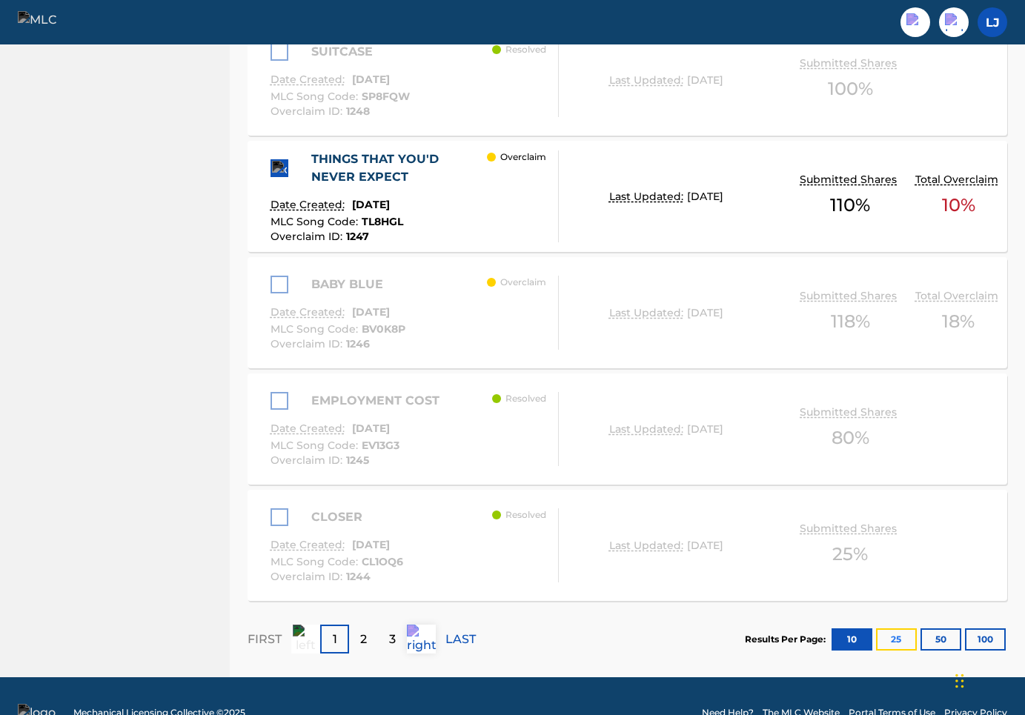
click at [906, 629] on button "25" at bounding box center [896, 640] width 41 height 22
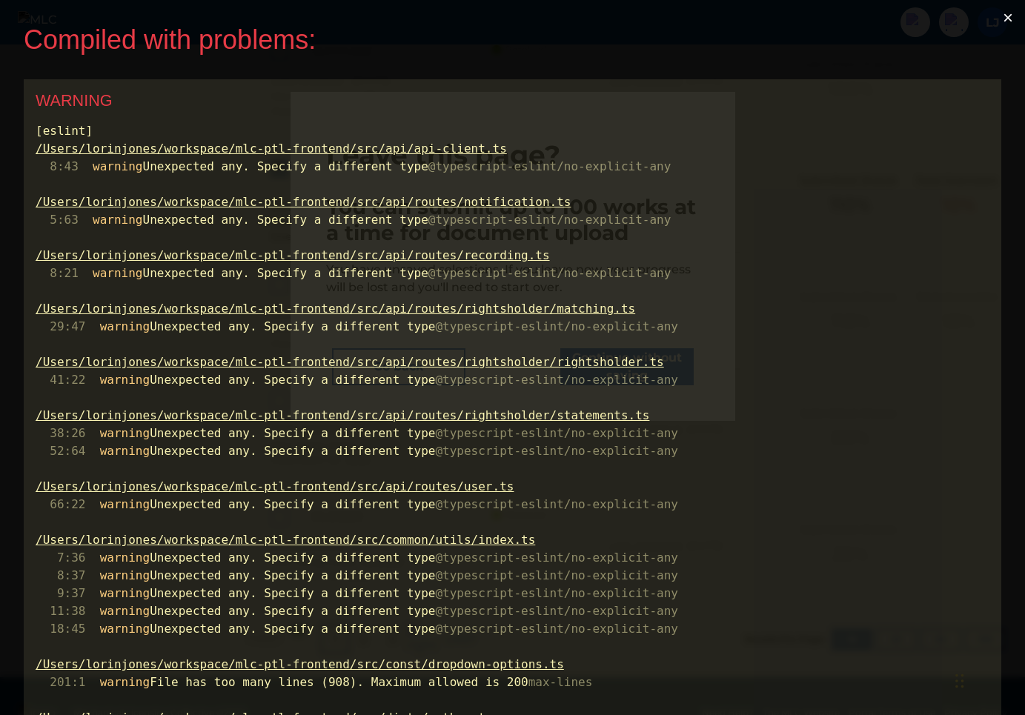
scroll to position [0, 0]
click at [1012, 19] on button "×" at bounding box center [1008, 18] width 34 height 36
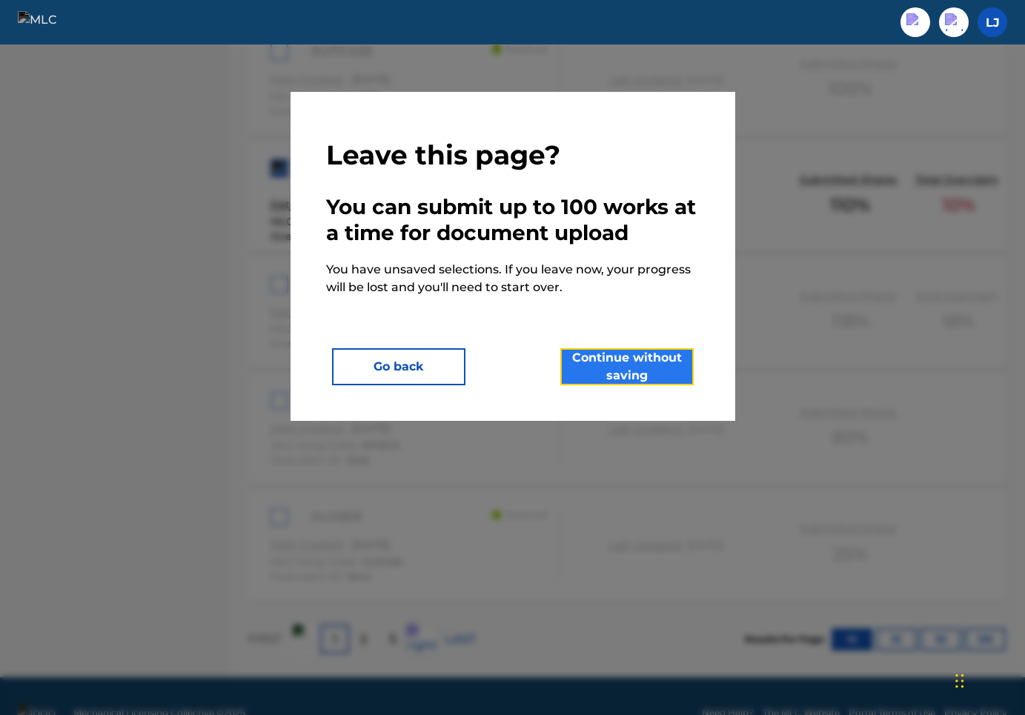
click at [660, 365] on button "Continue without saving" at bounding box center [626, 366] width 133 height 37
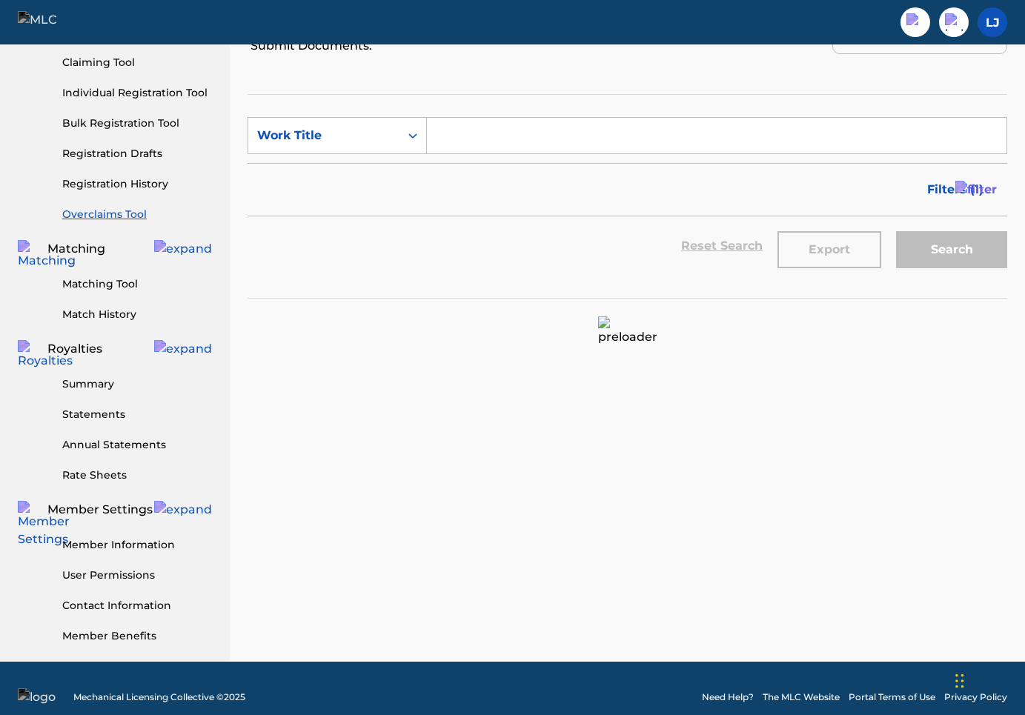
scroll to position [1484, 0]
